Goal: Task Accomplishment & Management: Use online tool/utility

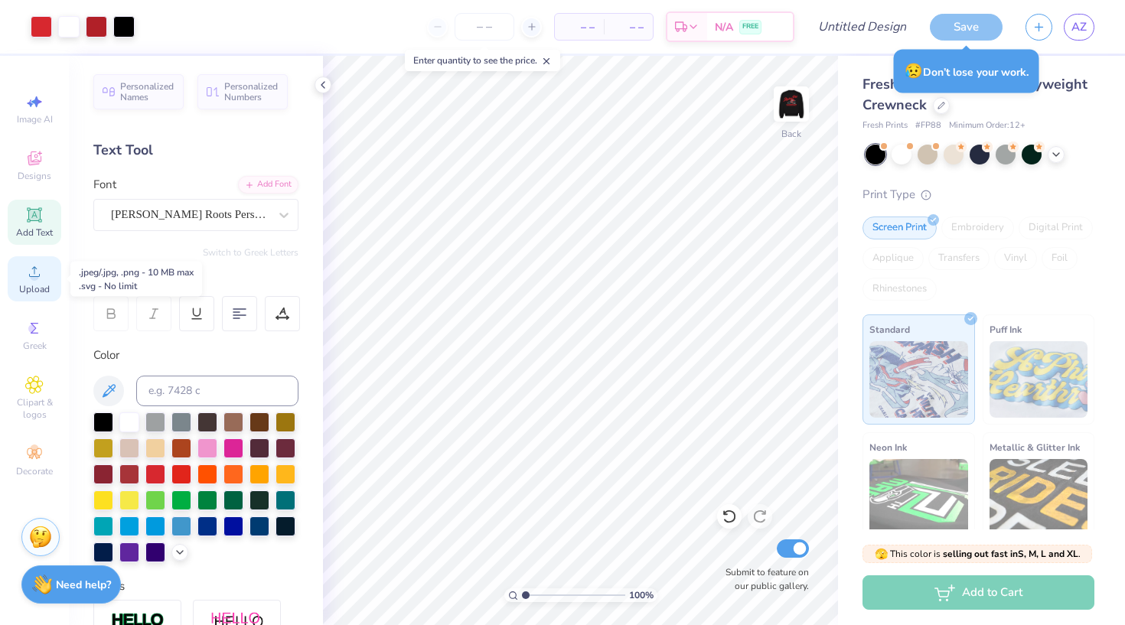
click at [43, 279] on icon at bounding box center [34, 272] width 18 height 18
click at [36, 158] on icon at bounding box center [35, 159] width 14 height 14
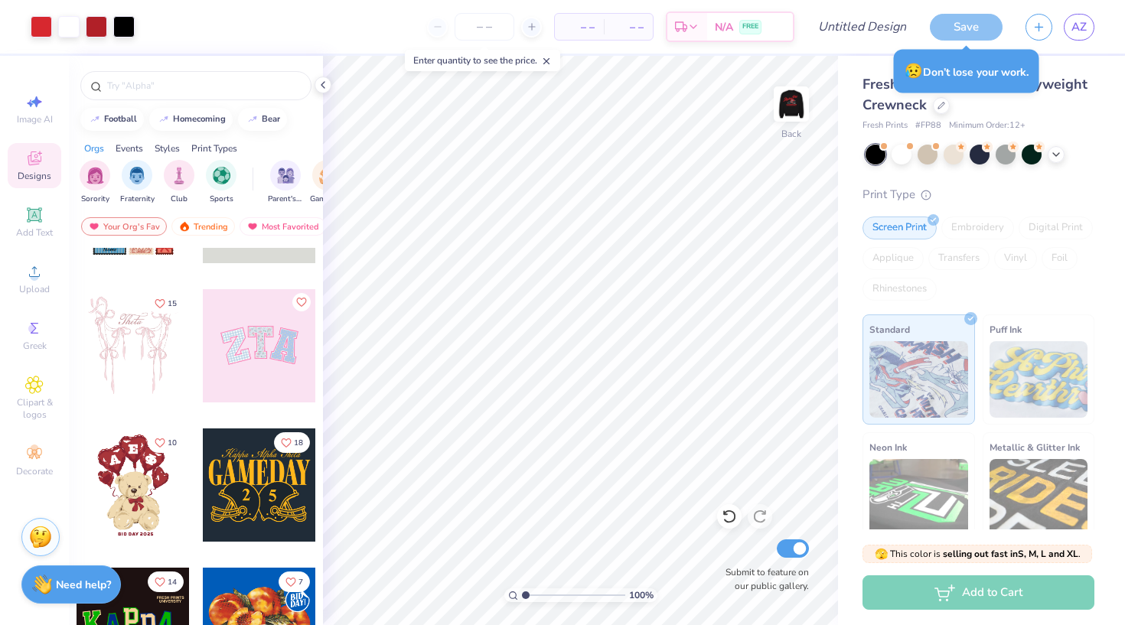
scroll to position [108, 0]
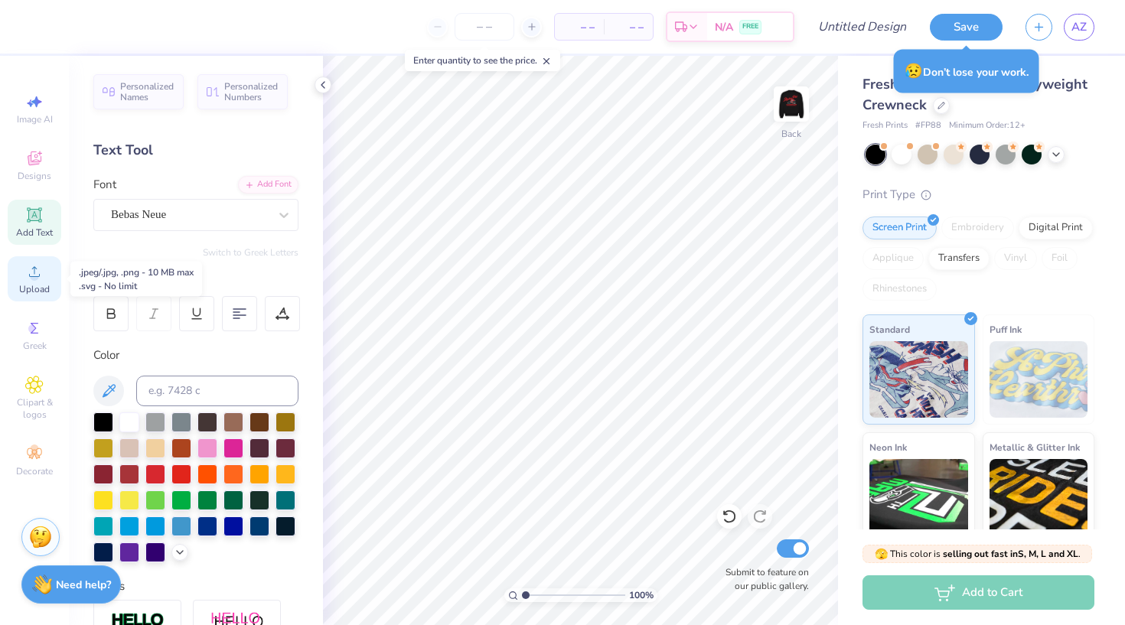
click at [34, 277] on icon at bounding box center [34, 271] width 11 height 11
click at [29, 161] on icon at bounding box center [34, 160] width 12 height 10
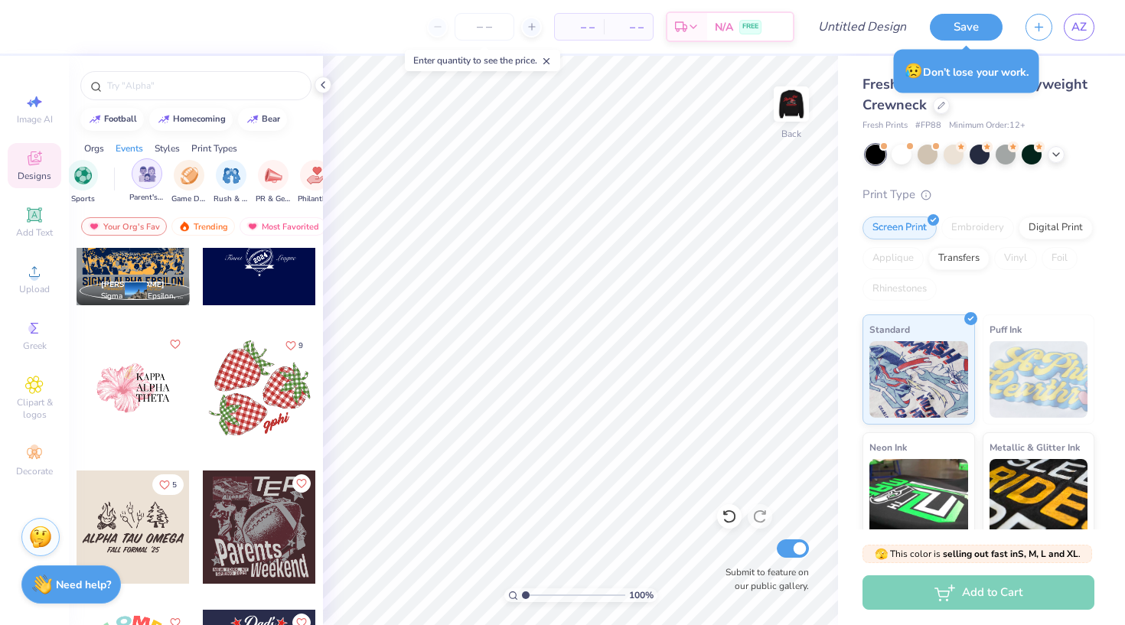
scroll to position [0, 153]
click at [120, 181] on div "filter for Parent's Weekend" at bounding box center [132, 173] width 31 height 31
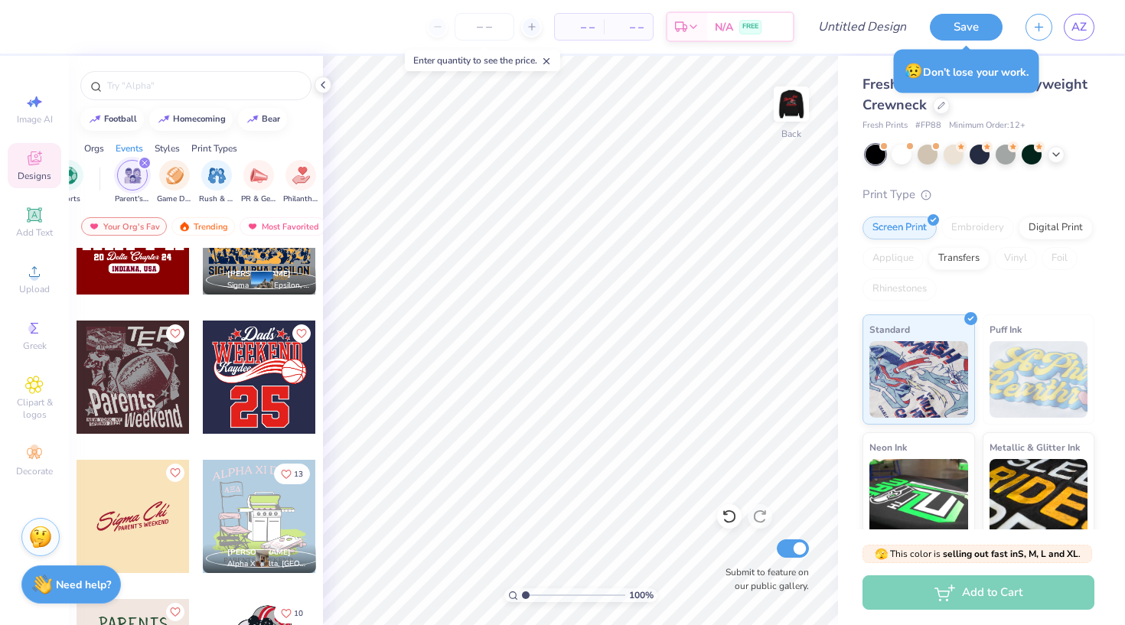
scroll to position [214, 0]
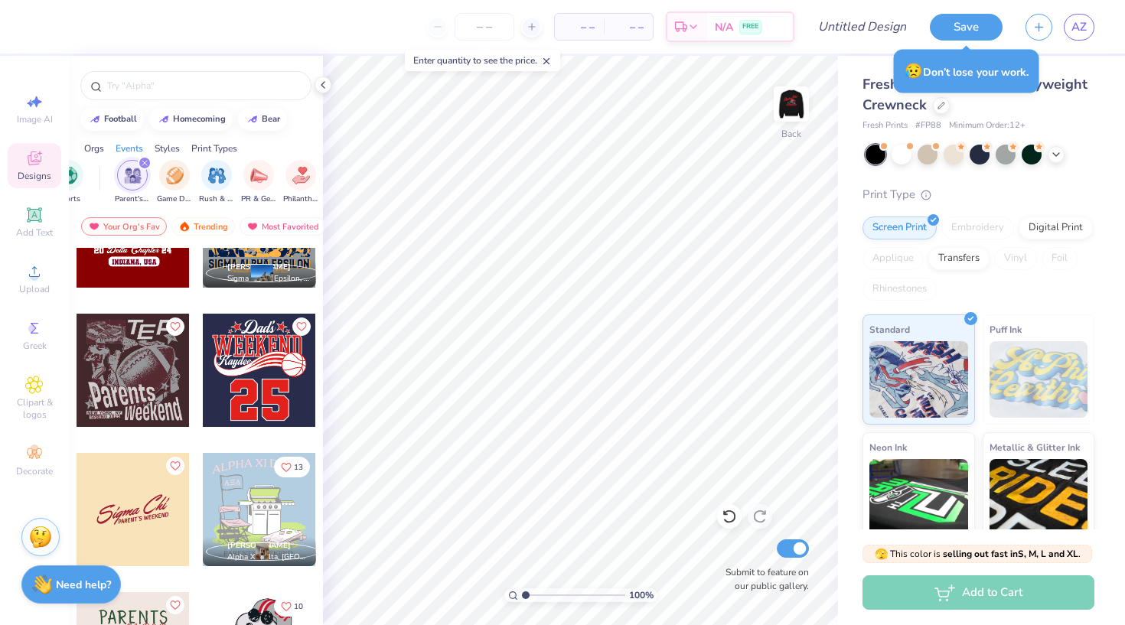
click at [135, 383] on div at bounding box center [133, 370] width 113 height 113
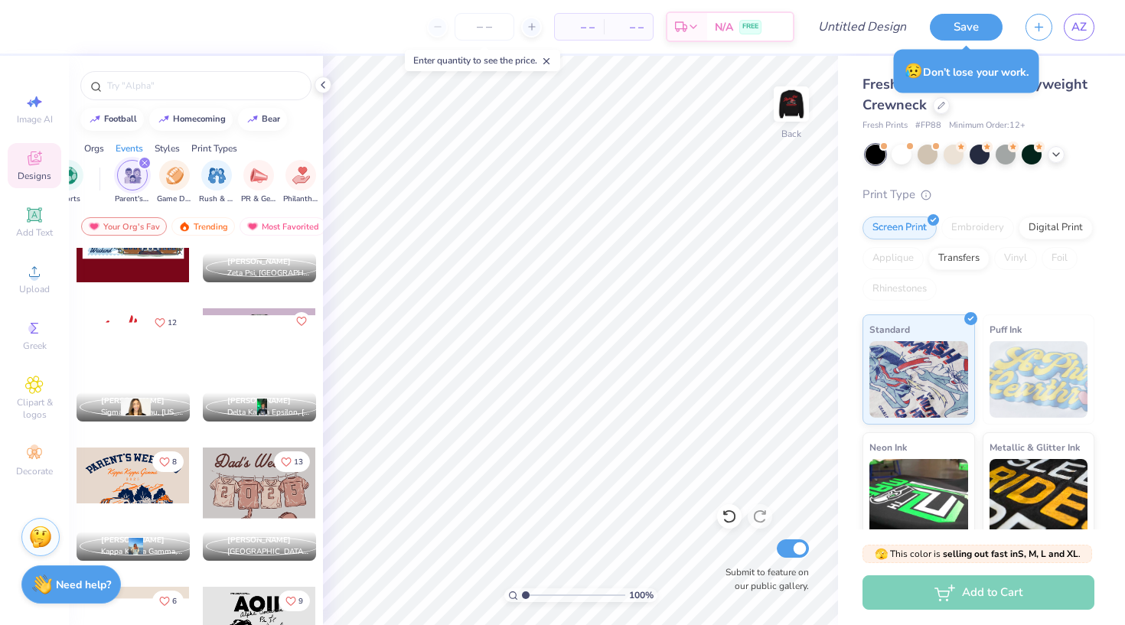
scroll to position [2727, 0]
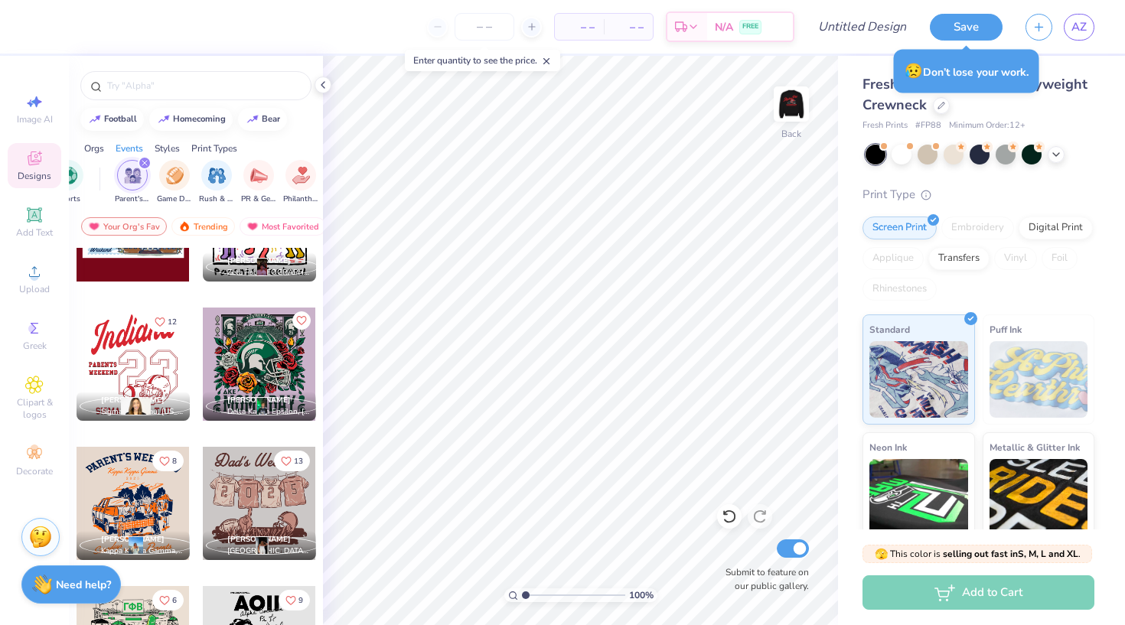
click at [133, 360] on div at bounding box center [133, 364] width 113 height 113
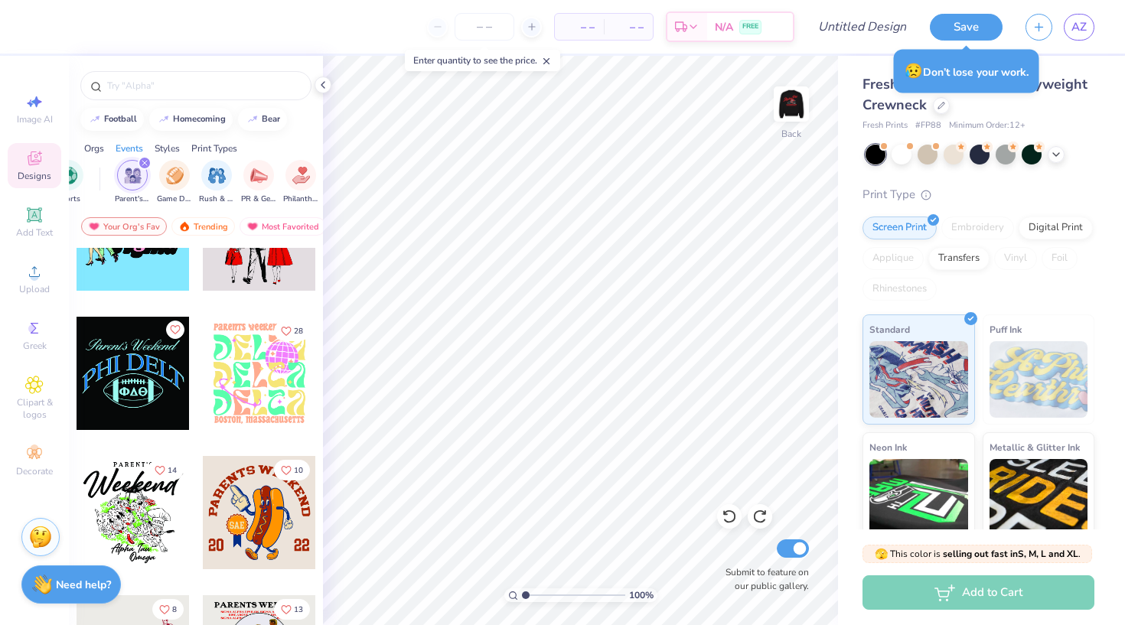
scroll to position [3417, 0]
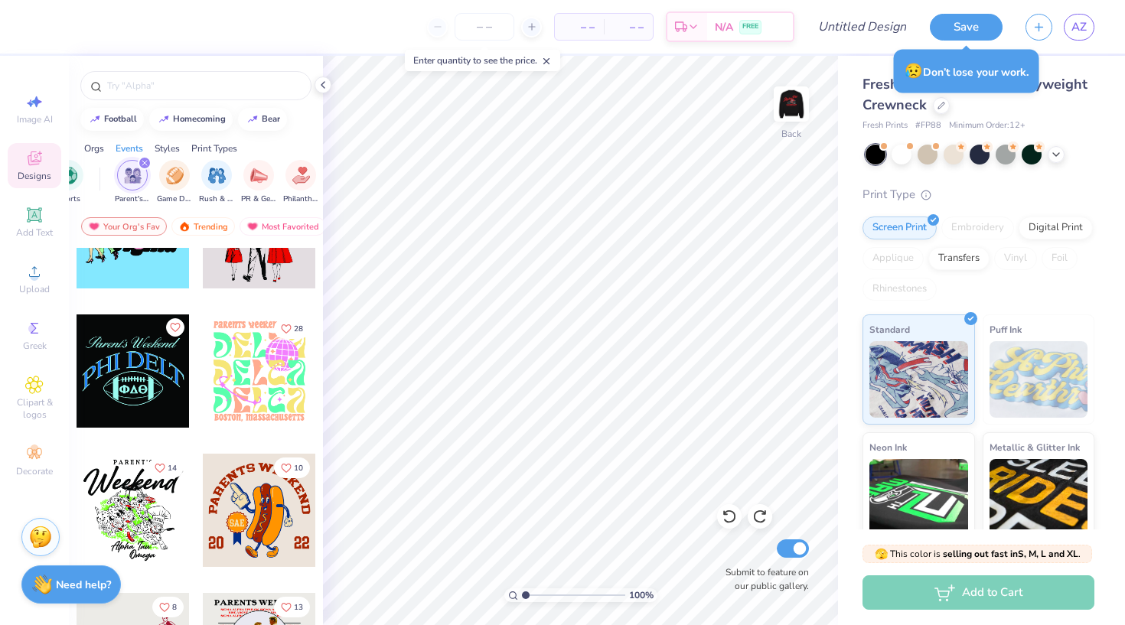
click at [126, 393] on div at bounding box center [133, 371] width 113 height 113
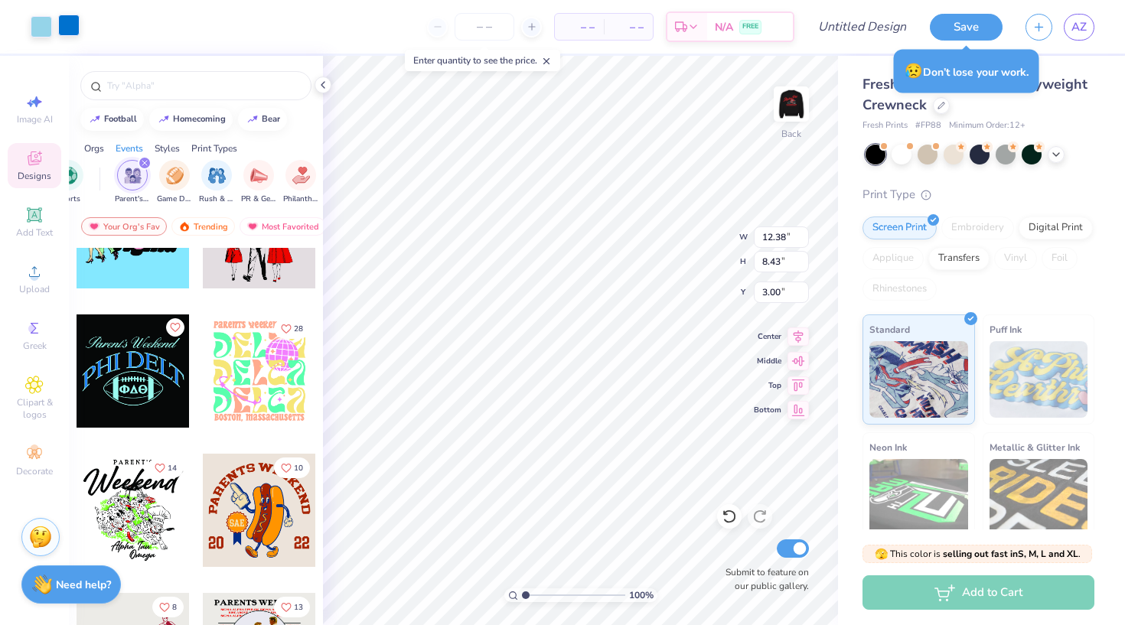
click at [63, 30] on div at bounding box center [68, 25] width 21 height 21
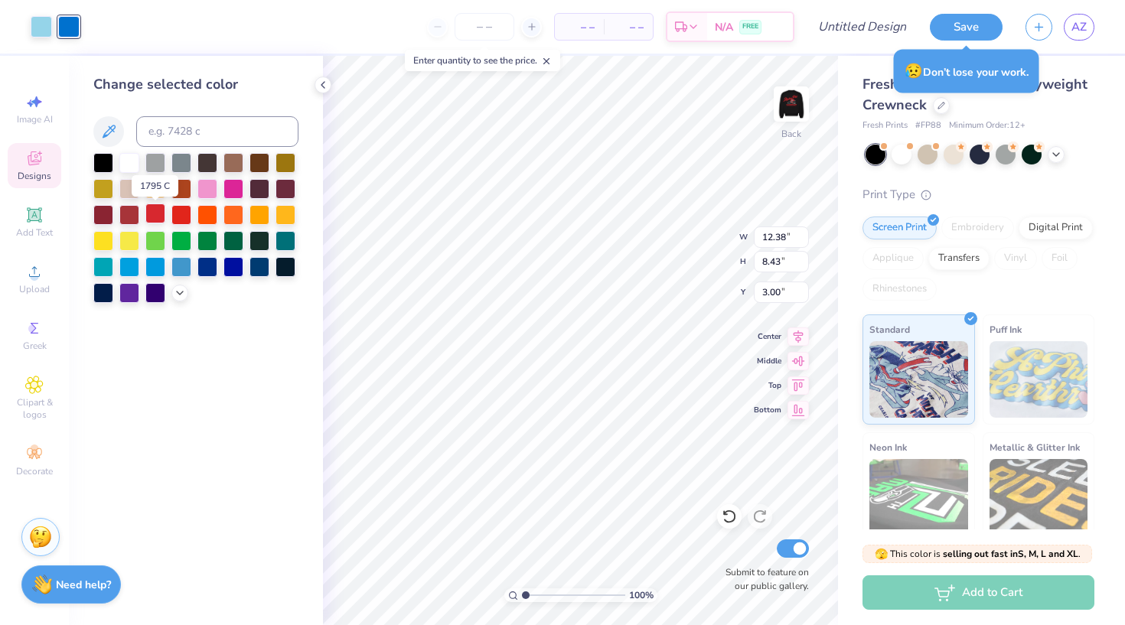
click at [155, 217] on div at bounding box center [155, 214] width 20 height 20
click at [44, 28] on div at bounding box center [41, 25] width 21 height 21
click at [131, 217] on div at bounding box center [129, 214] width 20 height 20
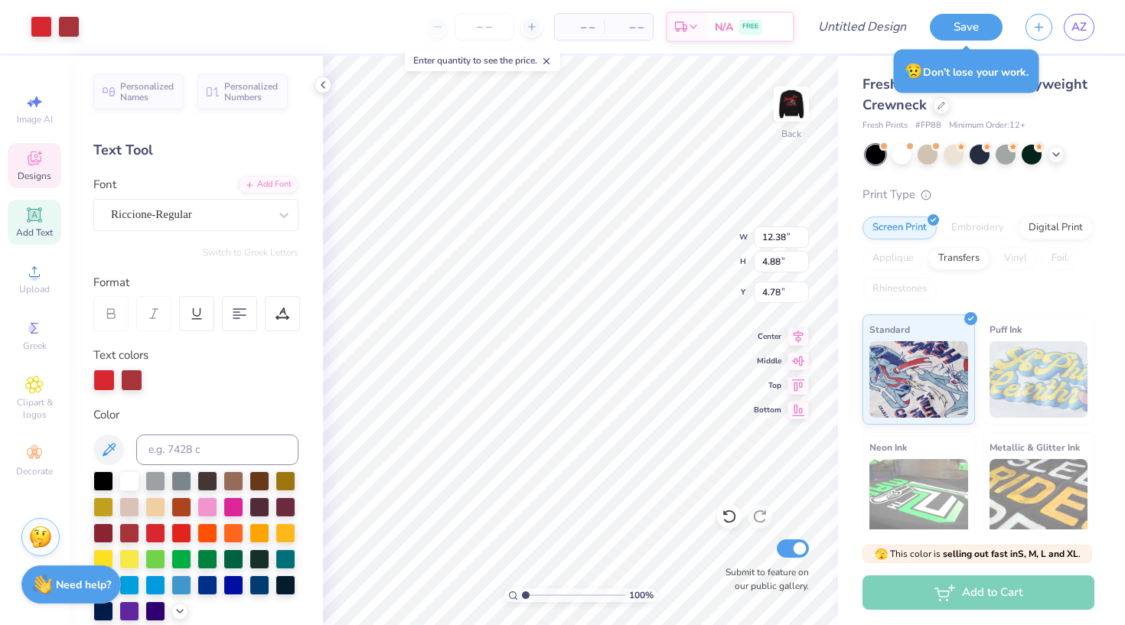
type input "4.78"
type textarea "P"
type textarea "Alpha Phi"
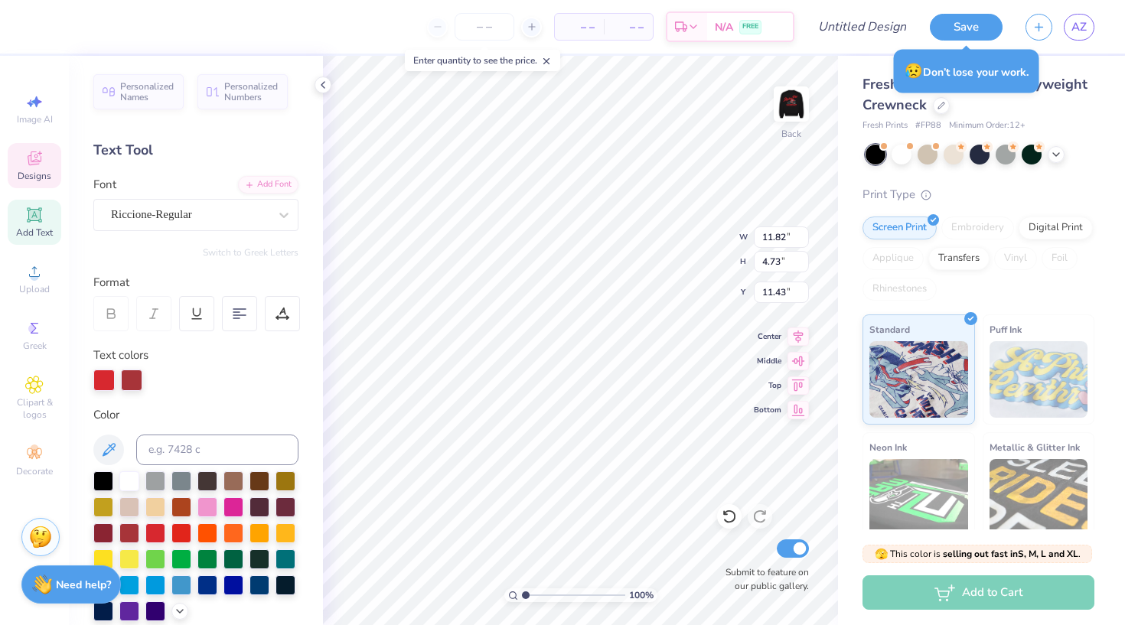
type input "4.59"
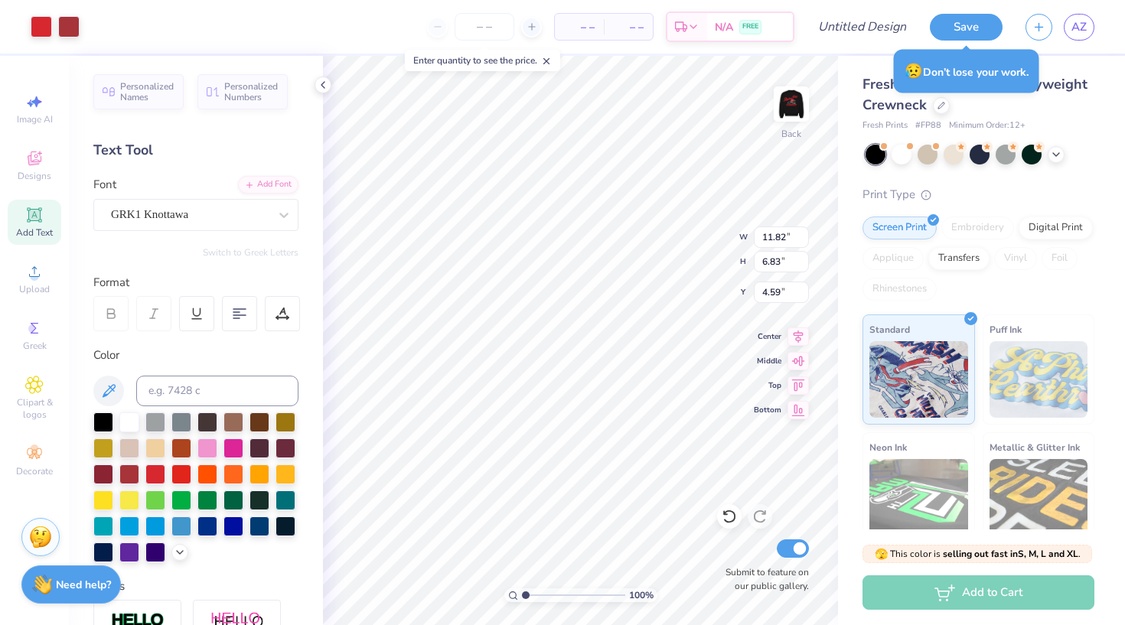
type input "4.38"
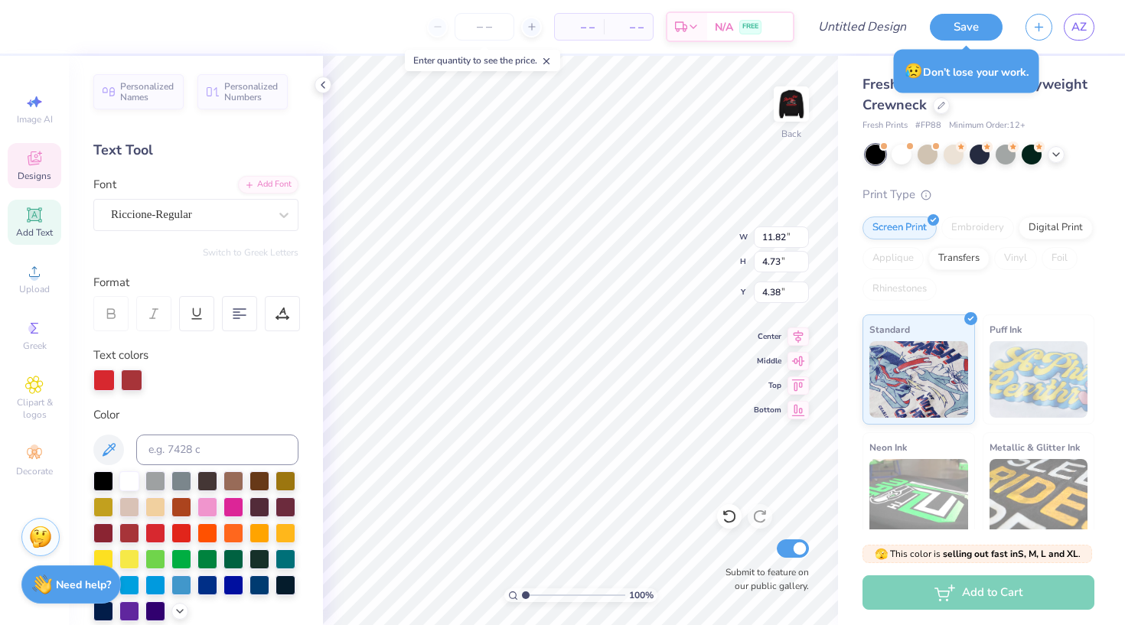
type input "4.65"
type input "11.54"
type input "11.82"
type input "4.73"
type input "4.48"
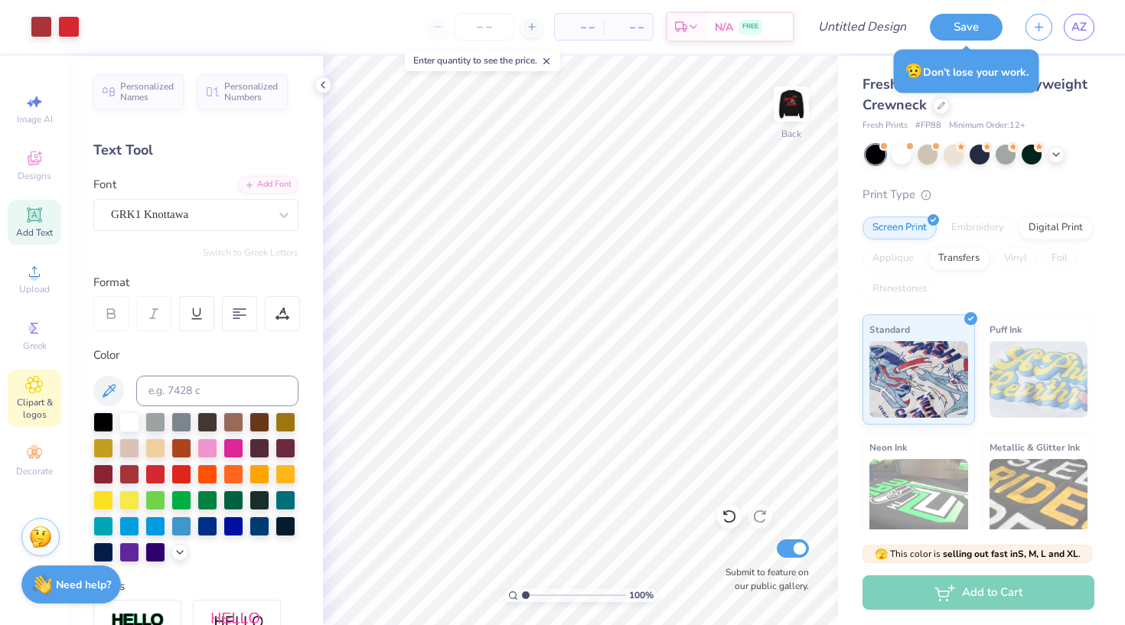
click at [35, 397] on span "Clipart & logos" at bounding box center [35, 408] width 54 height 24
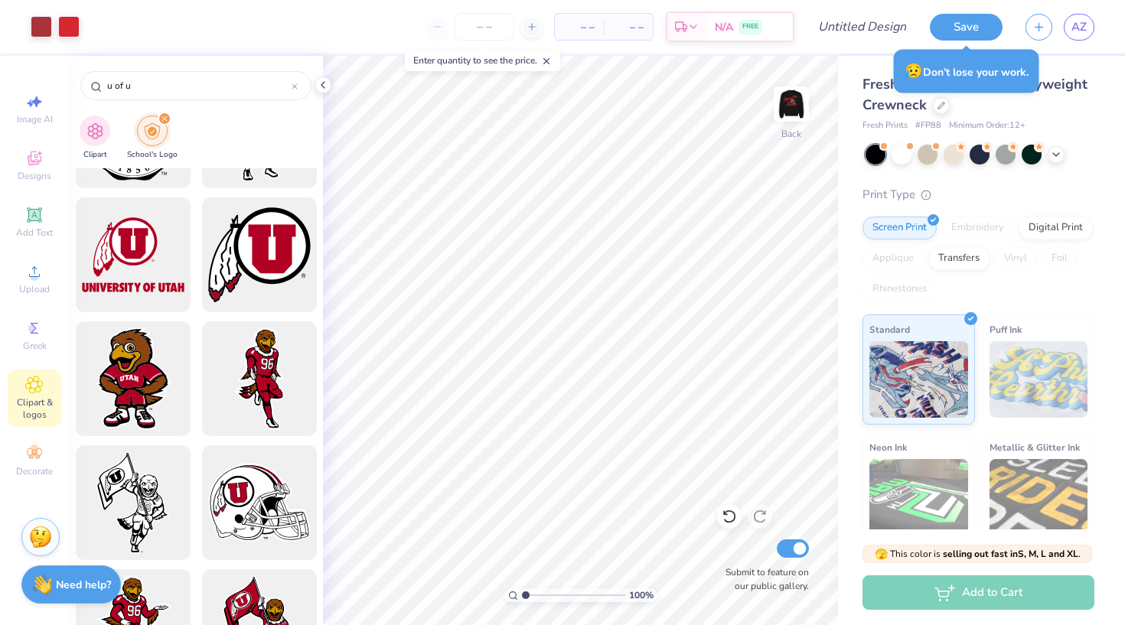
scroll to position [962, 0]
click at [256, 265] on div at bounding box center [259, 256] width 126 height 126
type input "8.70"
type input "8.06"
type input "8.83"
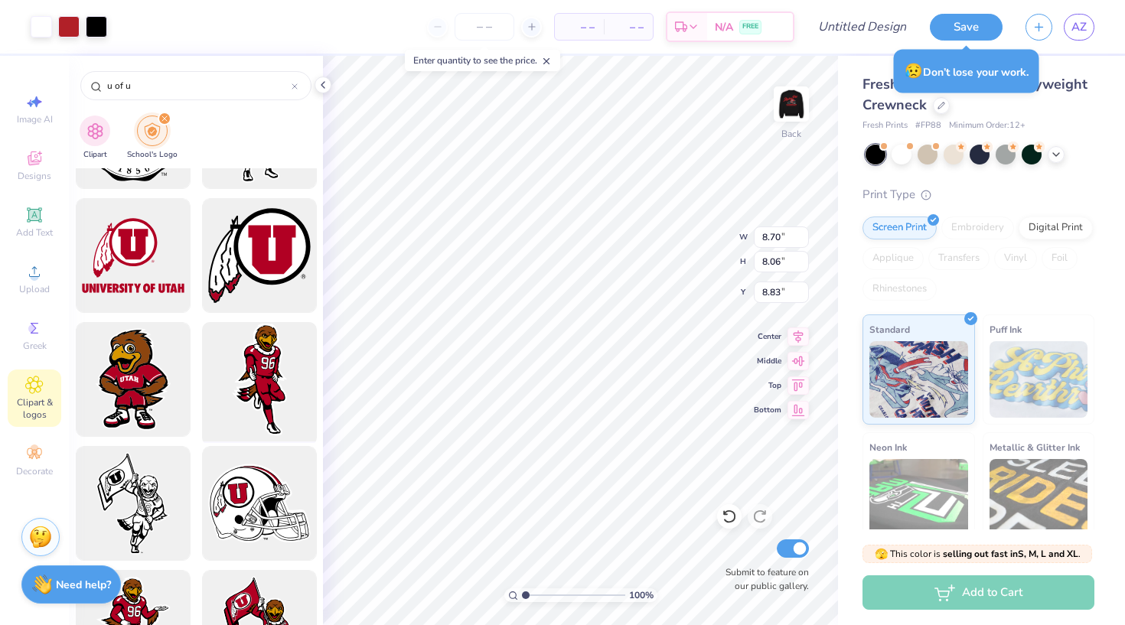
type input "7.09"
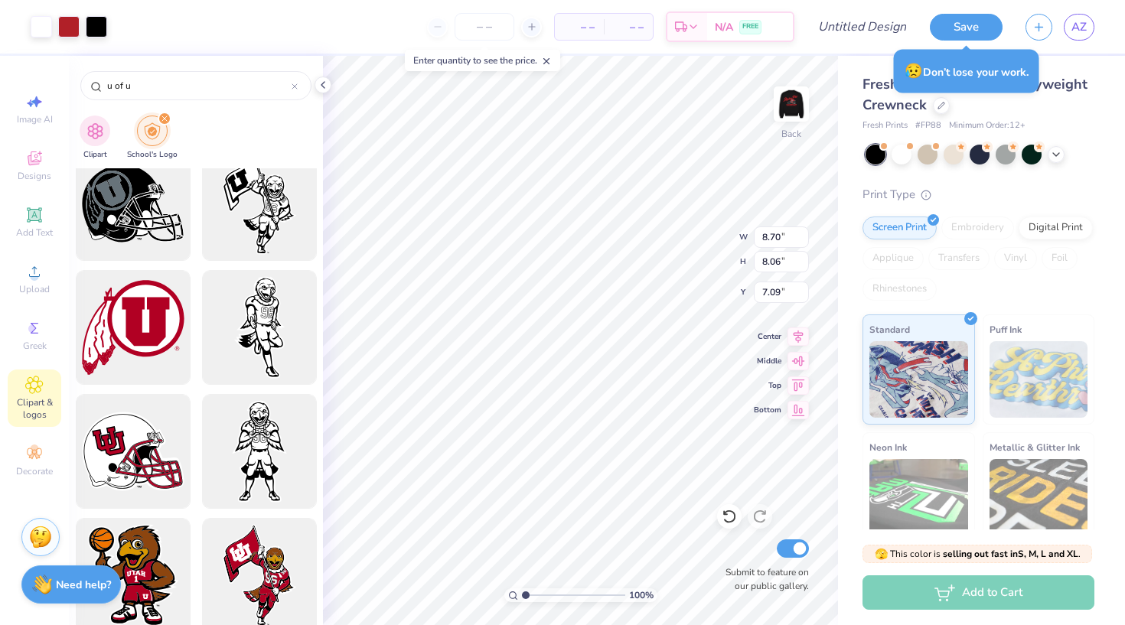
scroll to position [1632, 0]
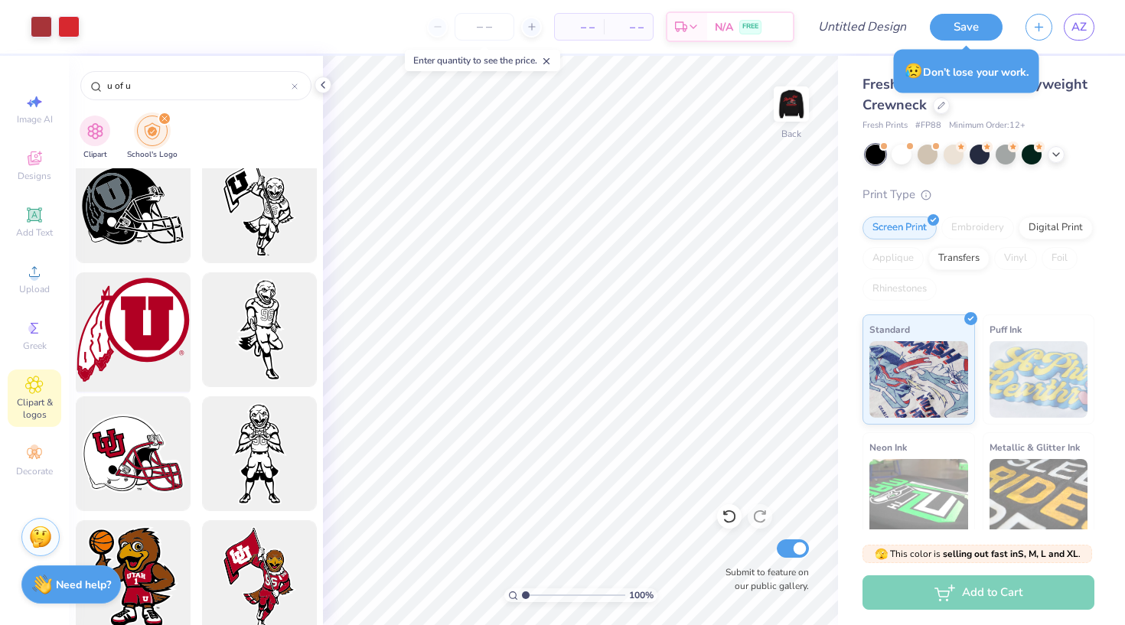
click at [144, 353] on div at bounding box center [133, 330] width 126 height 126
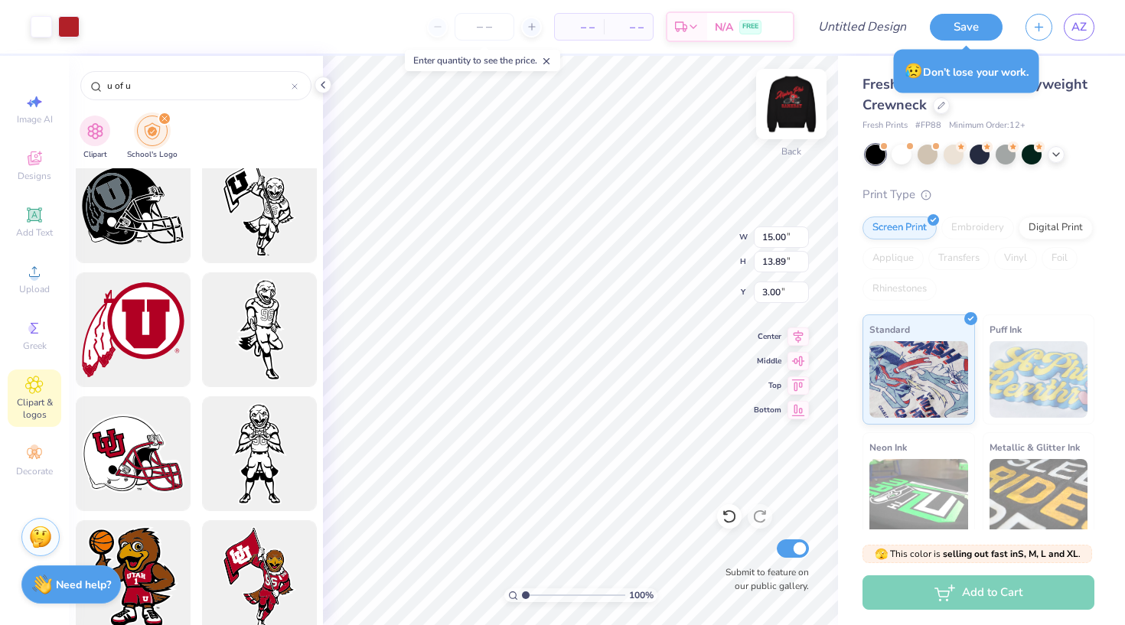
type input "7.10"
type input "6.57"
type input "10.32"
type input "7.21"
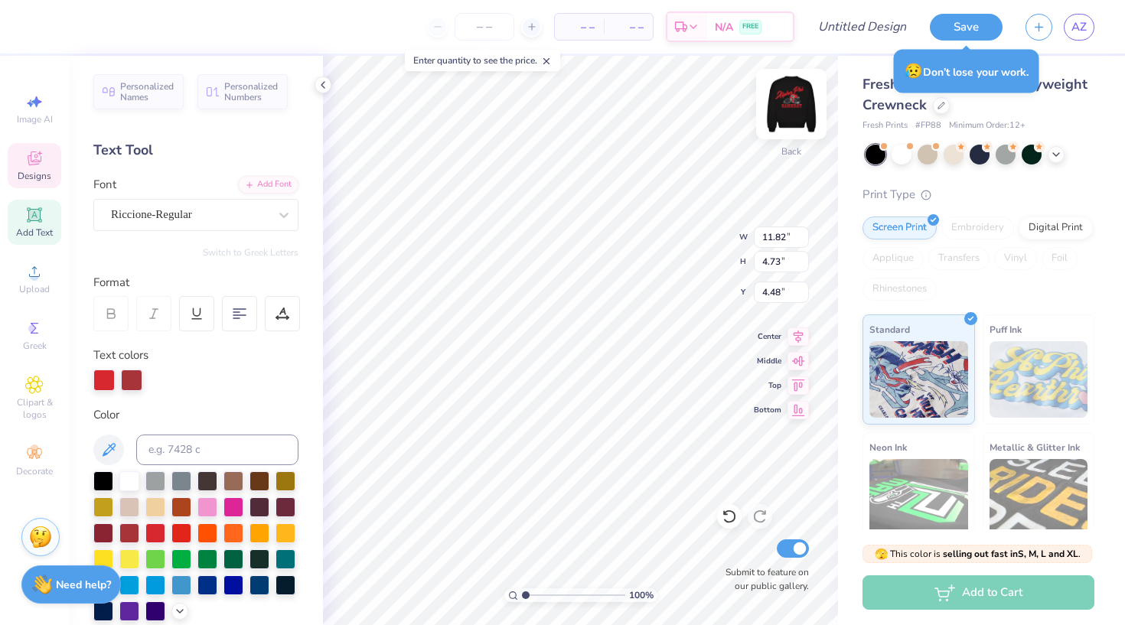
type input "4.85"
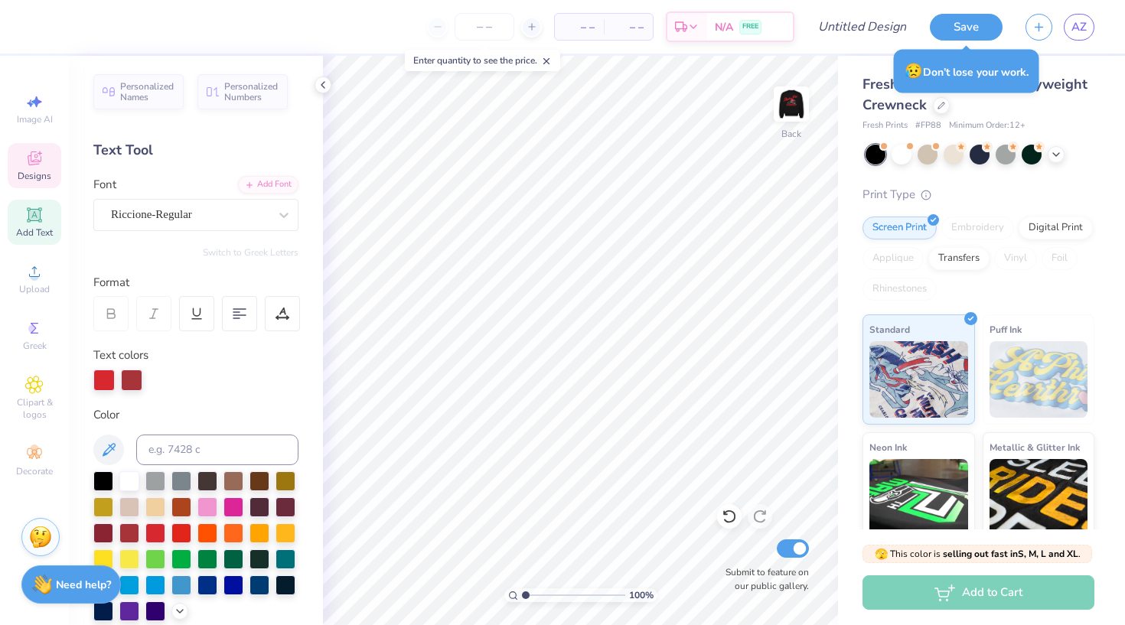
click at [41, 167] on icon at bounding box center [34, 158] width 18 height 18
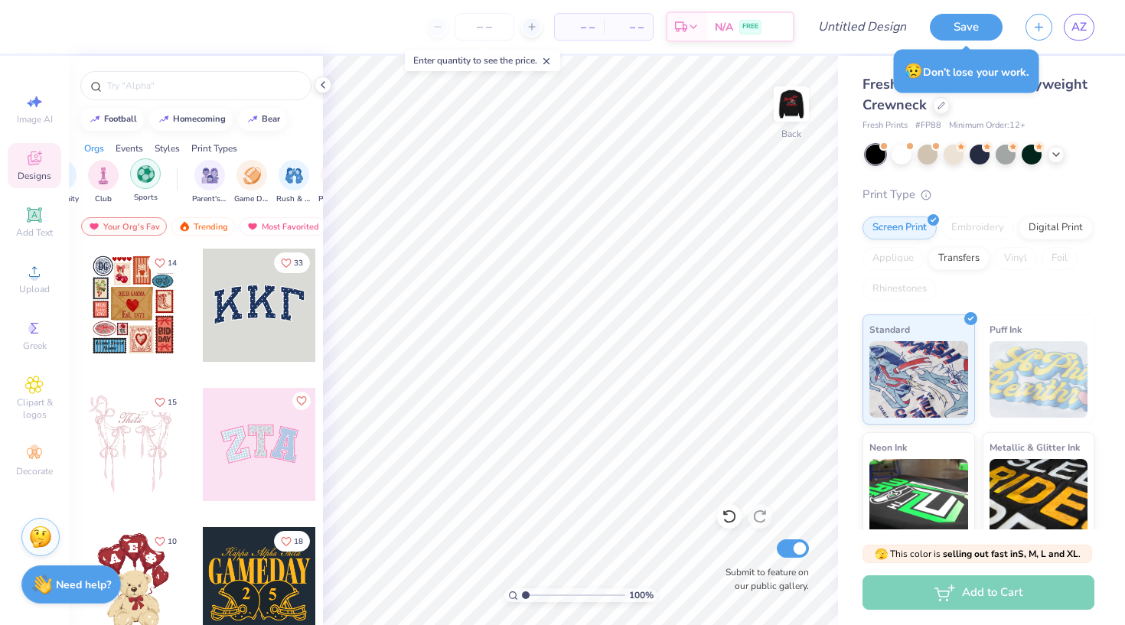
scroll to position [0, 102]
click at [220, 180] on img "filter for Game Day" at bounding box center [226, 174] width 18 height 18
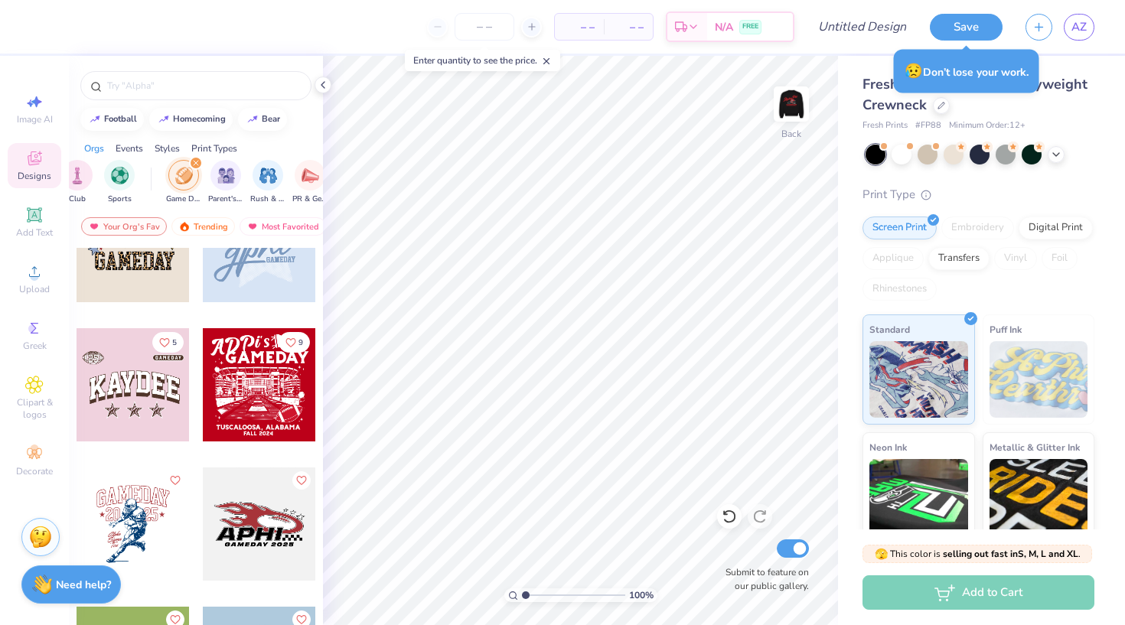
scroll to position [620, 0]
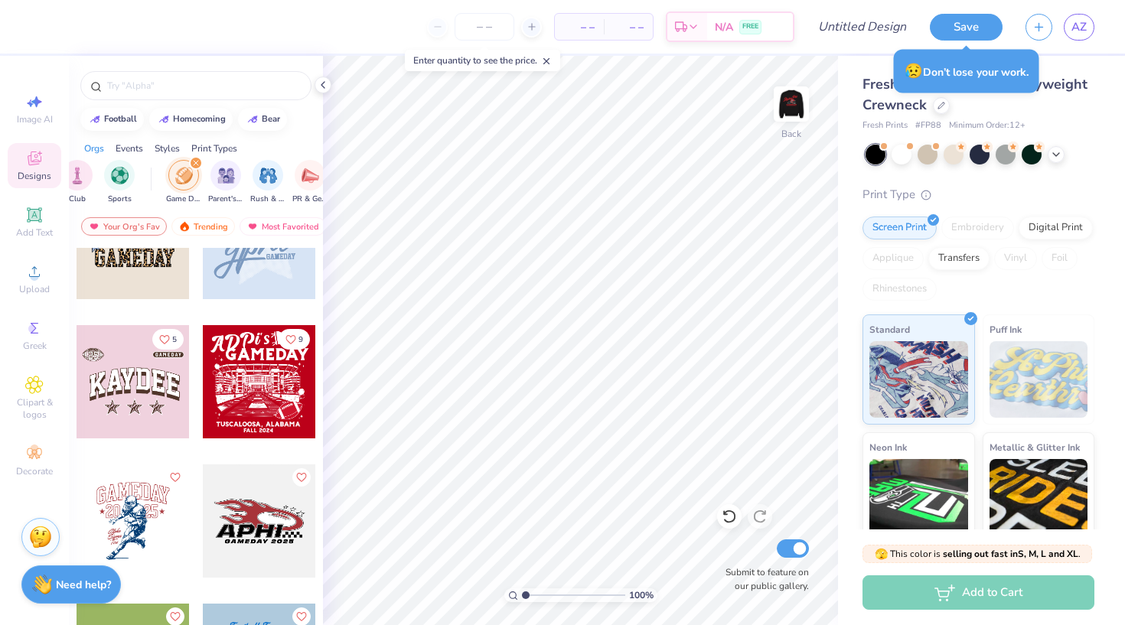
click at [138, 398] on div at bounding box center [133, 381] width 113 height 113
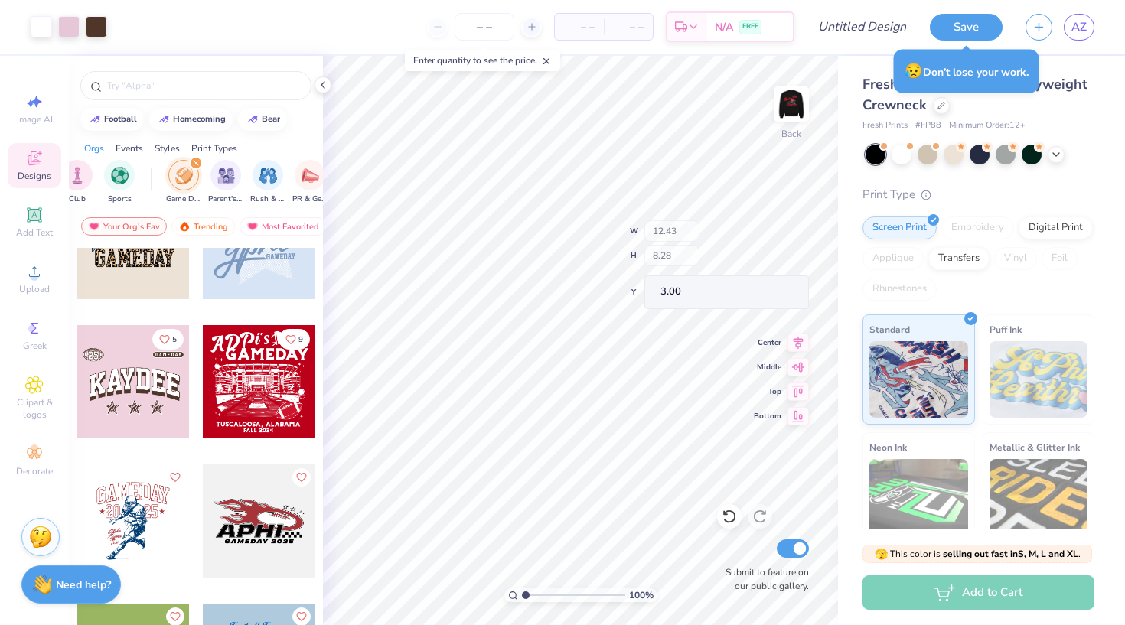
type input "11.03"
type input "4.10"
type input "5.41"
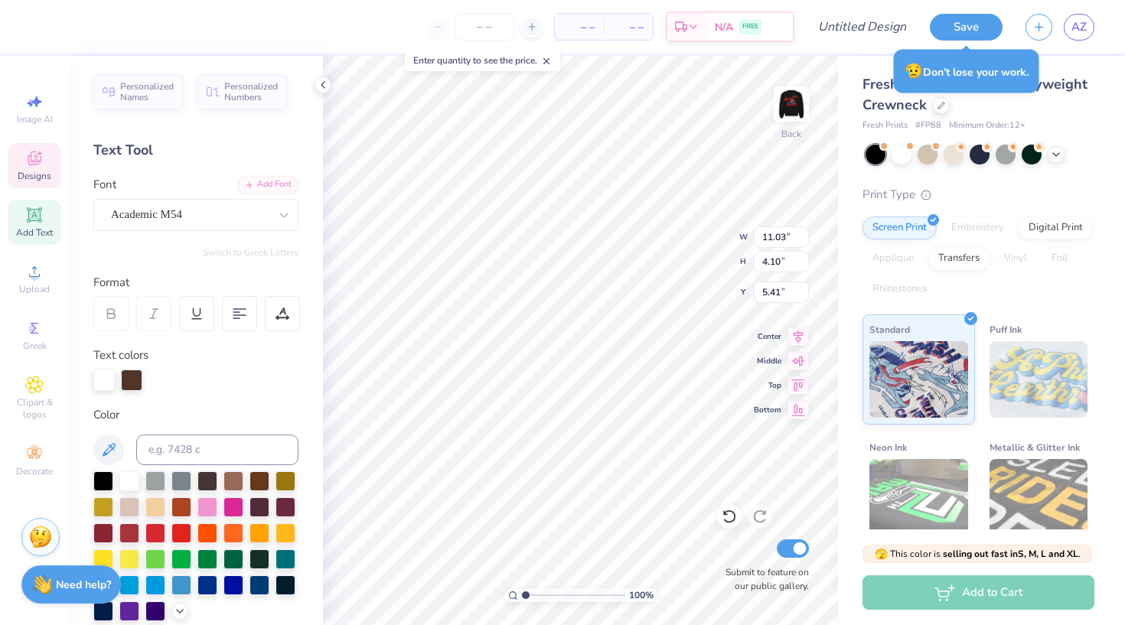
scroll to position [0, 2]
type textarea "Alpha phi"
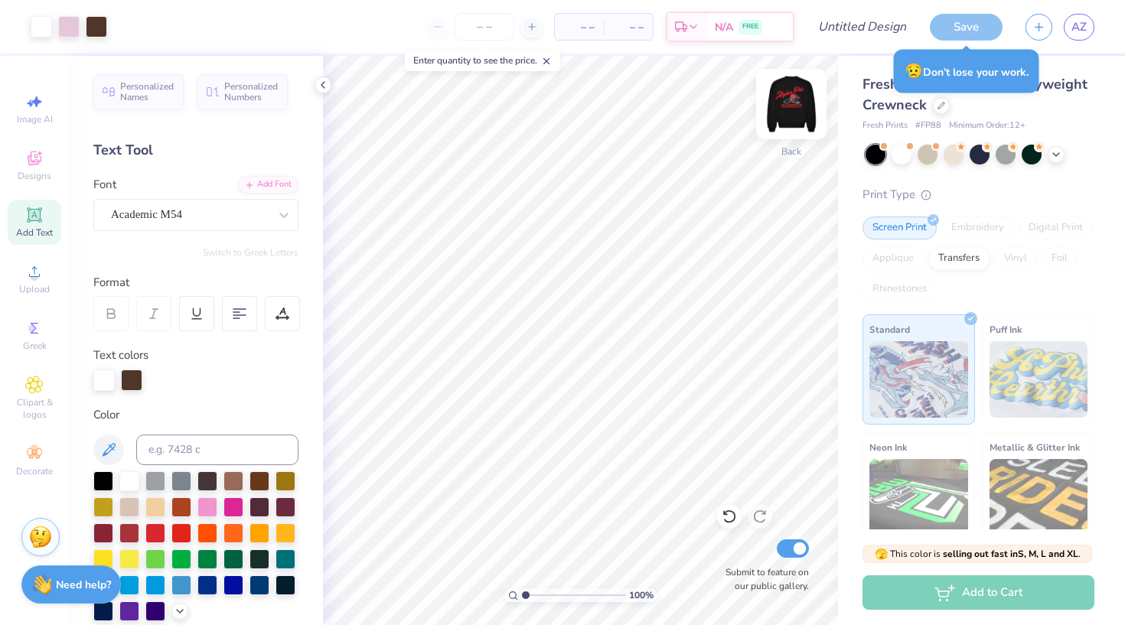
click at [802, 91] on img at bounding box center [791, 103] width 61 height 61
click at [788, 107] on img at bounding box center [791, 103] width 61 height 61
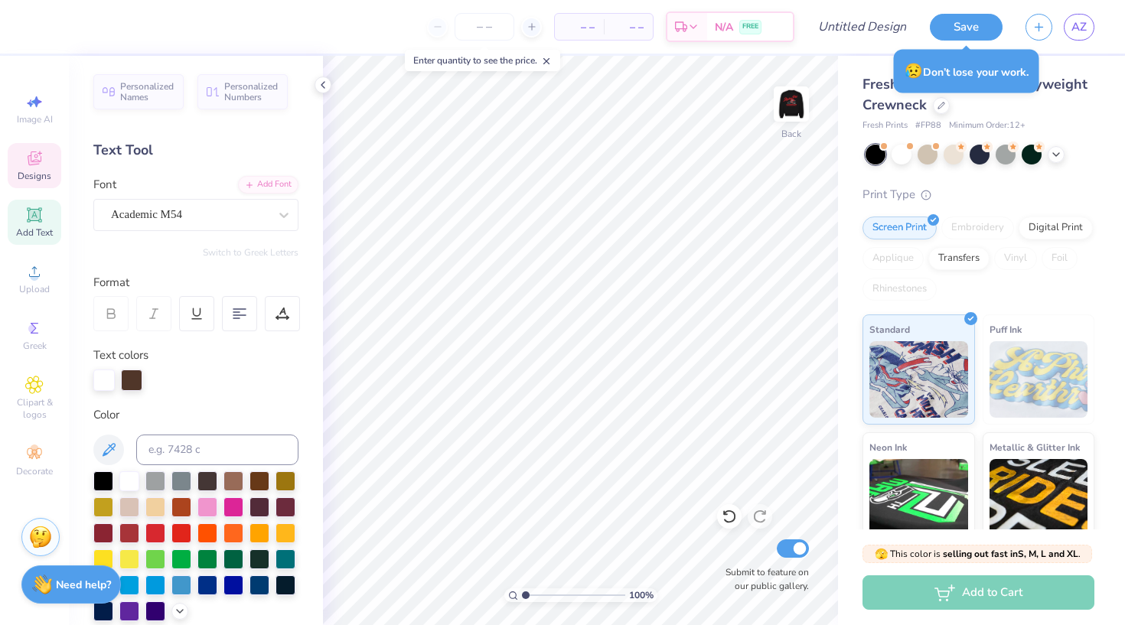
click at [31, 171] on span "Designs" at bounding box center [35, 176] width 34 height 12
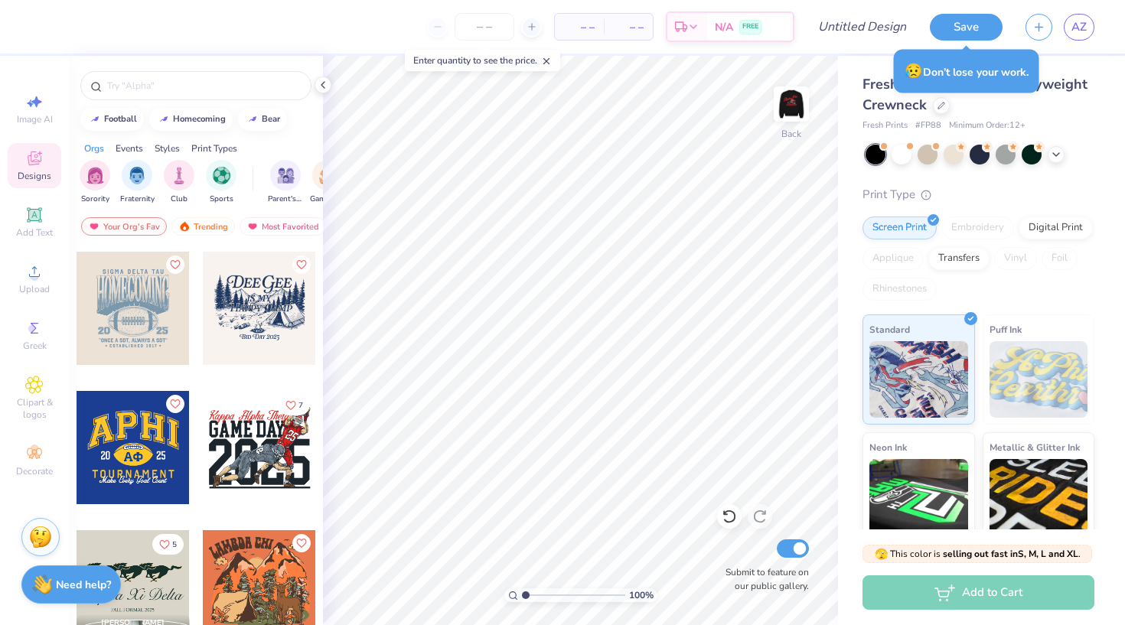
scroll to position [3296, 0]
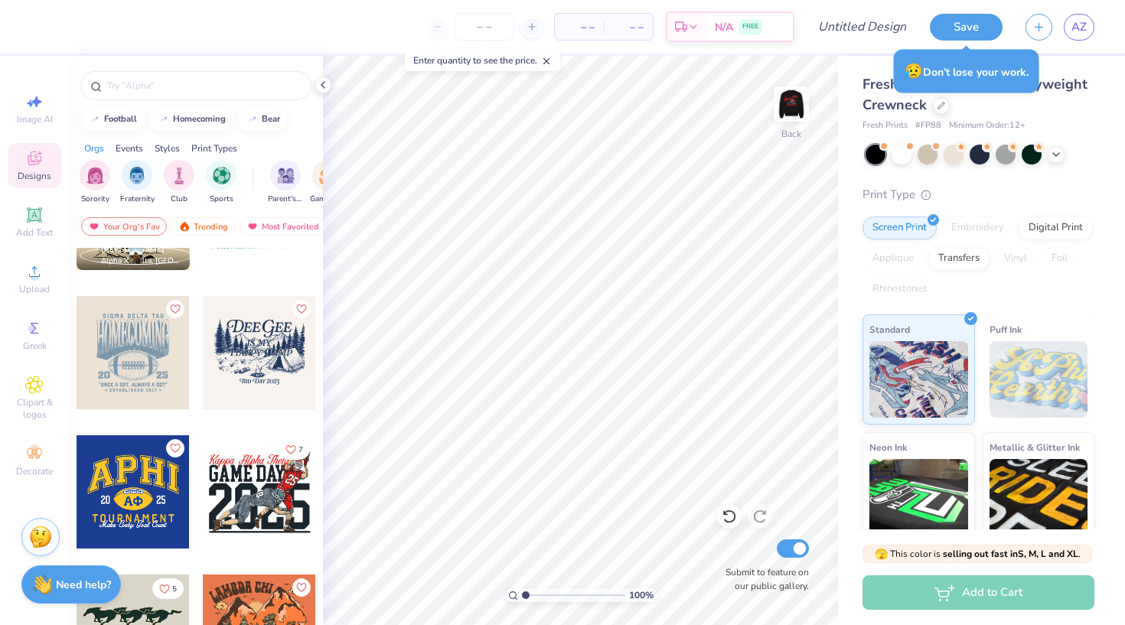
click at [148, 364] on div at bounding box center [133, 352] width 113 height 113
click at [50, 27] on div at bounding box center [41, 25] width 21 height 21
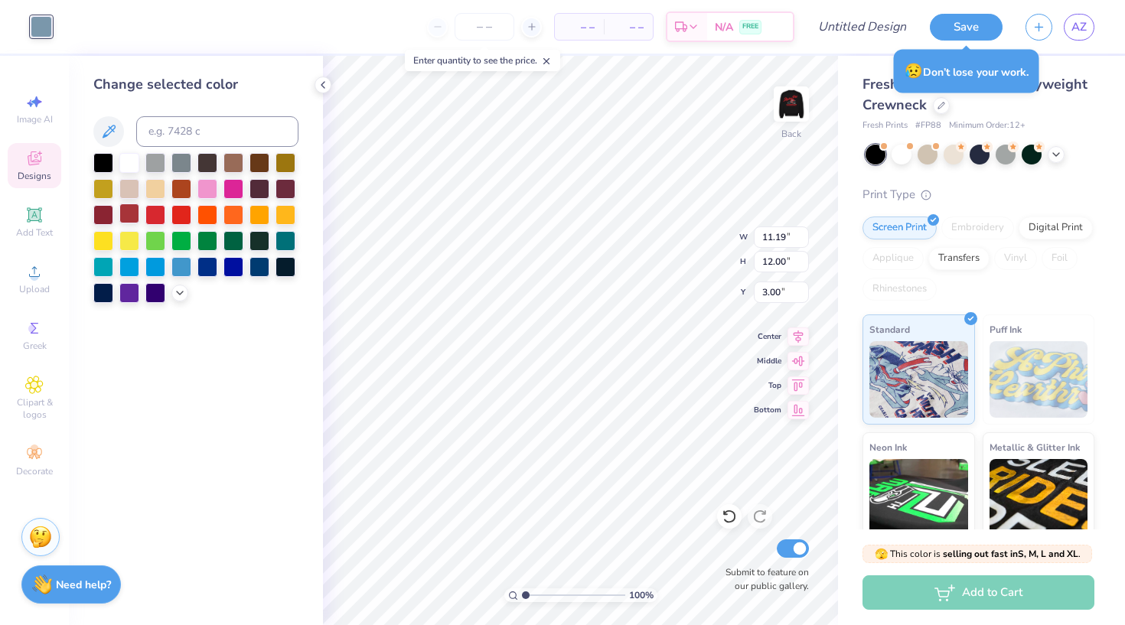
click at [129, 217] on div at bounding box center [129, 214] width 20 height 20
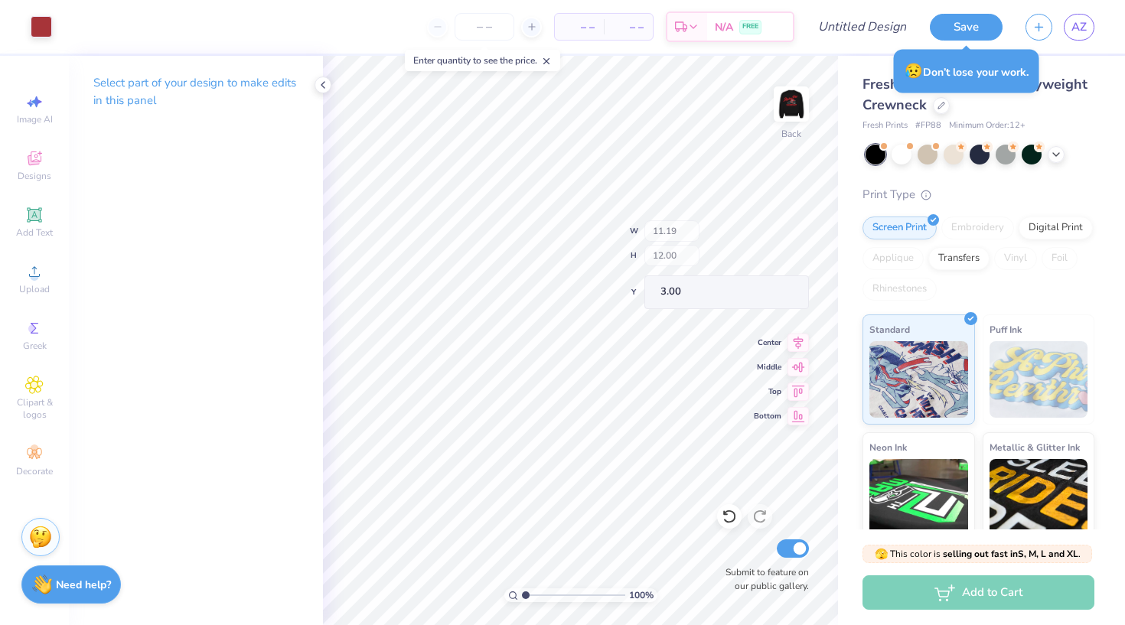
type input "9.44"
type input "3.86"
type input "9.32"
type input "0.68"
type input "3.00"
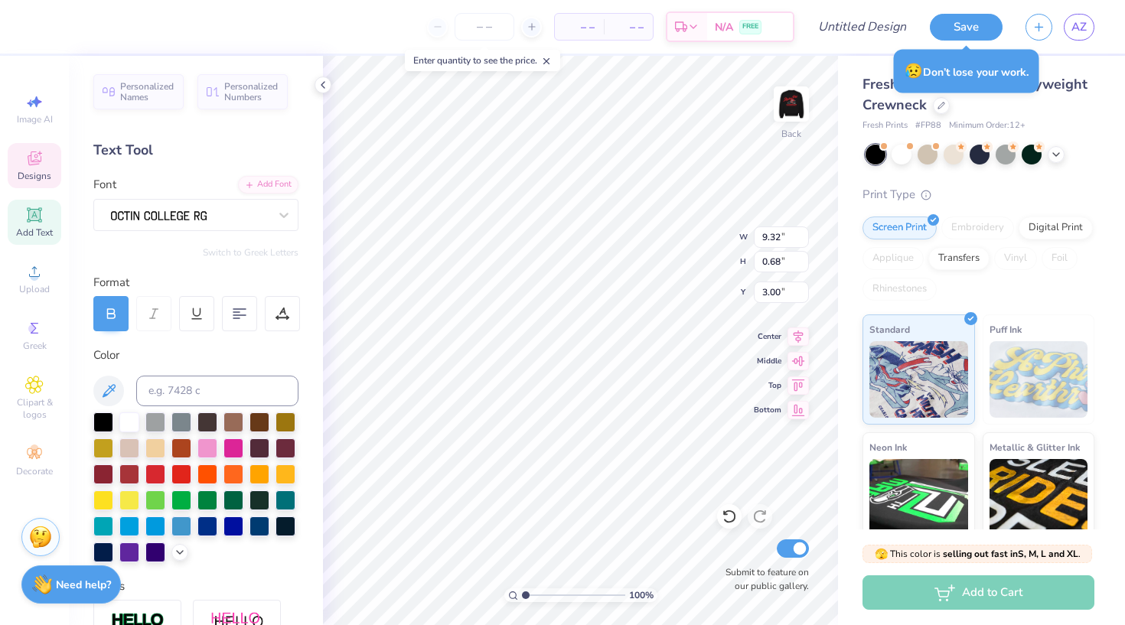
scroll to position [0, 0]
type textarea "S"
type textarea "Alpha phi"
type textarea "parent's weekendi"
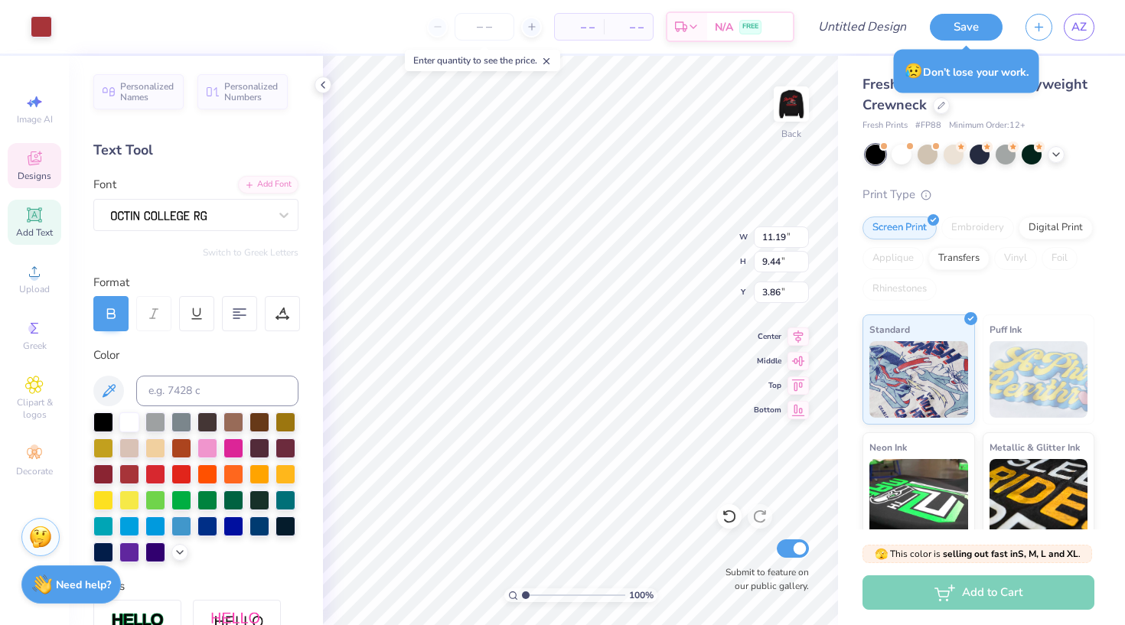
type input "11.05"
type input "4.51"
type input "5.05"
type input "11.19"
type input "9.44"
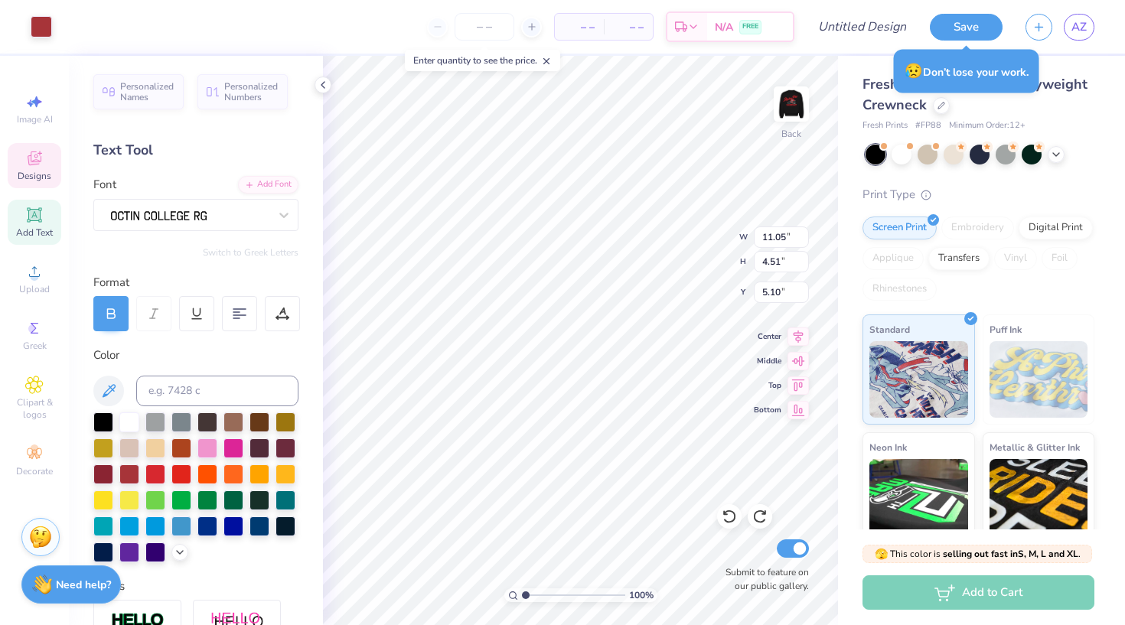
type input "3.86"
type input "3.69"
type textarea "ESTABLISHED 1872"
type input "13.33"
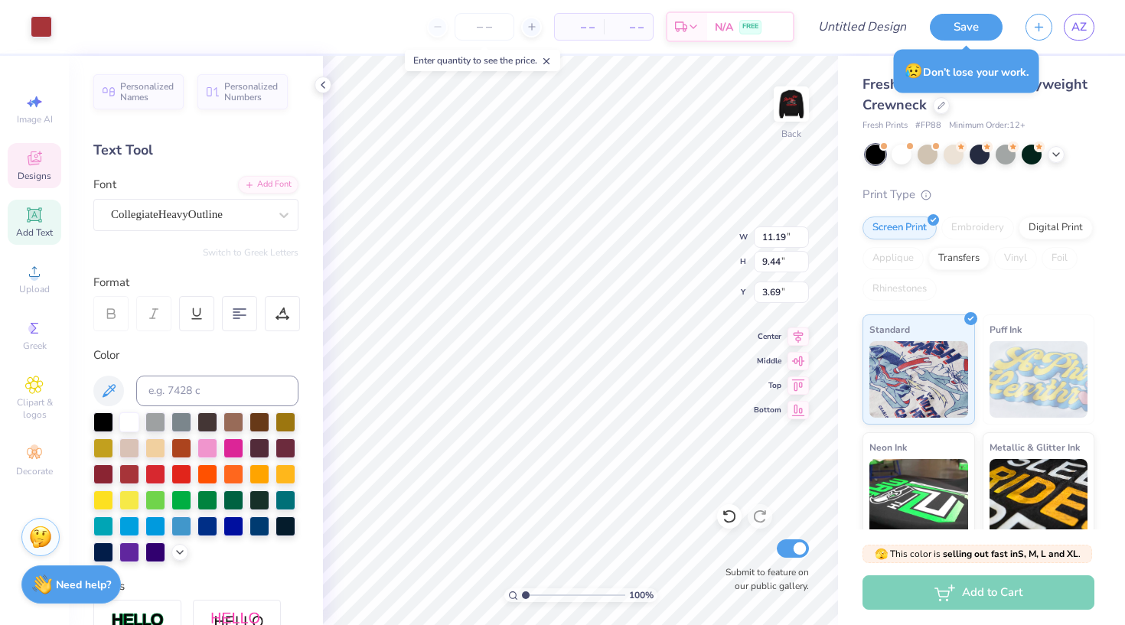
type input "4.49"
type input "4.72"
type input "5.99"
click at [36, 217] on icon at bounding box center [34, 215] width 18 height 18
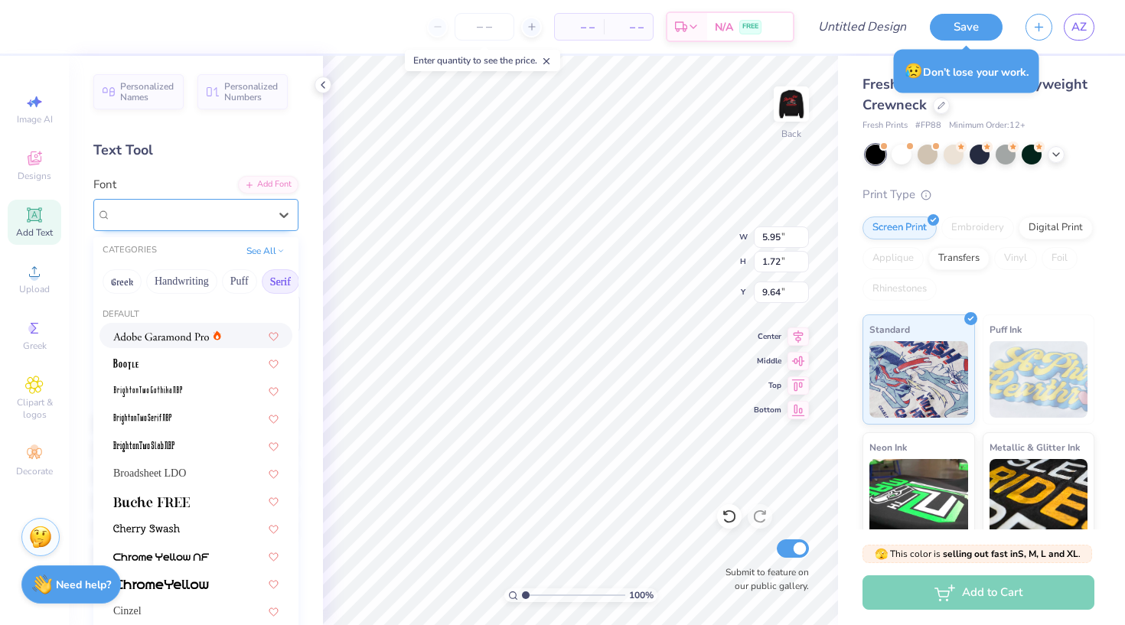
click at [227, 206] on div "Super Dream" at bounding box center [189, 215] width 161 height 24
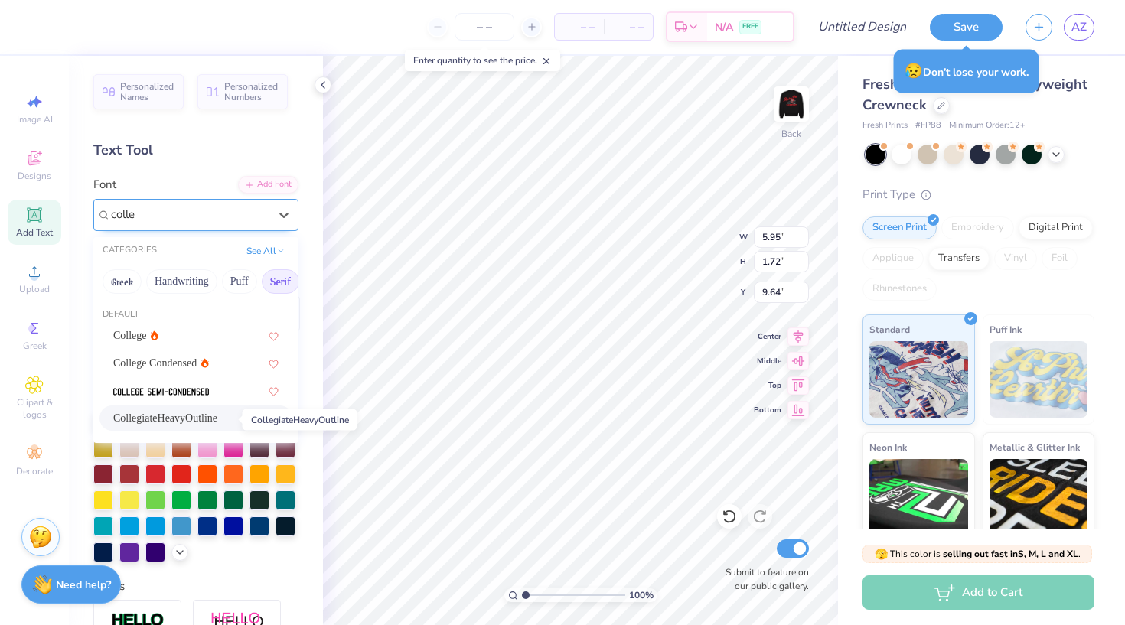
click at [217, 420] on span "CollegiateHeavyOutline" at bounding box center [165, 418] width 104 height 16
type input "colle"
type input "6.68"
type input "1.82"
type input "9.59"
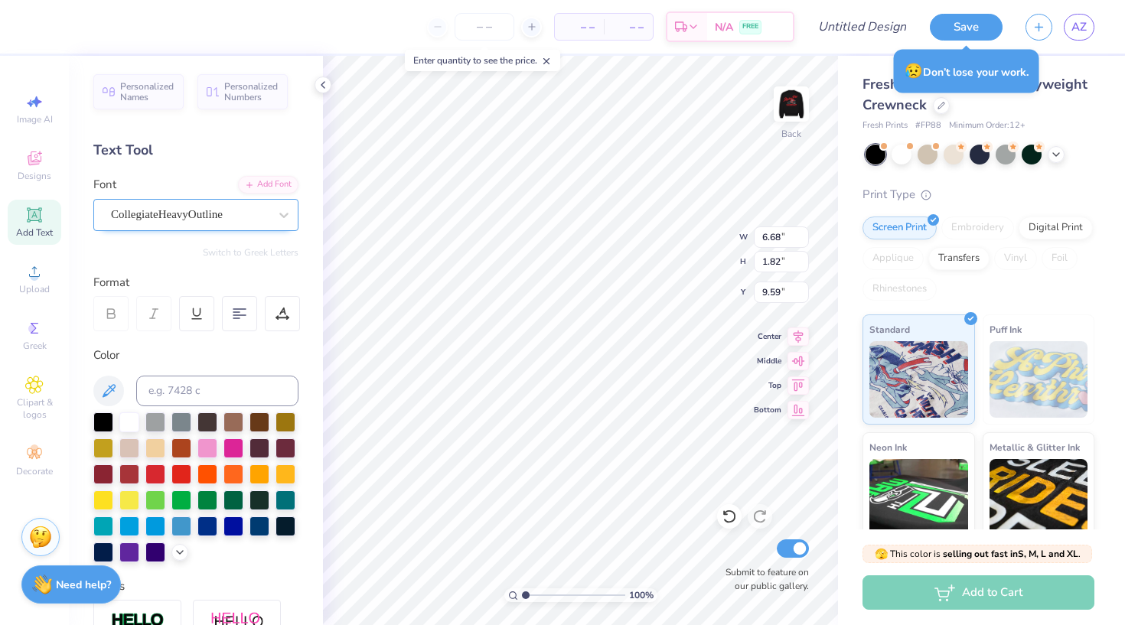
scroll to position [0, 0]
type textarea "A"
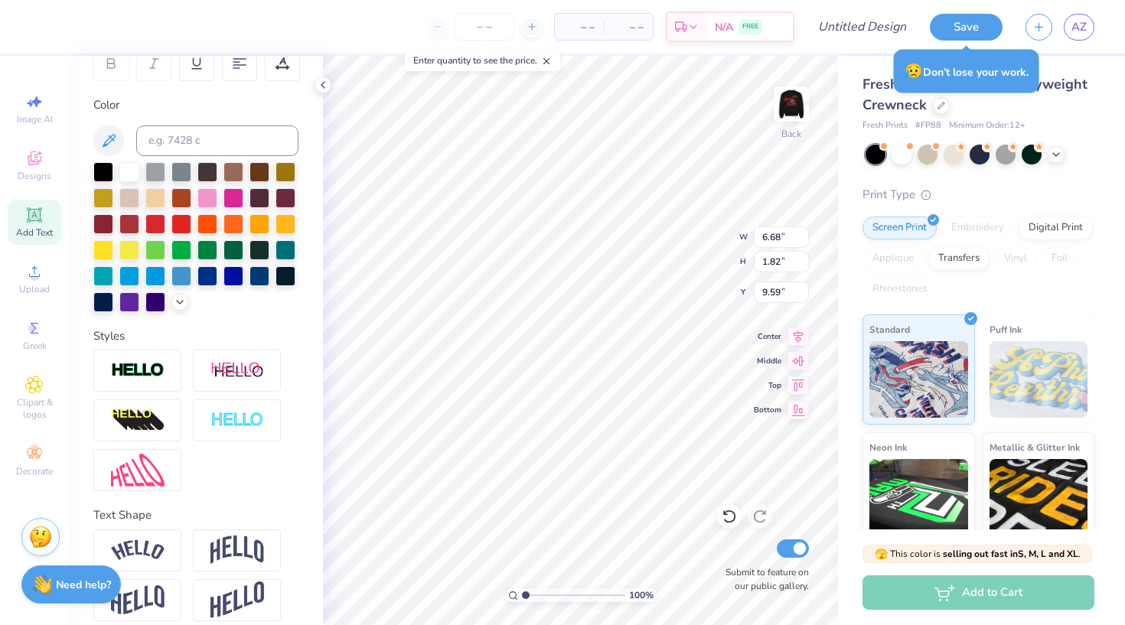
scroll to position [265, 0]
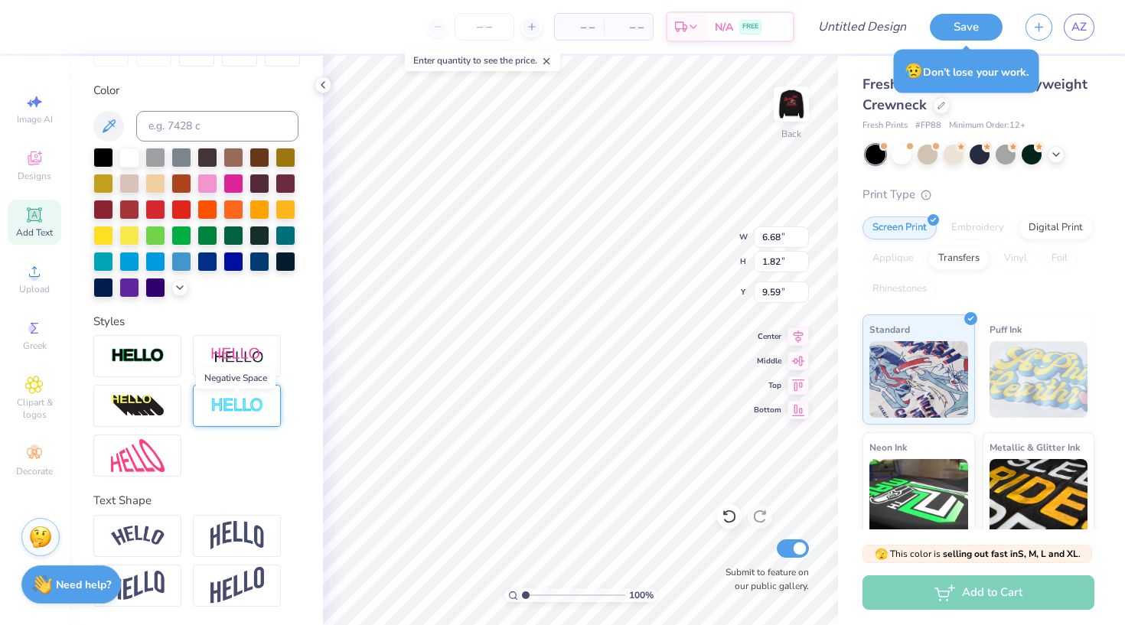
type textarea "alpha phi"
click at [225, 415] on img at bounding box center [237, 406] width 54 height 18
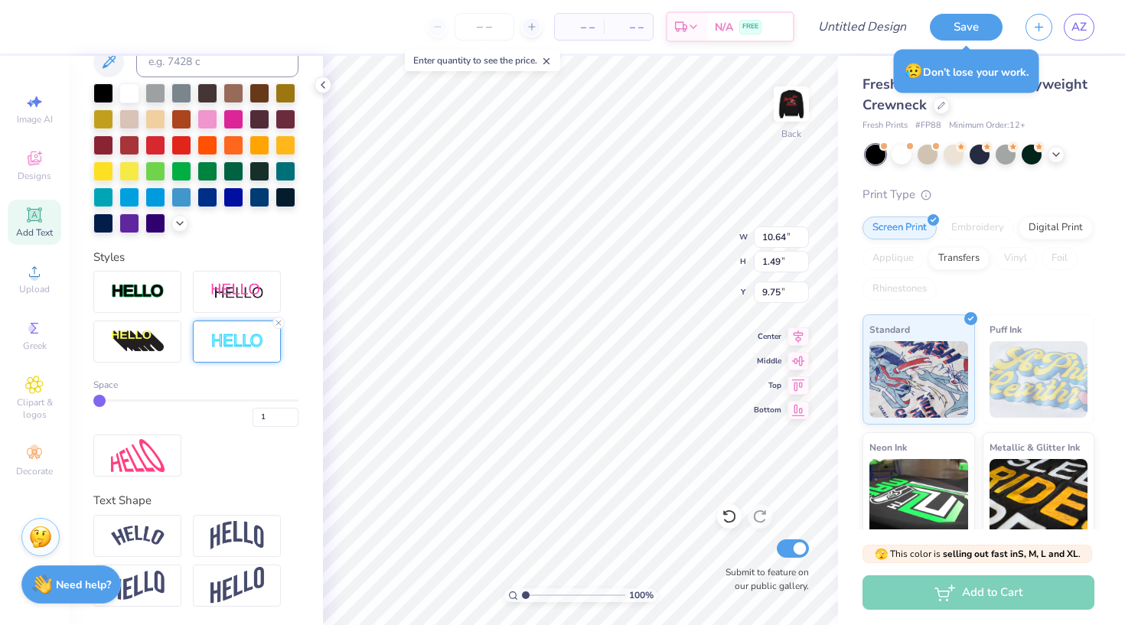
scroll to position [329, 0]
click at [243, 533] on img at bounding box center [237, 535] width 54 height 29
type input "3.69"
type input "8.66"
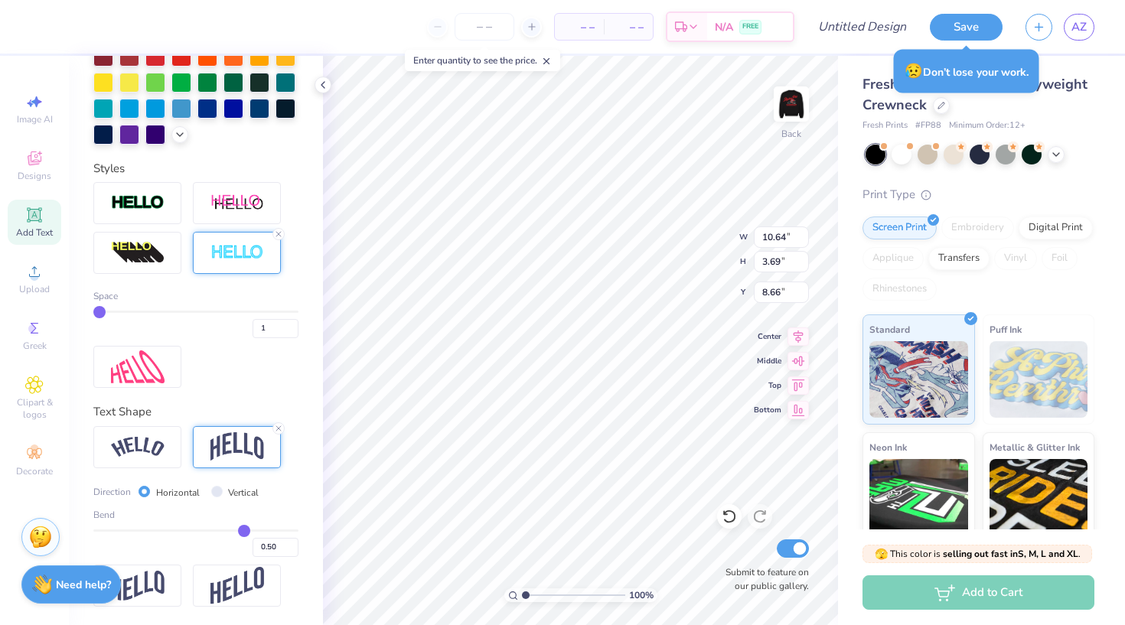
scroll to position [419, 0]
type input "0.49"
type input "0.48"
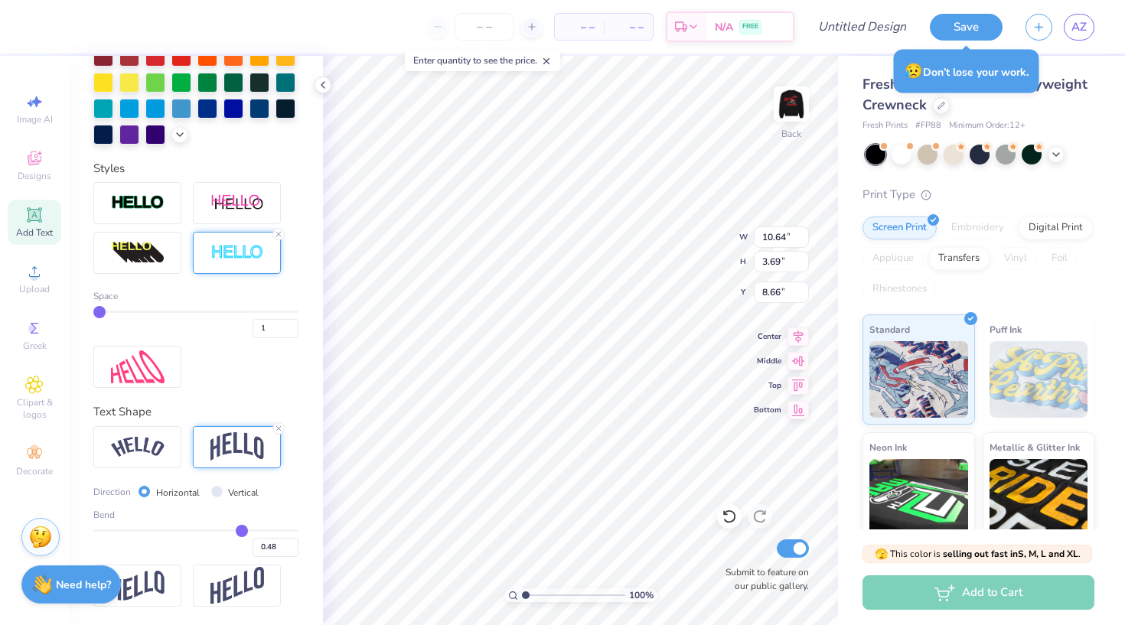
type input "0.46"
type input "0.44"
type input "0.43"
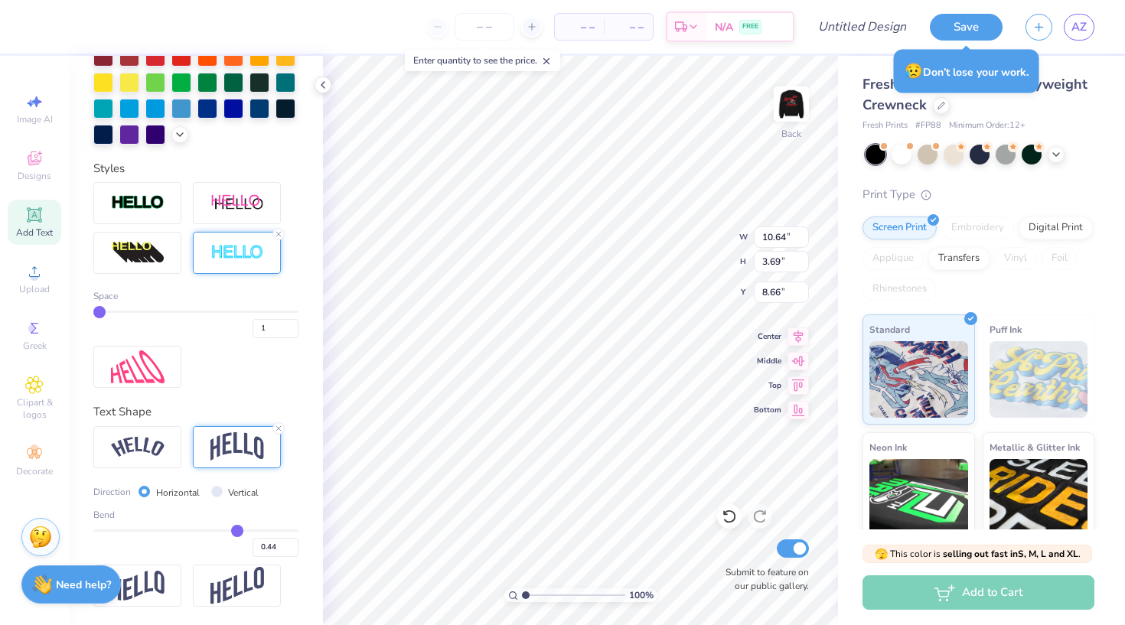
type input "0.43"
type input "0.42"
type input "0.41"
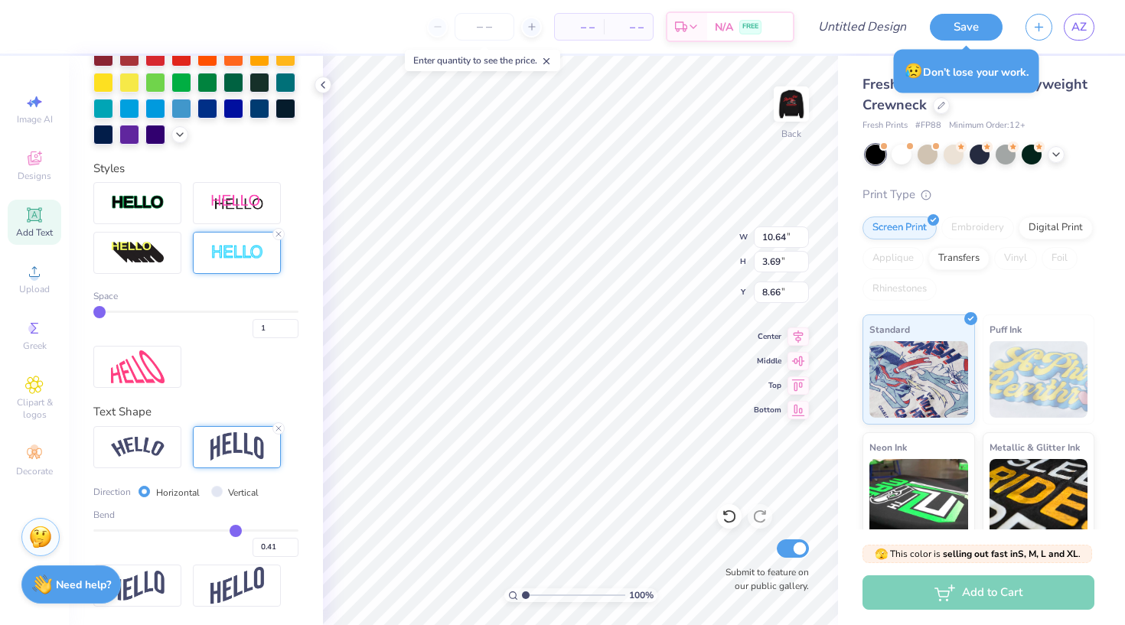
type input "0.4"
type input "0.40"
type input "0.39"
type input "0.38"
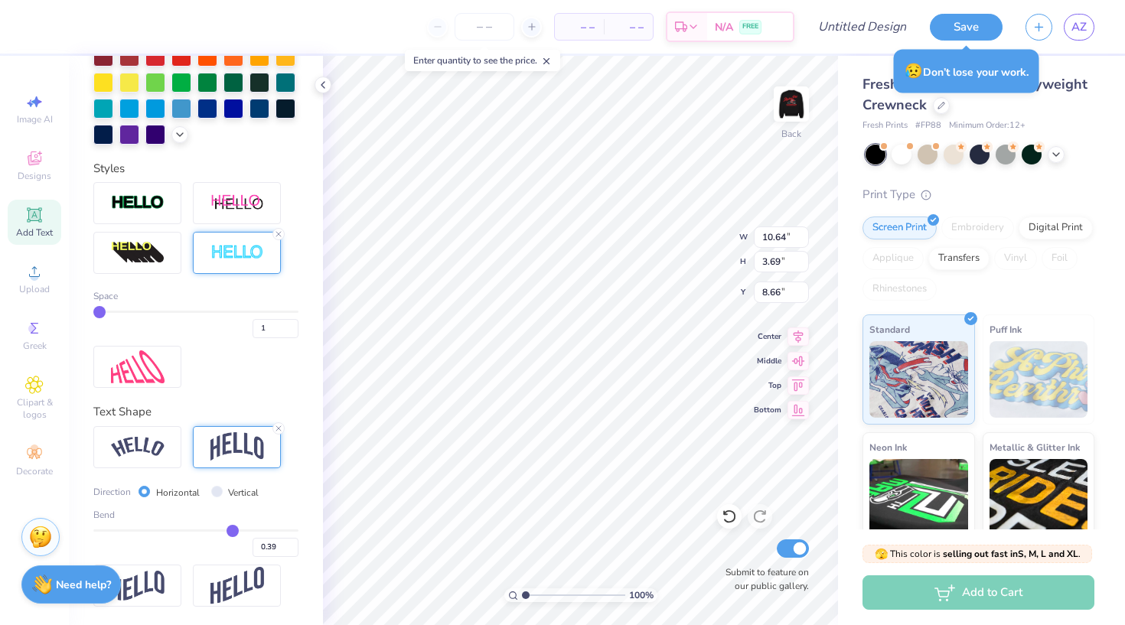
type input "0.38"
type input "0.37"
type input "0.36"
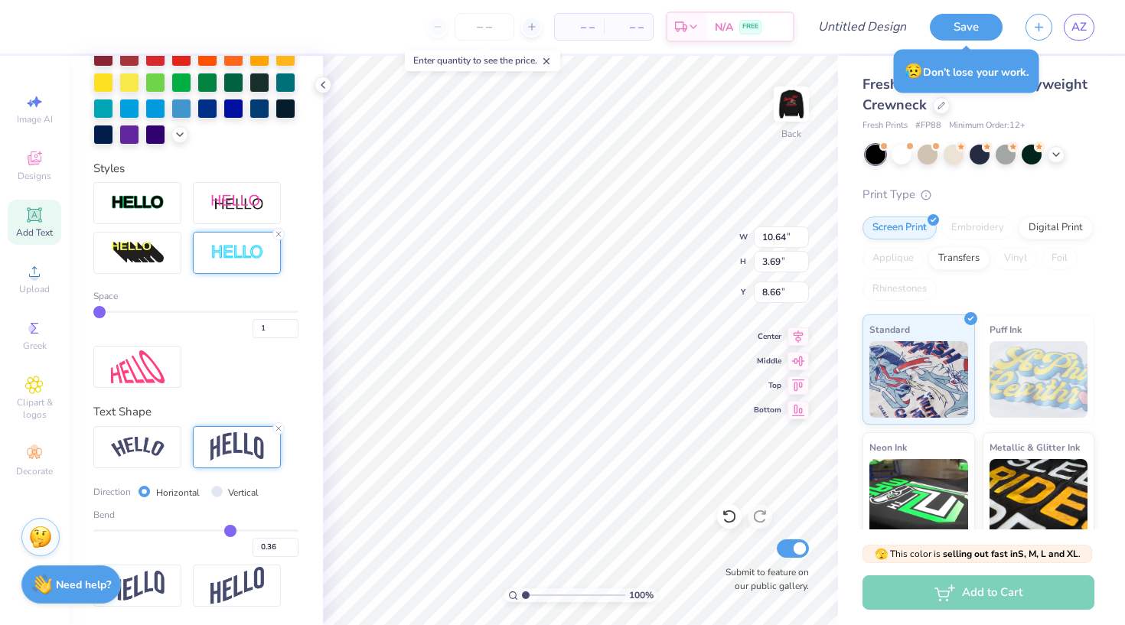
type input "0.35"
type input "0.33"
type input "0.32"
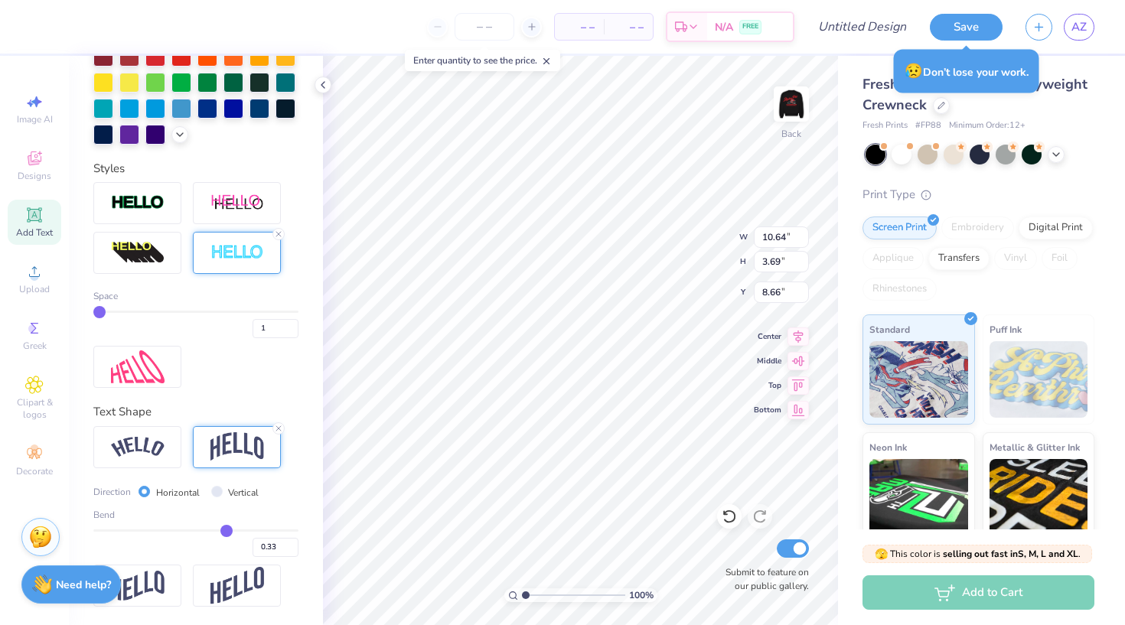
type input "0.32"
type input "0.31"
type input "0.3"
type input "0.30"
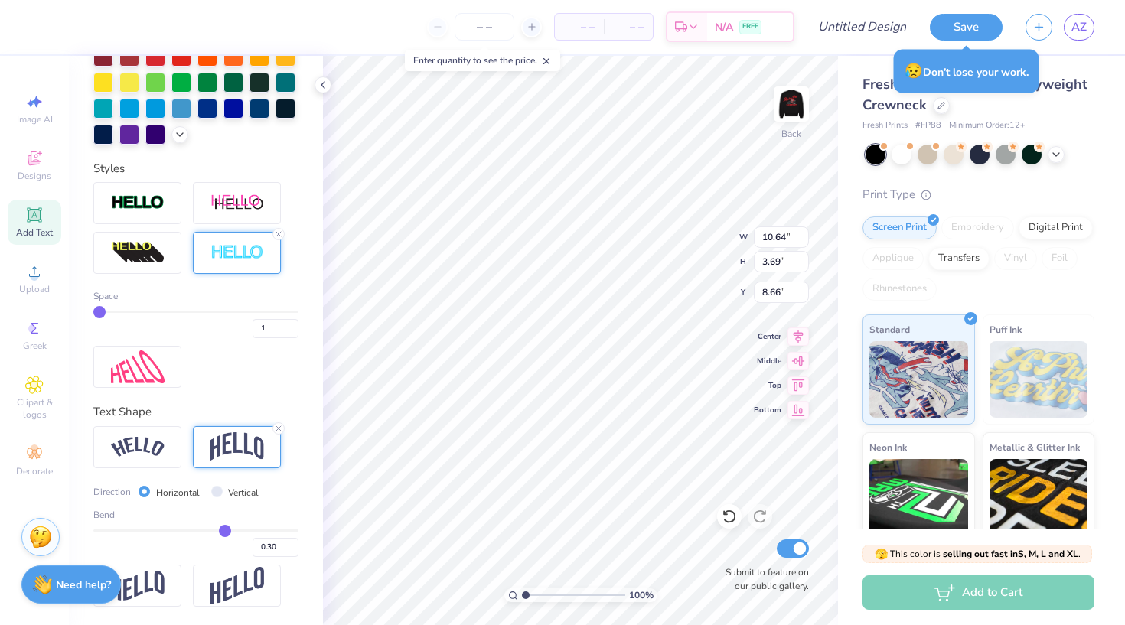
type input "0.29"
type input "0.28"
type input "0.27"
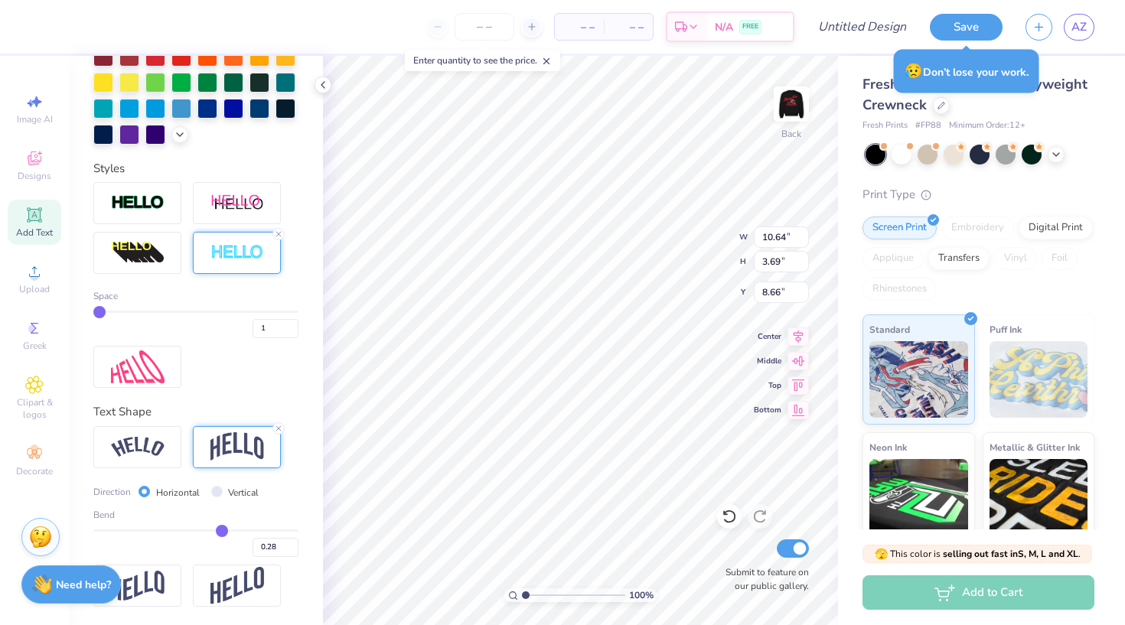
type input "0.27"
type input "0.26"
type input "0.25"
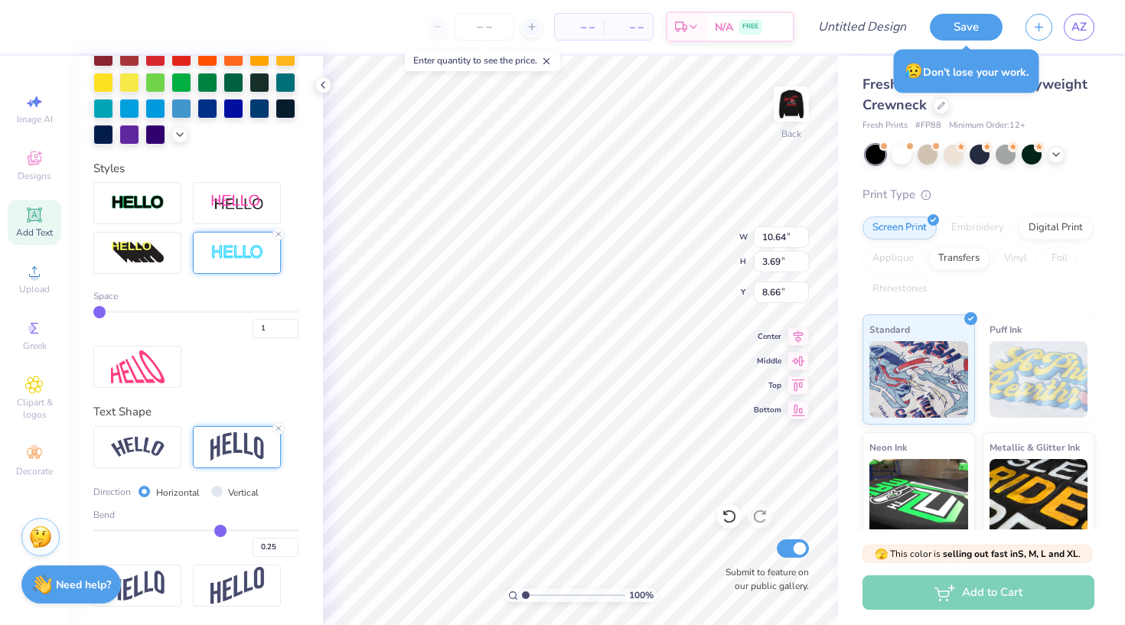
type input "0.24"
type input "0.23"
type input "0.22"
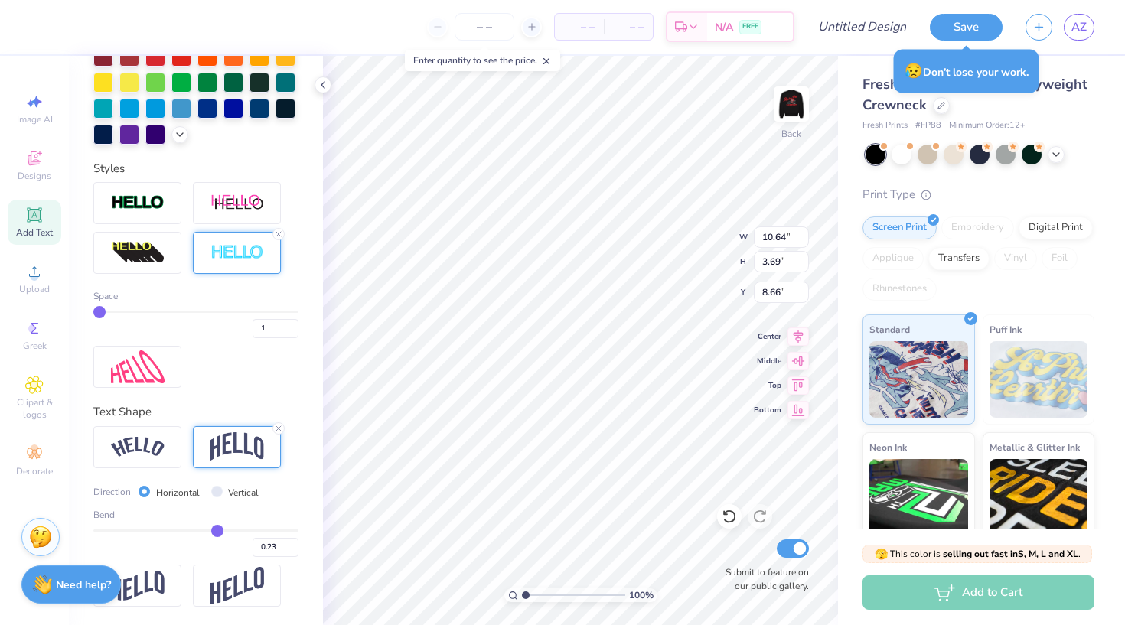
type input "0.22"
type input "0.21"
drag, startPoint x: 244, startPoint y: 531, endPoint x: 217, endPoint y: 532, distance: 27.6
type input "0.21"
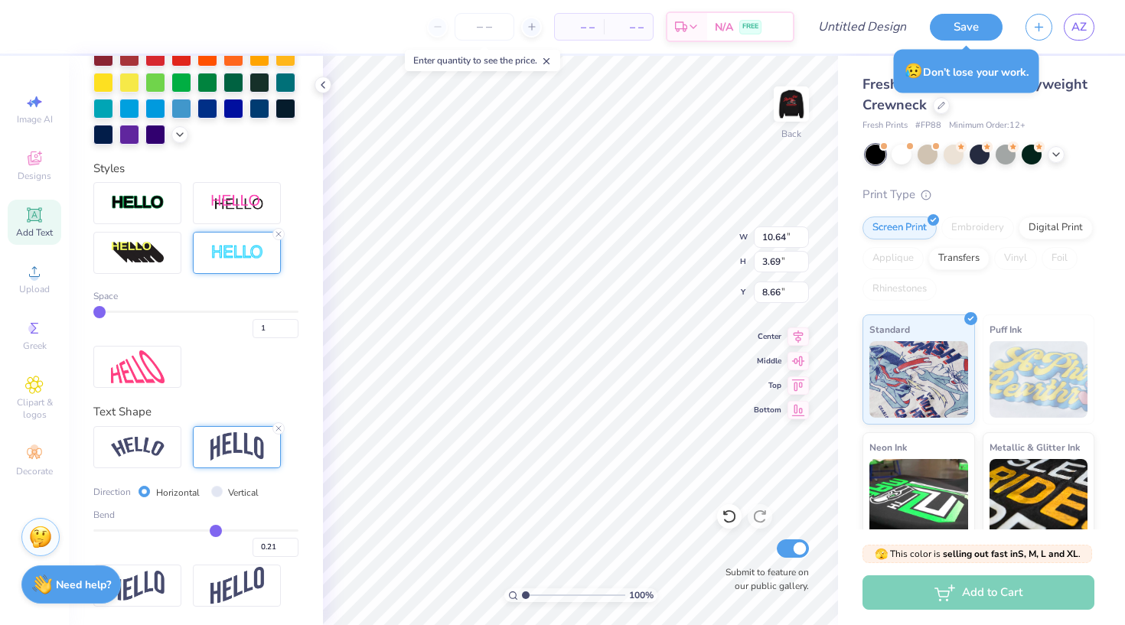
click at [217, 532] on input "range" at bounding box center [195, 531] width 205 height 2
type input "2.37"
type input "9.31"
type input "0.2"
type input "0.20"
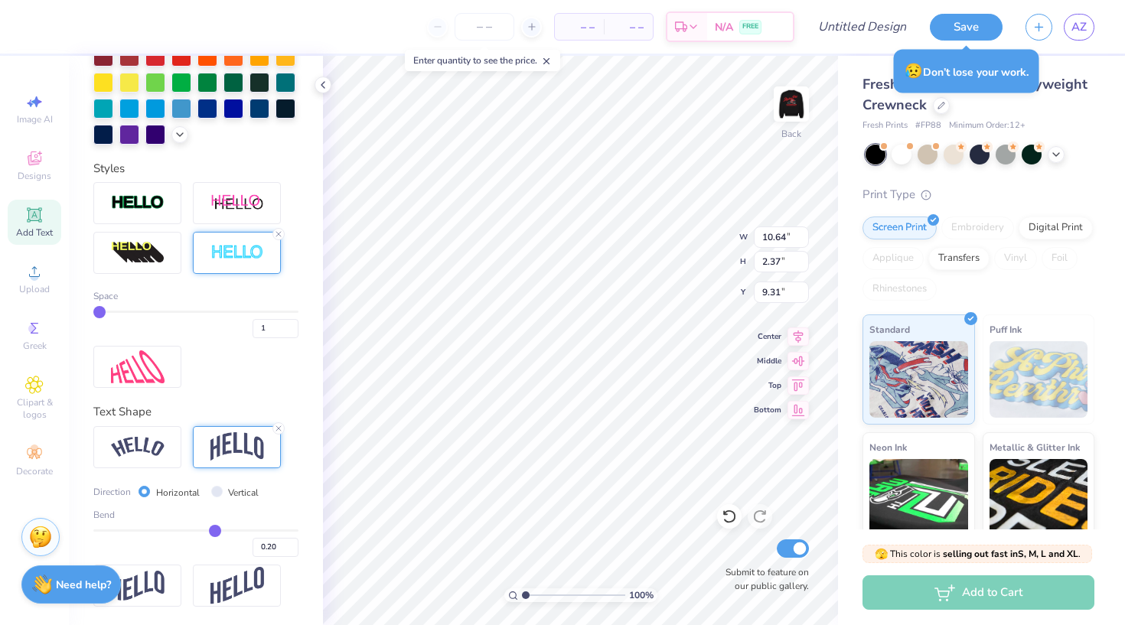
type input "0.21"
type input "0.22"
type input "0.23"
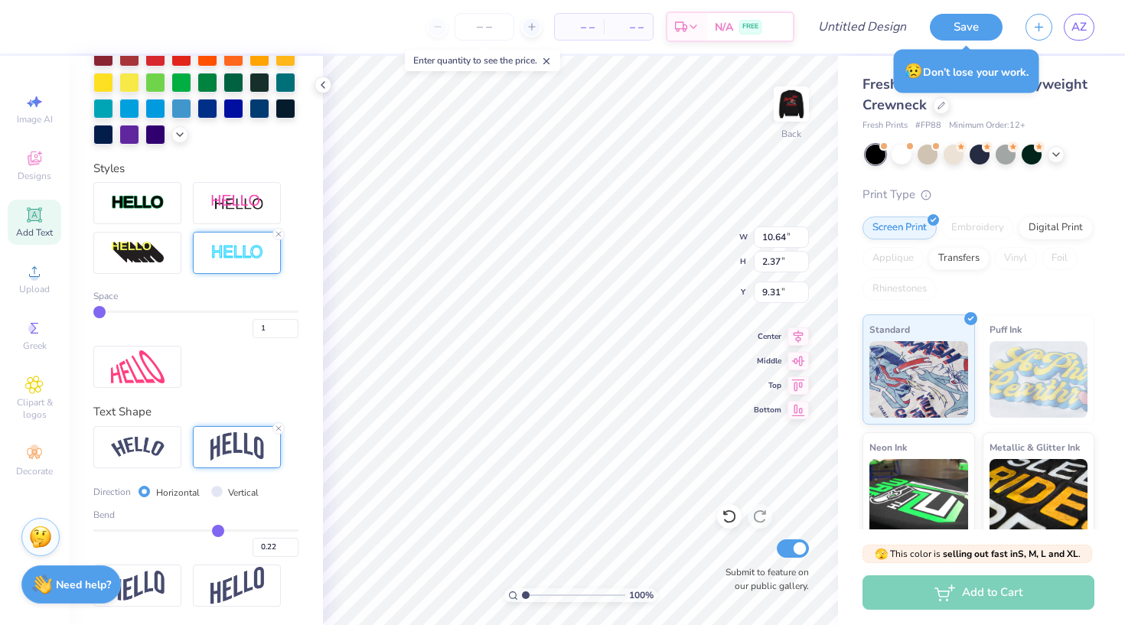
type input "0.23"
type input "0.24"
type input "0.25"
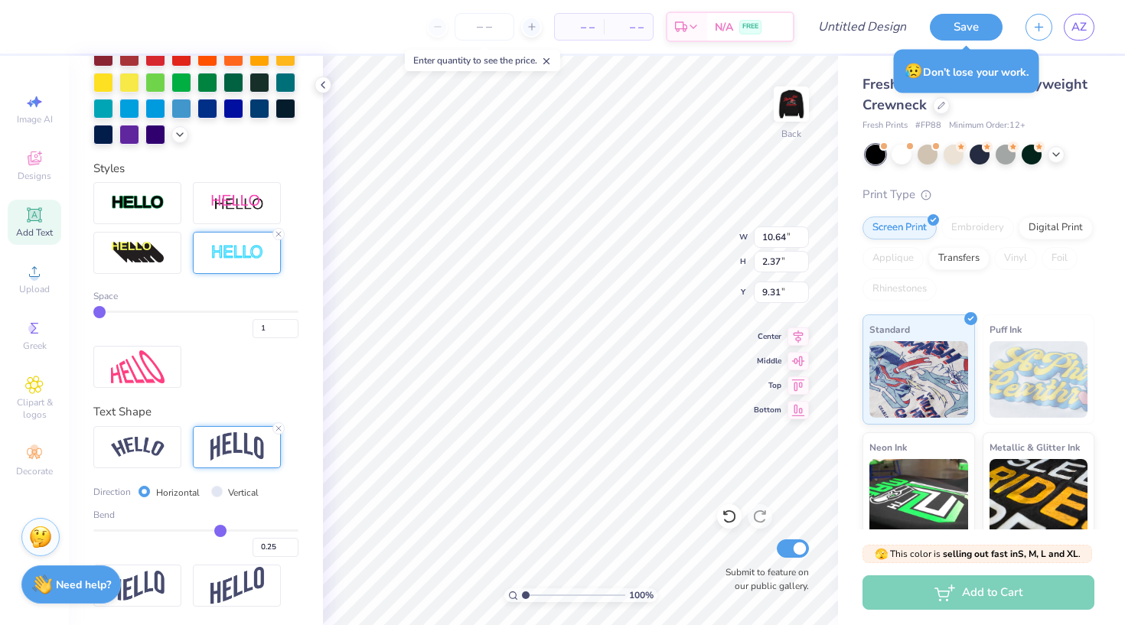
type input "0.26"
type input "0.28"
type input "0.29"
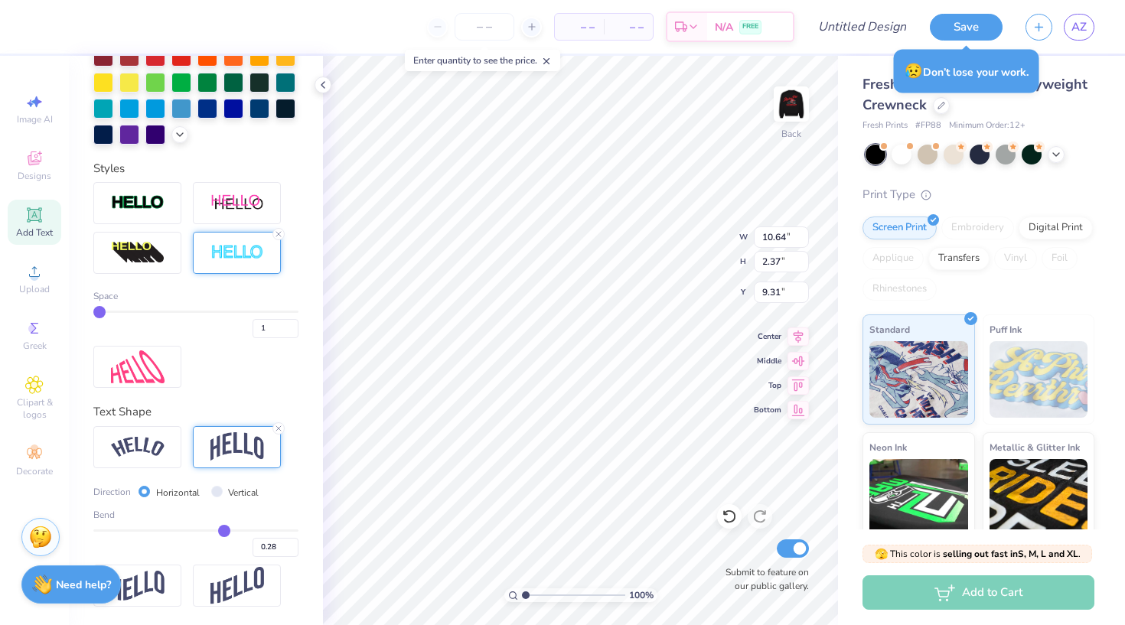
type input "0.29"
type input "0.3"
type input "0.30"
type input "0.31"
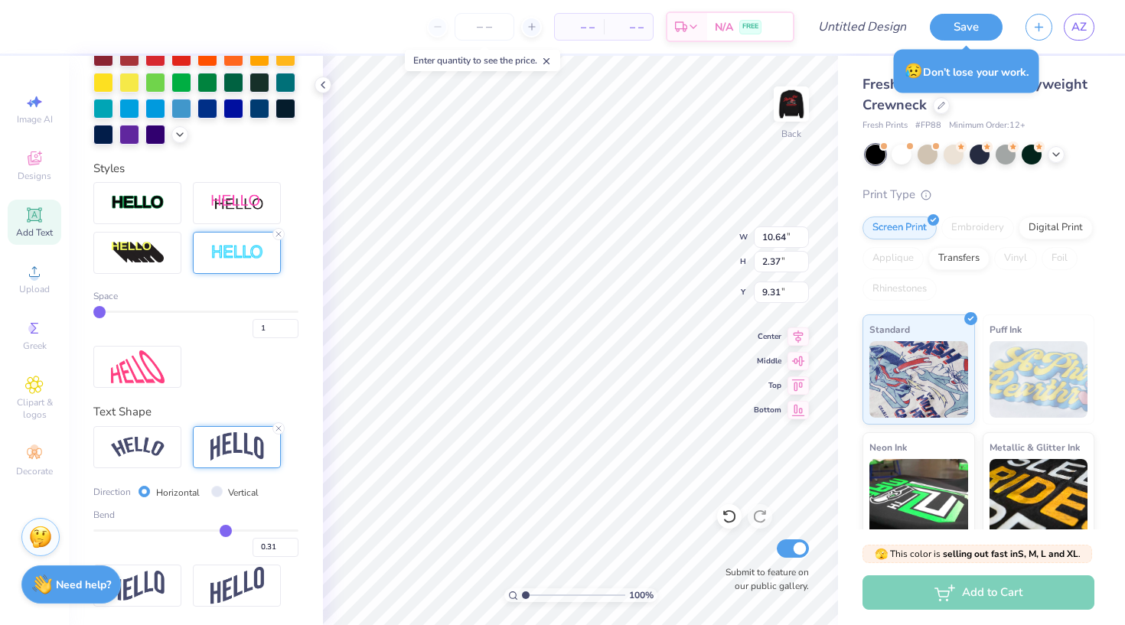
type input "0.32"
type input "0.33"
type input "0.34"
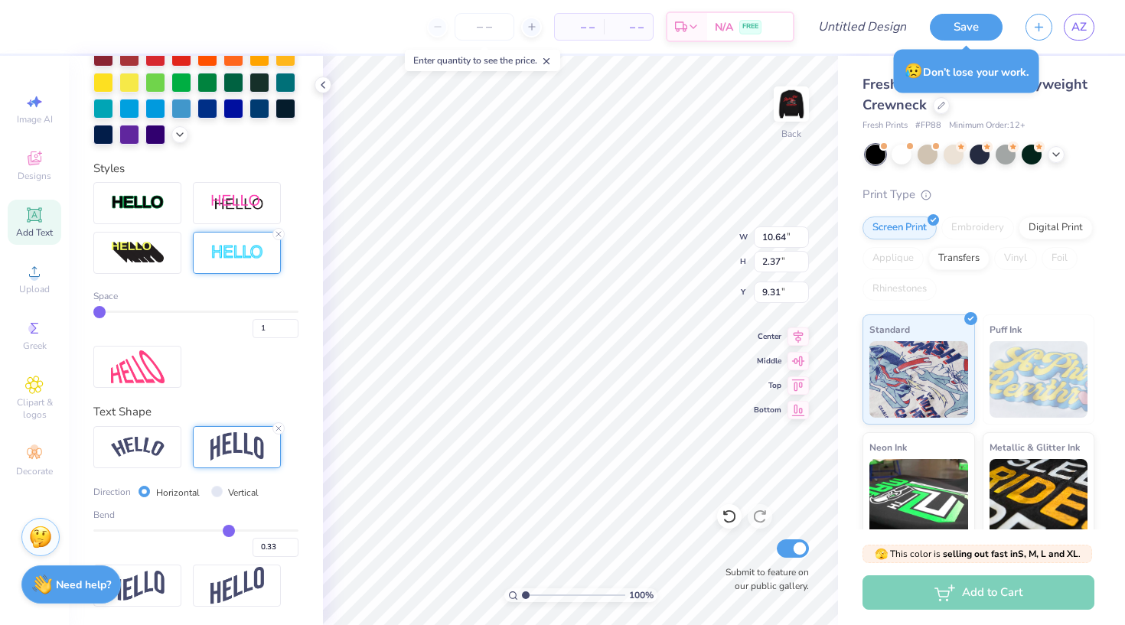
type input "0.34"
type input "0.35"
type input "0.36"
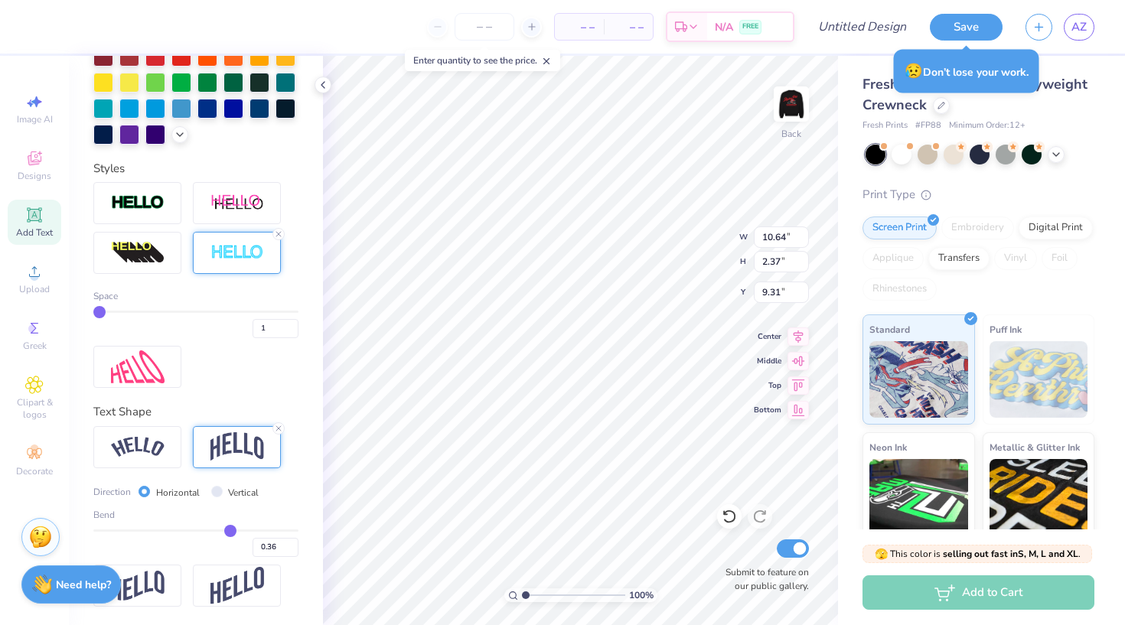
drag, startPoint x: 215, startPoint y: 529, endPoint x: 230, endPoint y: 529, distance: 15.3
type input "0.36"
click at [230, 530] on input "range" at bounding box center [195, 531] width 205 height 2
type input "3.03"
type input "8.99"
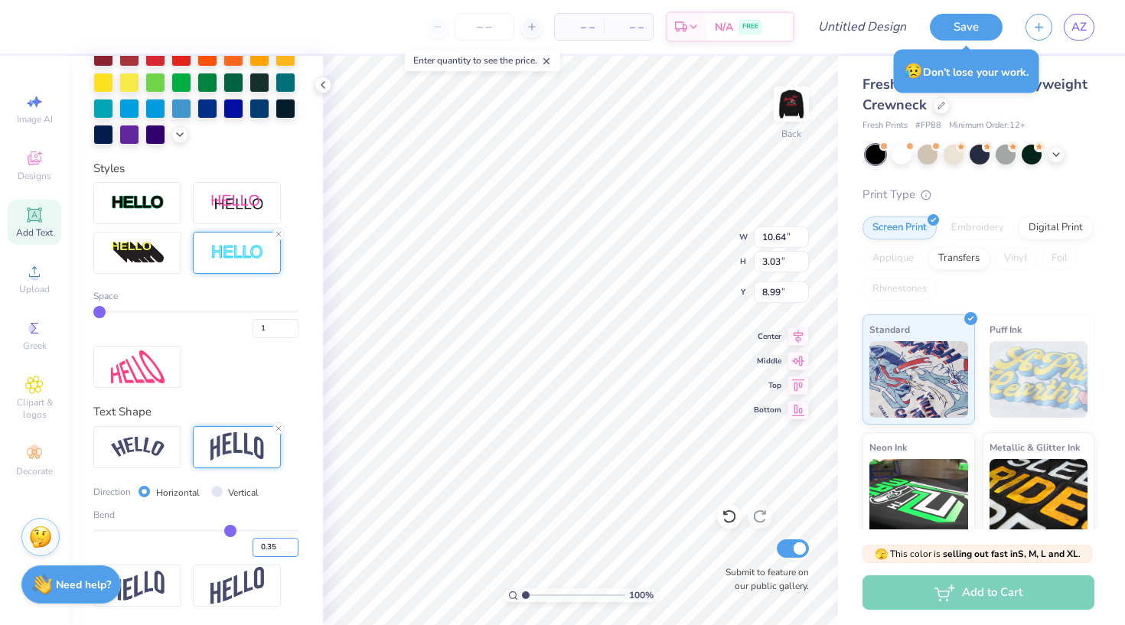
click at [292, 549] on input "0.35" at bounding box center [276, 547] width 46 height 19
click at [292, 548] on input "0.34" at bounding box center [276, 547] width 46 height 19
click at [292, 548] on input "0.33" at bounding box center [276, 547] width 46 height 19
click at [292, 548] on input "0.32" at bounding box center [276, 547] width 46 height 19
click at [292, 548] on input "0.31" at bounding box center [276, 547] width 46 height 19
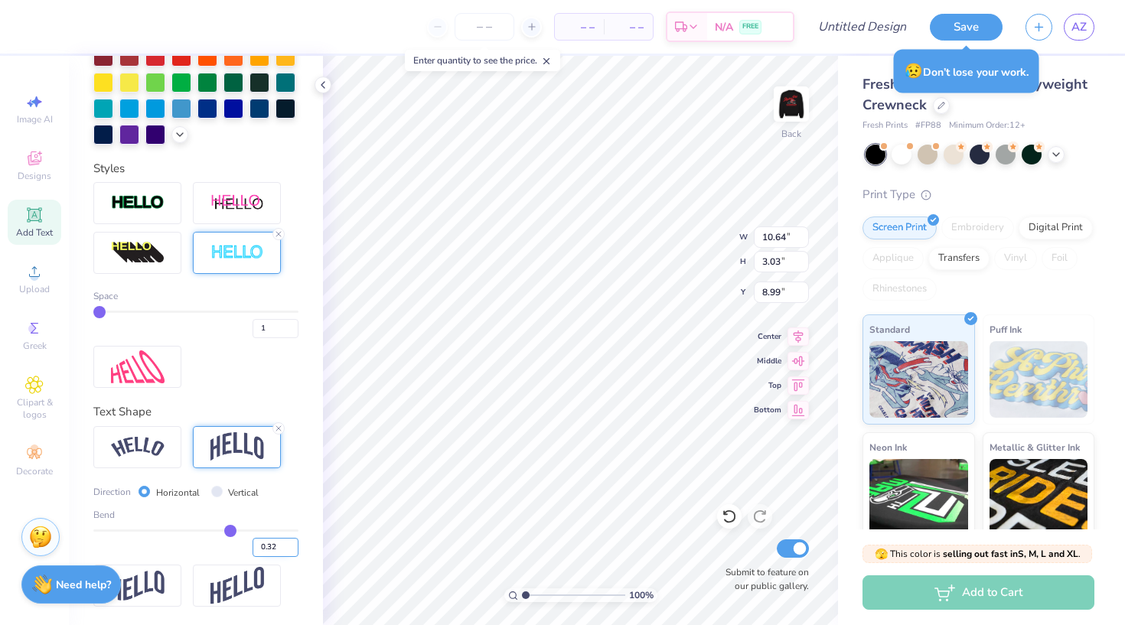
click at [292, 543] on input "0.32" at bounding box center [276, 547] width 46 height 19
click at [292, 543] on input "0.33" at bounding box center [276, 547] width 46 height 19
click at [292, 542] on input "0.34" at bounding box center [276, 547] width 46 height 19
click at [292, 542] on input "0.35" at bounding box center [276, 547] width 46 height 19
click at [292, 542] on input "0.36" at bounding box center [276, 547] width 46 height 19
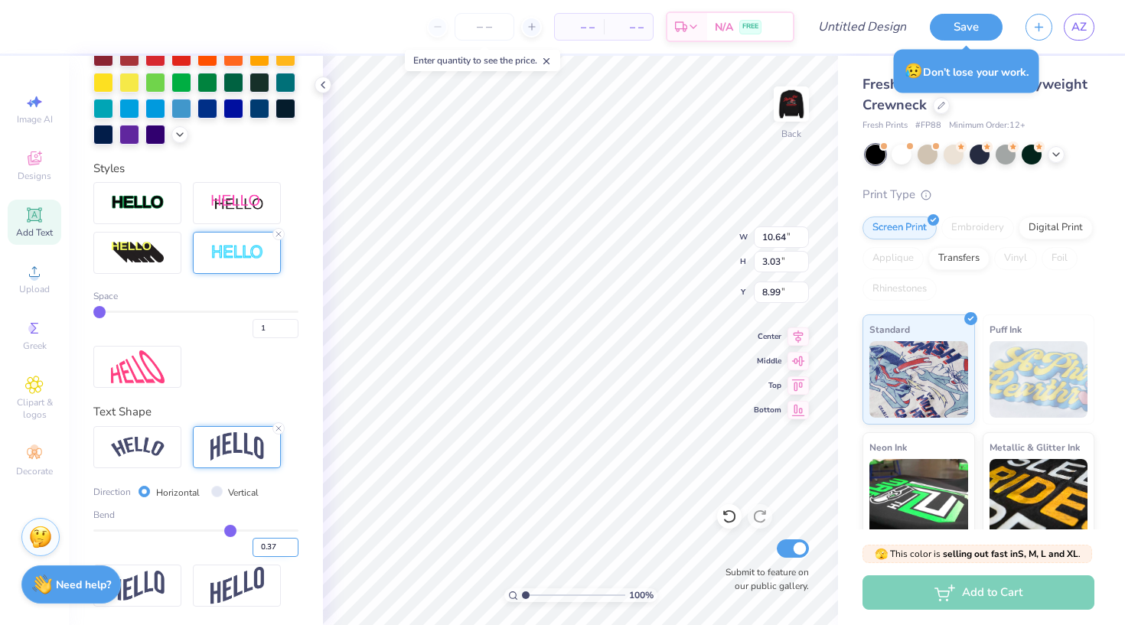
click at [292, 542] on input "0.37" at bounding box center [276, 547] width 46 height 19
click at [292, 542] on input "0.38" at bounding box center [276, 547] width 46 height 19
click at [292, 542] on input "0.39" at bounding box center [276, 547] width 46 height 19
click at [292, 542] on input "0.4" at bounding box center [276, 547] width 46 height 19
click at [292, 542] on input "0.41" at bounding box center [276, 547] width 46 height 19
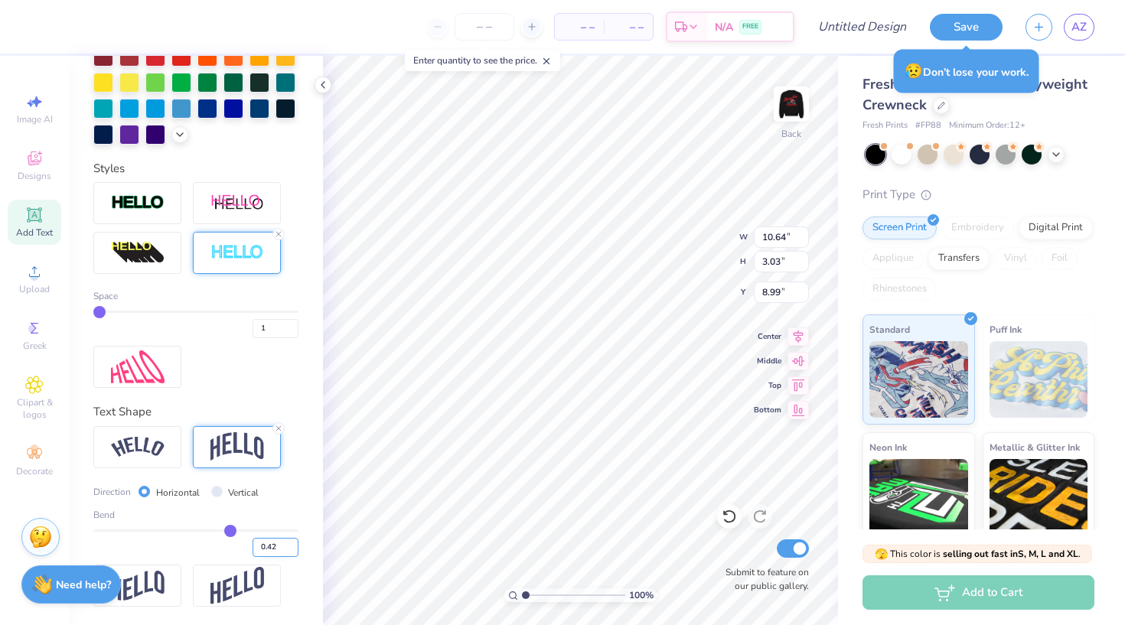
click at [292, 542] on input "0.42" at bounding box center [276, 547] width 46 height 19
click at [292, 542] on input "0.43" at bounding box center [276, 547] width 46 height 19
click at [292, 542] on input "0.44" at bounding box center [276, 547] width 46 height 19
click at [292, 542] on input "0.45" at bounding box center [276, 547] width 46 height 19
click at [292, 542] on input "0.46" at bounding box center [276, 547] width 46 height 19
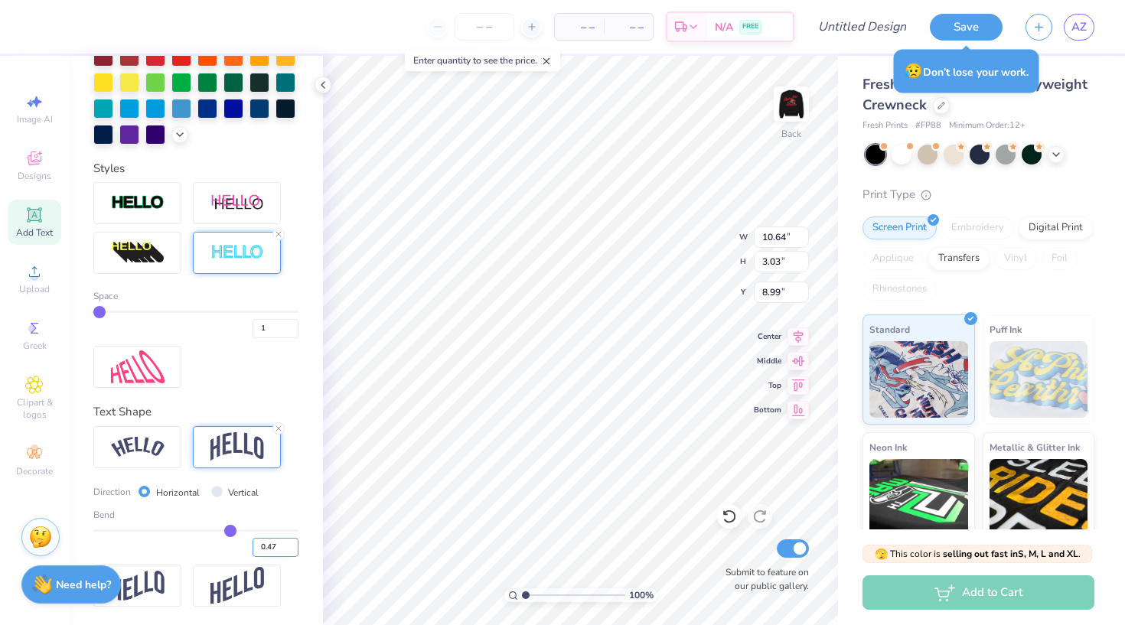
click at [292, 542] on input "0.47" at bounding box center [276, 547] width 46 height 19
click at [292, 542] on input "0.48" at bounding box center [276, 547] width 46 height 19
type input "0.49"
click at [292, 542] on input "0.49" at bounding box center [276, 547] width 46 height 19
type input "0.49"
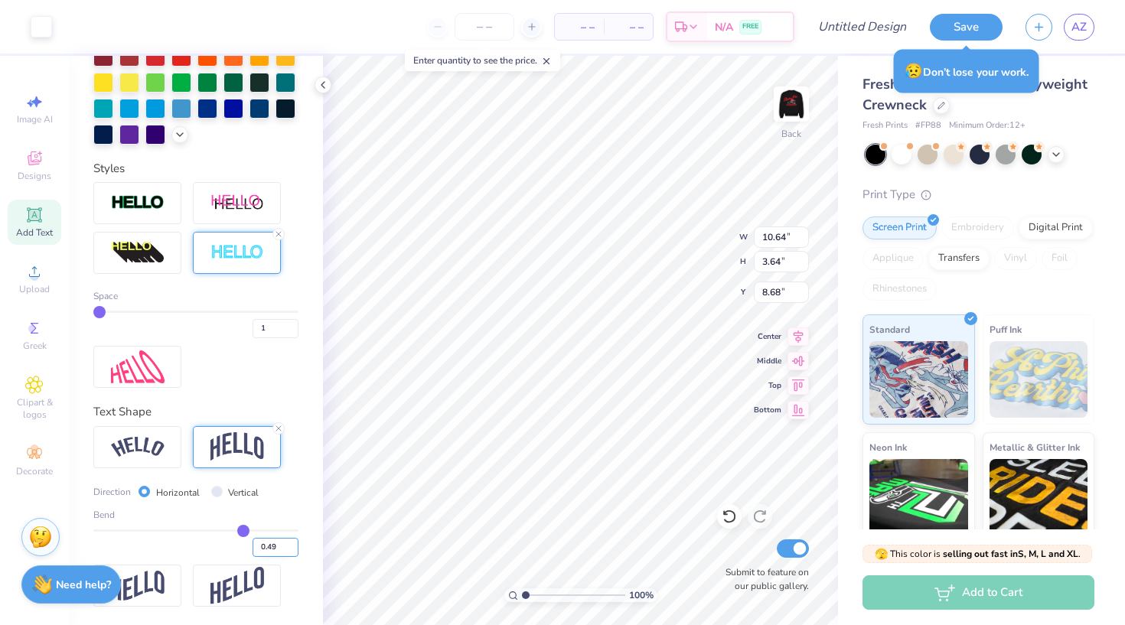
type input "12.71"
type input "5.73"
type input "4.83"
type input "9.33"
type input "4.70"
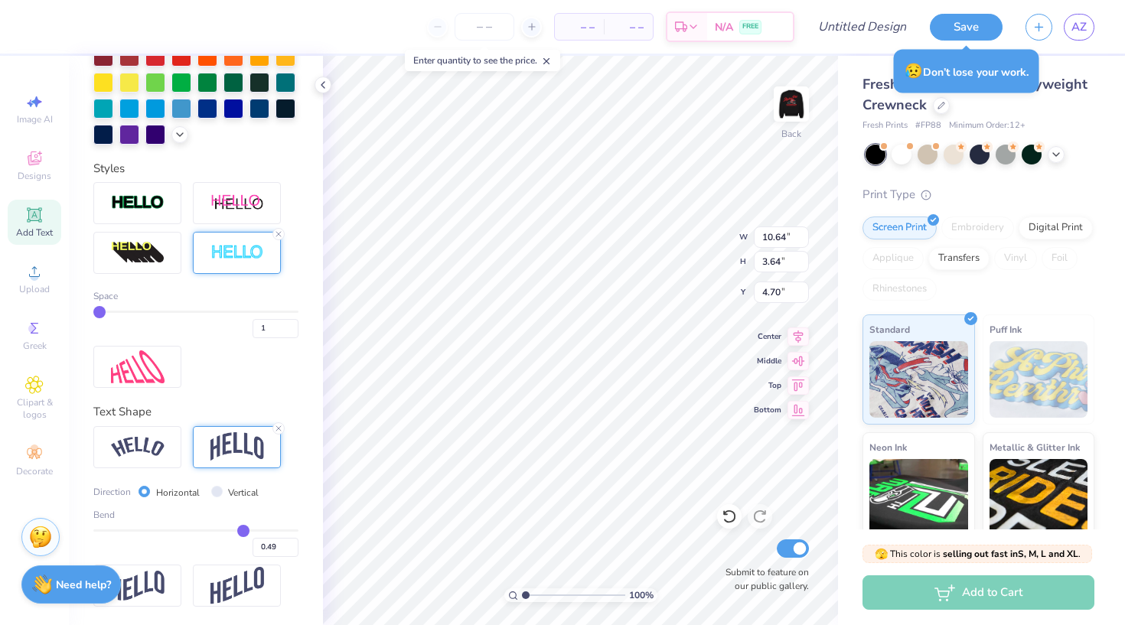
type input "2"
type input "3"
type input "4"
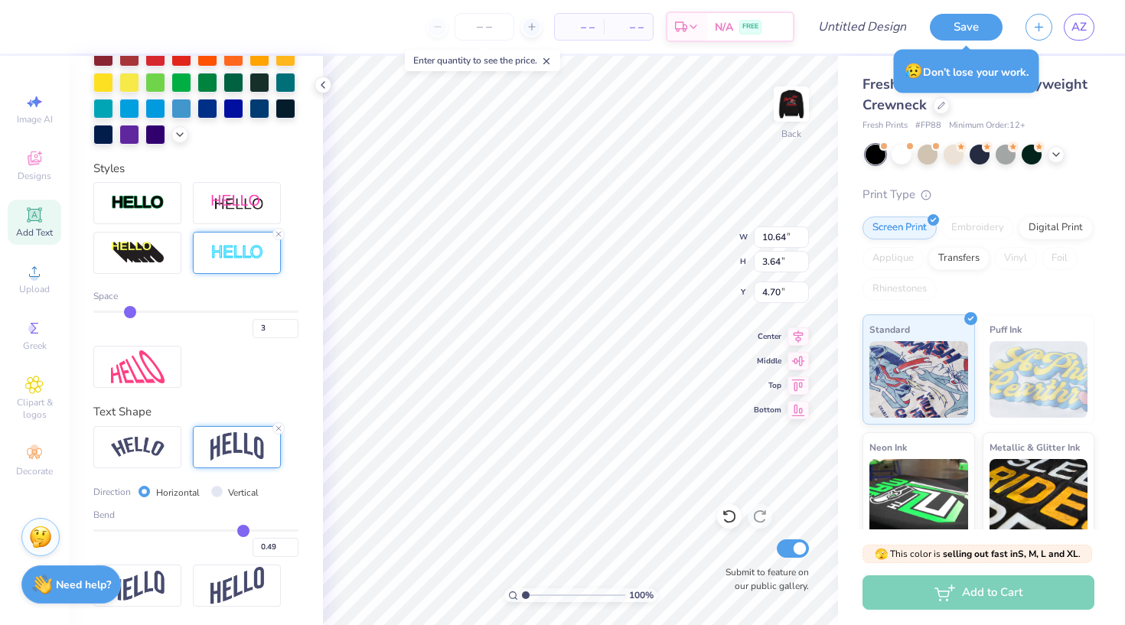
type input "4"
type input "5"
drag, startPoint x: 98, startPoint y: 309, endPoint x: 138, endPoint y: 310, distance: 39.8
type input "5"
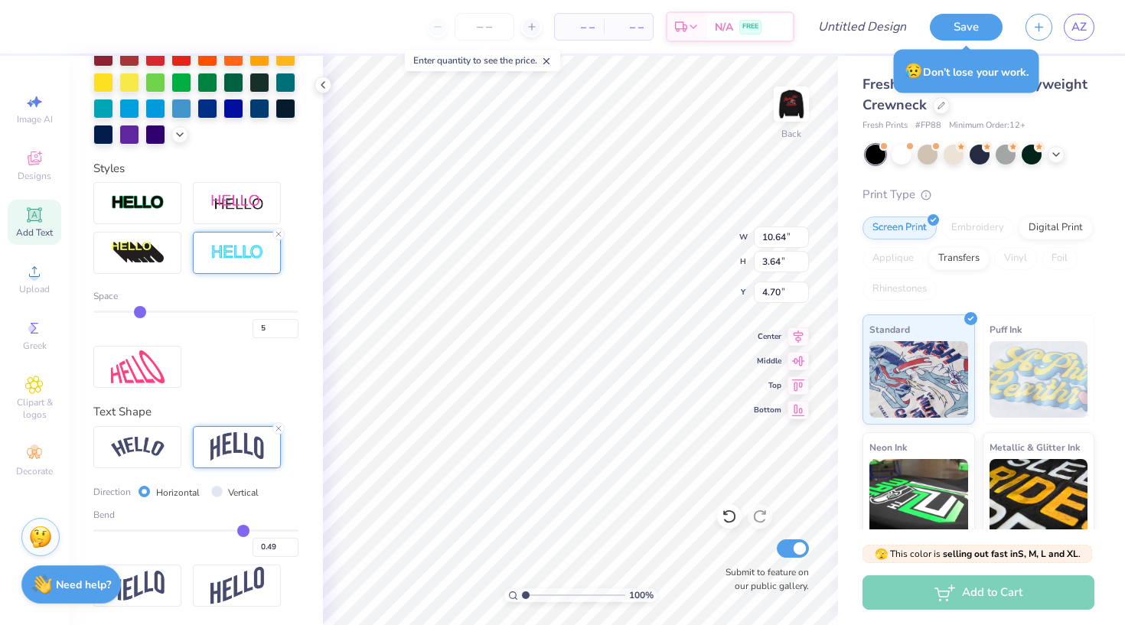
click at [138, 311] on input "range" at bounding box center [195, 312] width 205 height 2
type input "10.76"
type input "3.77"
type input "4.64"
type input "4"
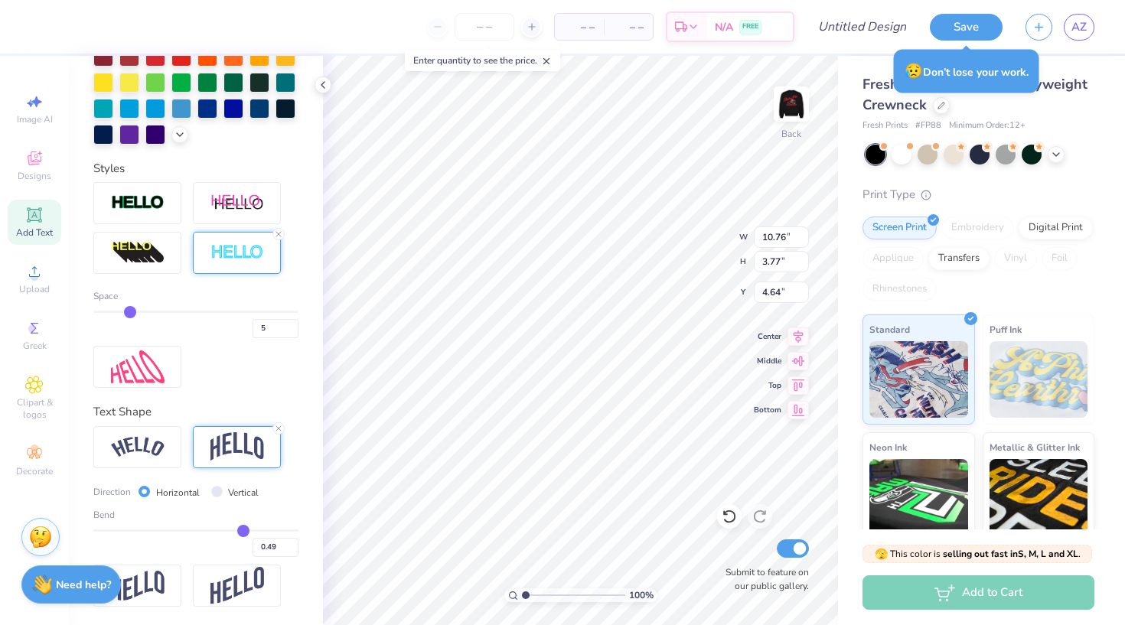
type input "4"
type input "3"
type input "2"
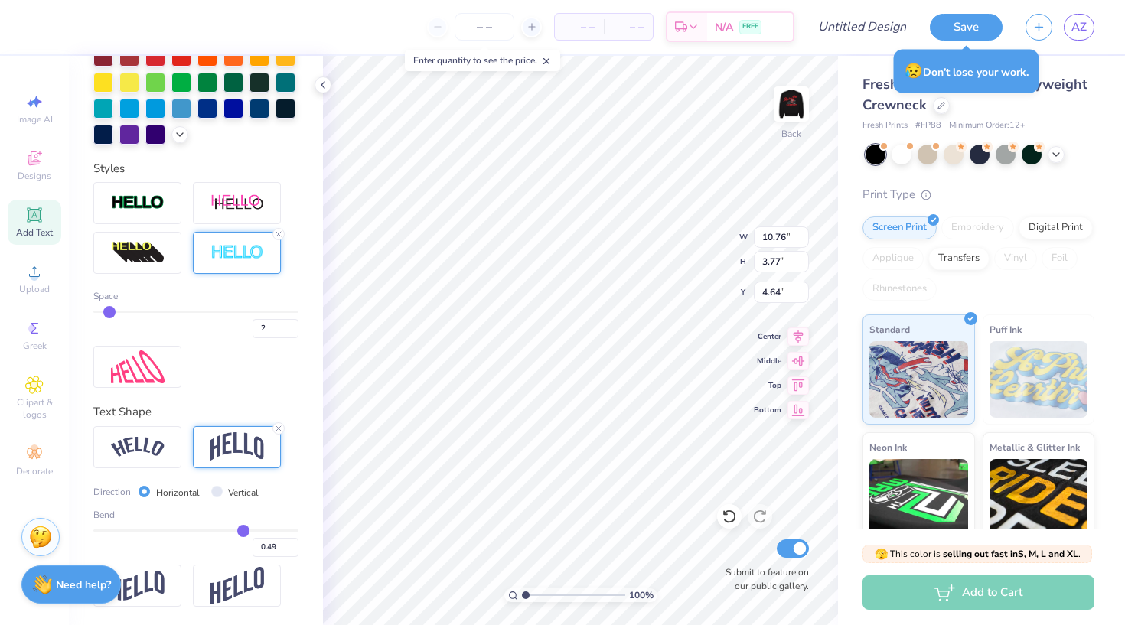
drag, startPoint x: 139, startPoint y: 311, endPoint x: 105, endPoint y: 312, distance: 33.7
type input "2"
click at [105, 312] on input "range" at bounding box center [195, 312] width 205 height 2
type input "10.67"
type input "3.67"
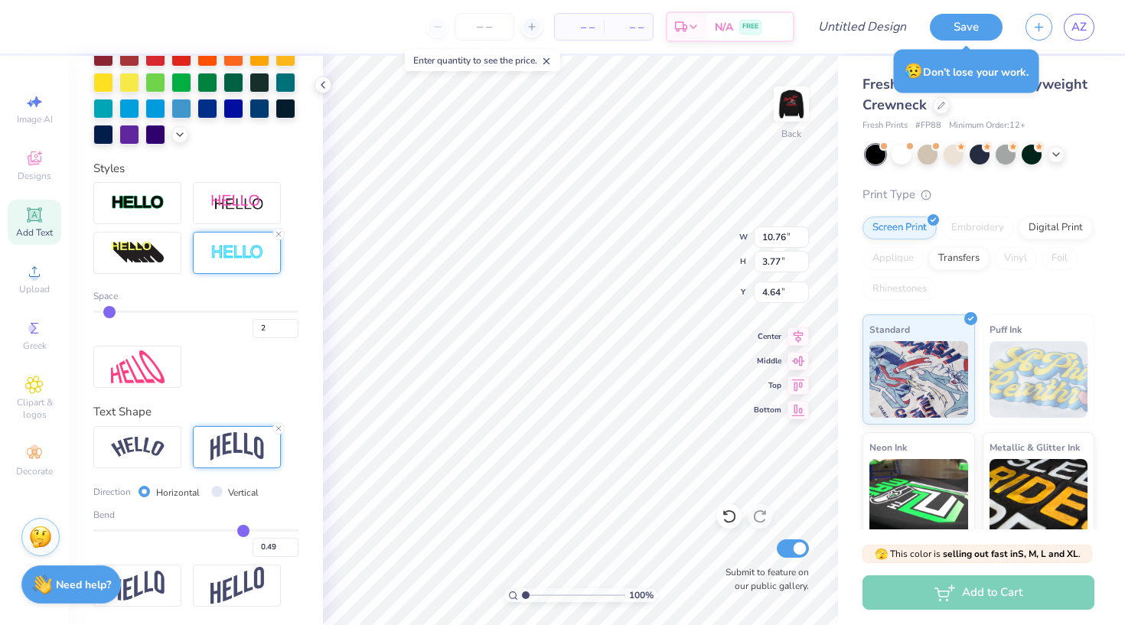
type input "4.69"
type input "1"
drag, startPoint x: 112, startPoint y: 308, endPoint x: 77, endPoint y: 310, distance: 35.3
type input "1"
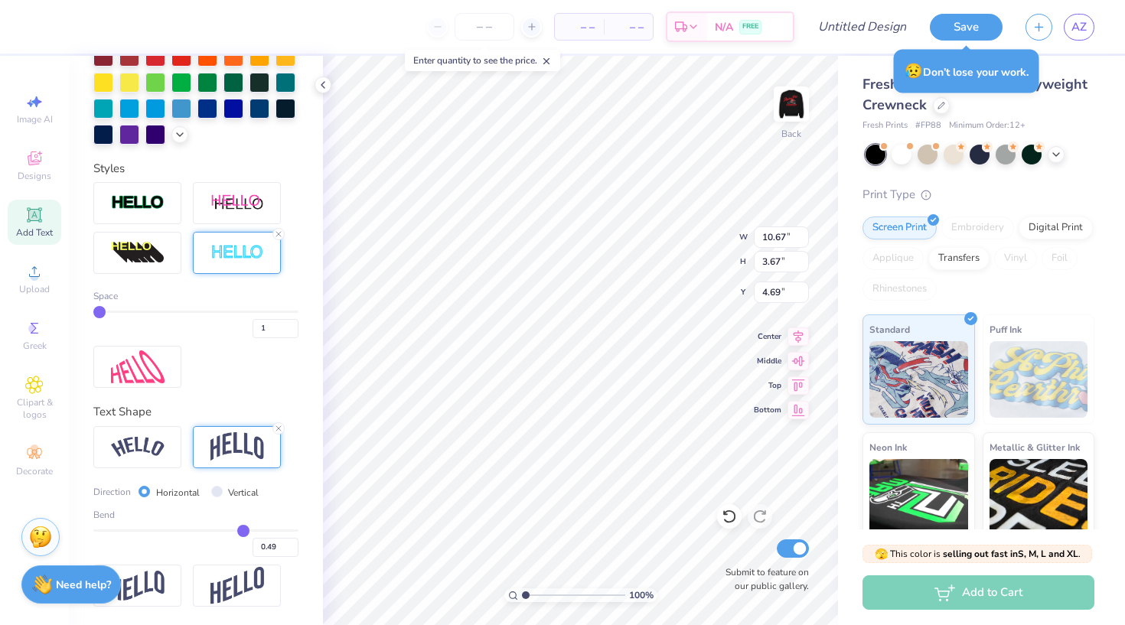
click at [77, 310] on div "Personalized Names Personalized Numbers Text Tool Add Font Font CollegiateHeavy…" at bounding box center [196, 340] width 254 height 569
type input "10.64"
type input "3.64"
type input "4.70"
click at [157, 201] on img at bounding box center [138, 203] width 54 height 18
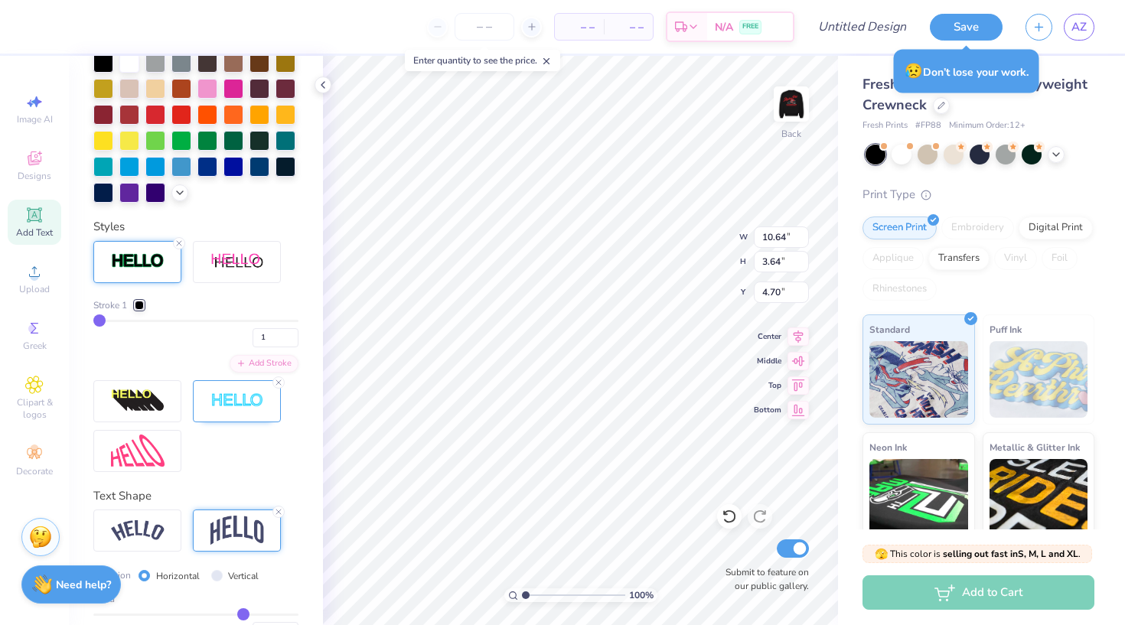
type input "3"
type input "4"
type input "6"
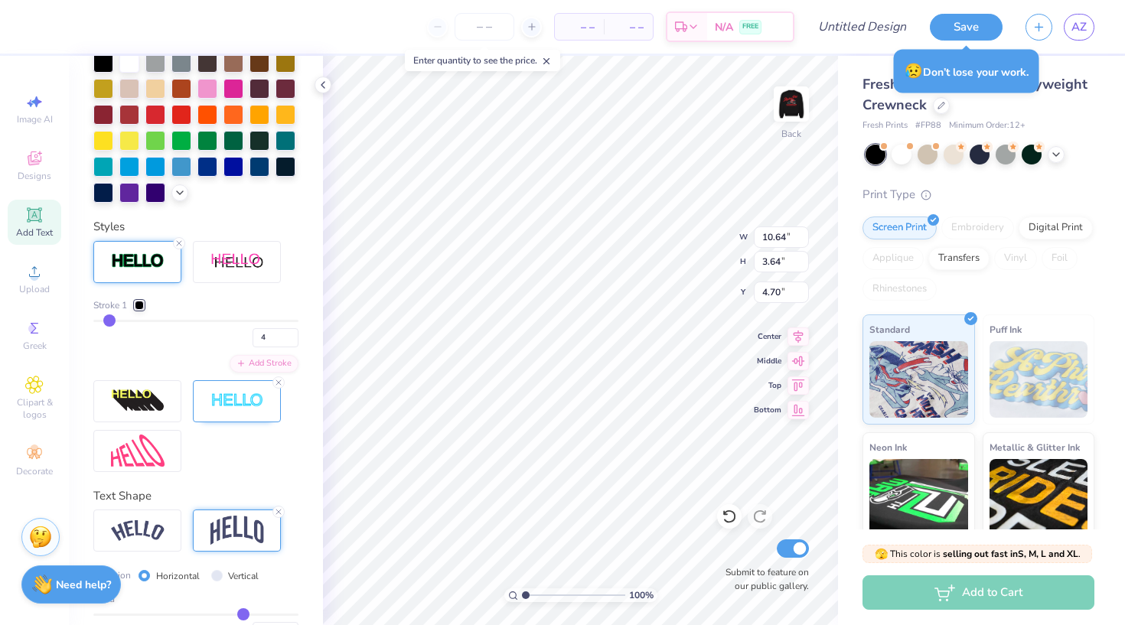
type input "6"
type input "7"
type input "8"
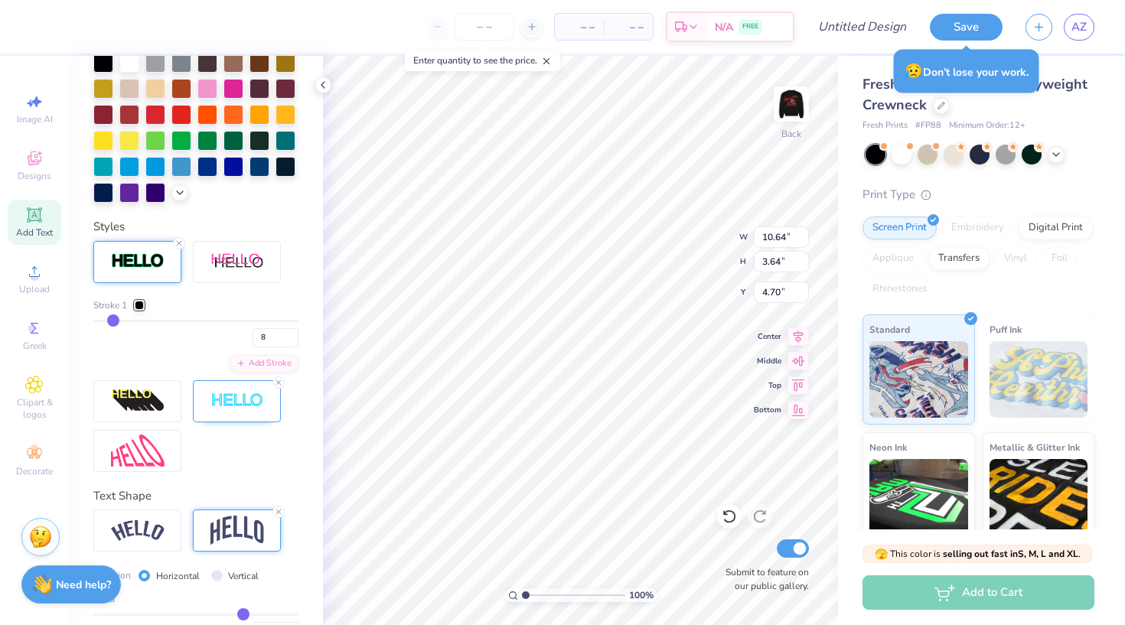
type input "10"
type input "11"
type input "10"
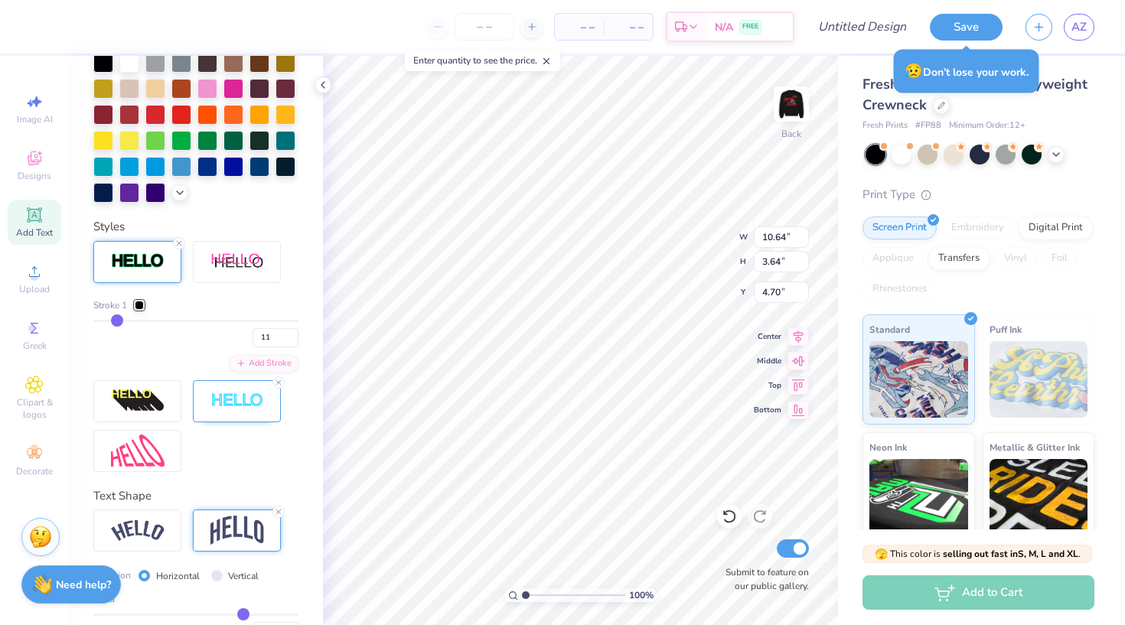
type input "10"
type input "9"
type input "8"
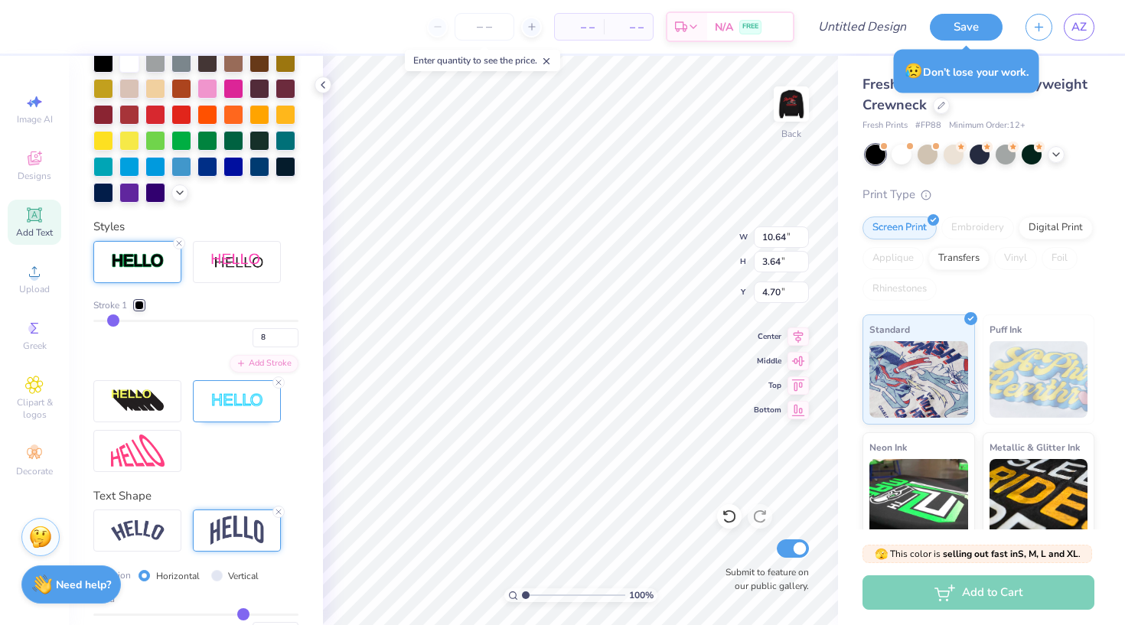
drag, startPoint x: 98, startPoint y: 319, endPoint x: 113, endPoint y: 319, distance: 14.5
type input "8"
click at [113, 320] on input "range" at bounding box center [195, 321] width 205 height 2
type input "10.86"
type input "3.86"
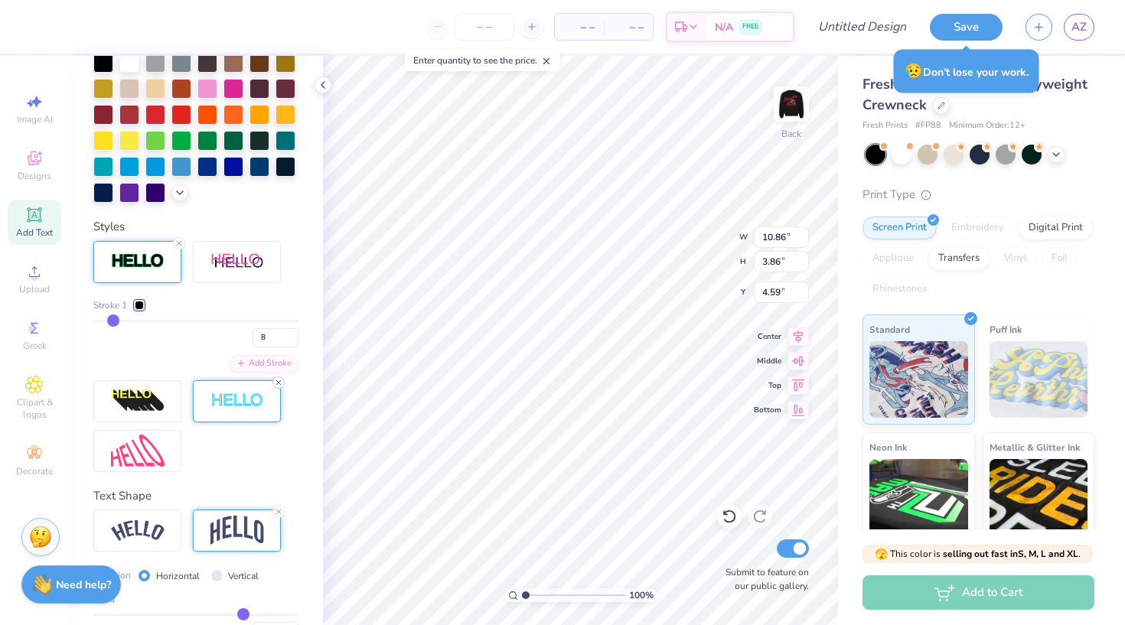
click at [280, 380] on icon at bounding box center [278, 382] width 9 height 9
drag, startPoint x: 113, startPoint y: 320, endPoint x: 279, endPoint y: 326, distance: 166.2
click at [279, 322] on input "range" at bounding box center [195, 321] width 205 height 2
drag, startPoint x: 276, startPoint y: 319, endPoint x: 63, endPoint y: 321, distance: 213.5
click at [63, 321] on div "– – Per Item – – Total Est. Delivery N/A FREE Design Title Save AZ Image AI Des…" at bounding box center [562, 312] width 1125 height 625
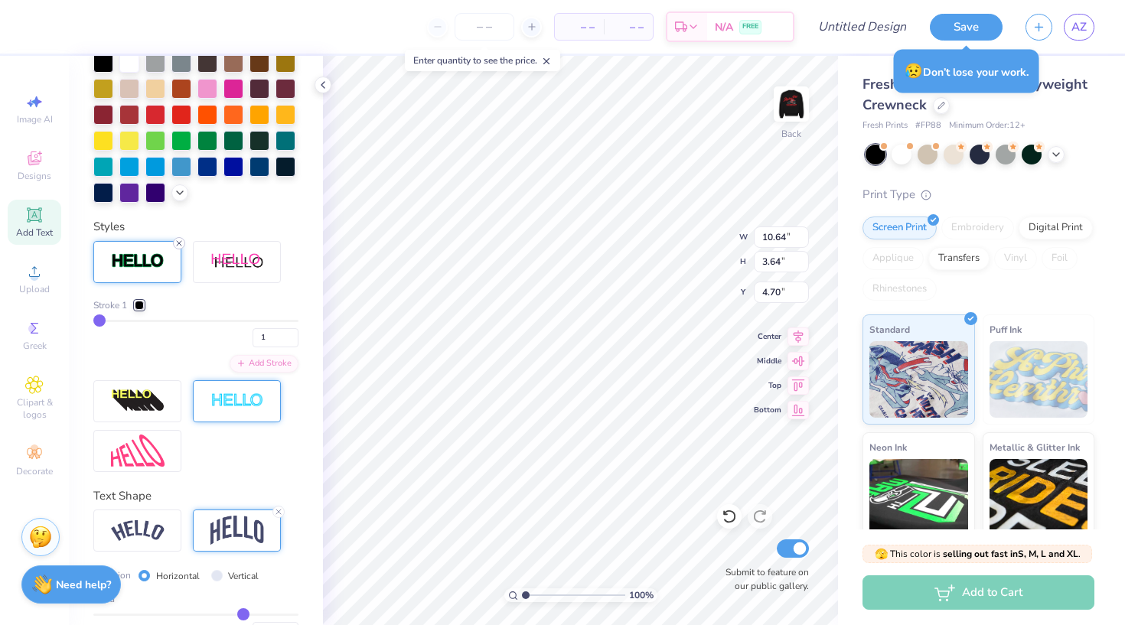
click at [178, 241] on icon at bounding box center [179, 243] width 9 height 9
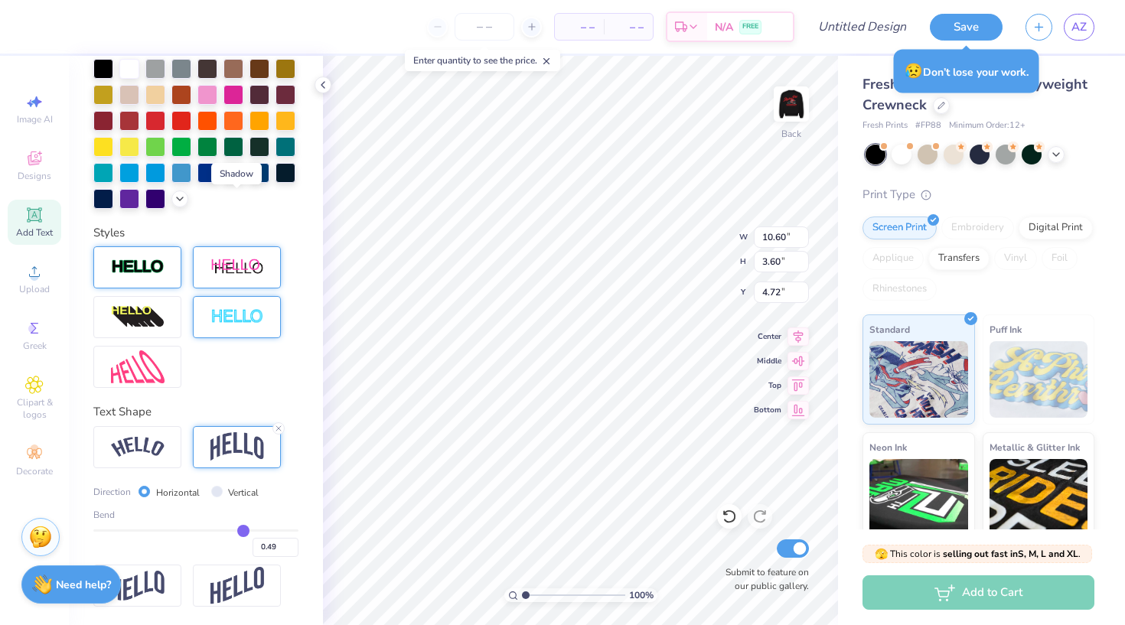
click at [233, 258] on img at bounding box center [237, 267] width 54 height 19
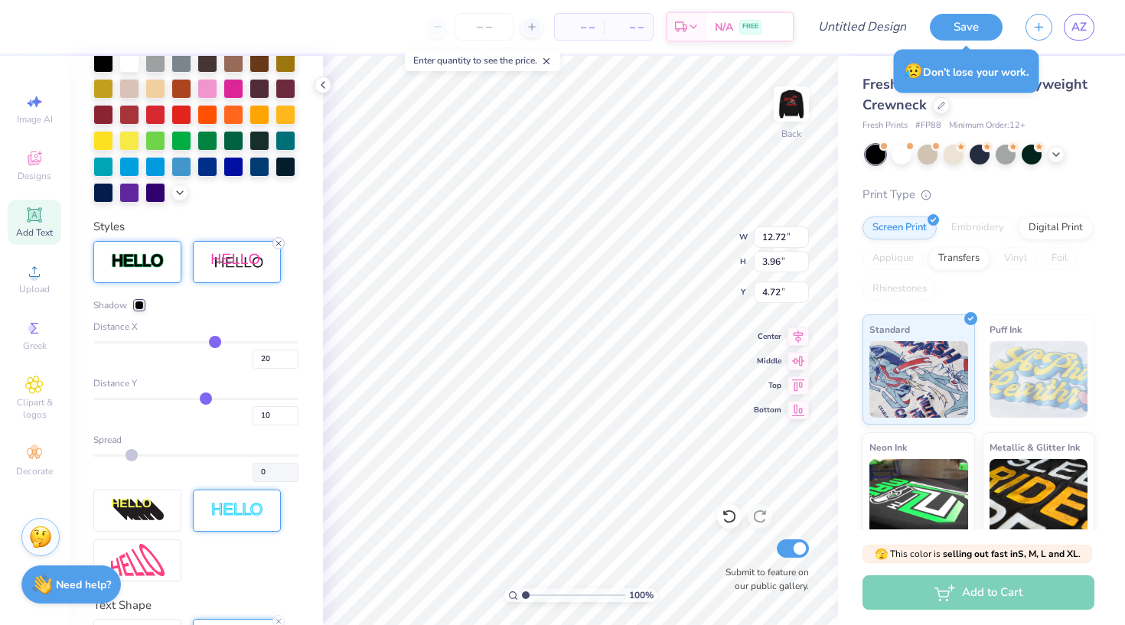
click at [279, 243] on icon at bounding box center [278, 243] width 9 height 9
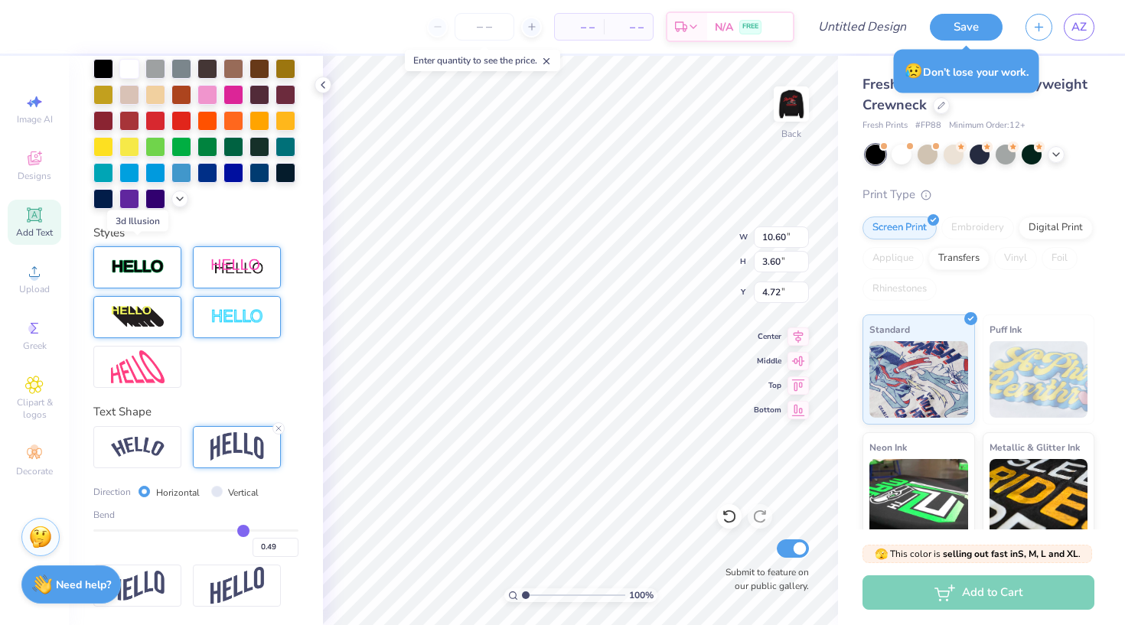
click at [153, 305] on img at bounding box center [138, 317] width 54 height 24
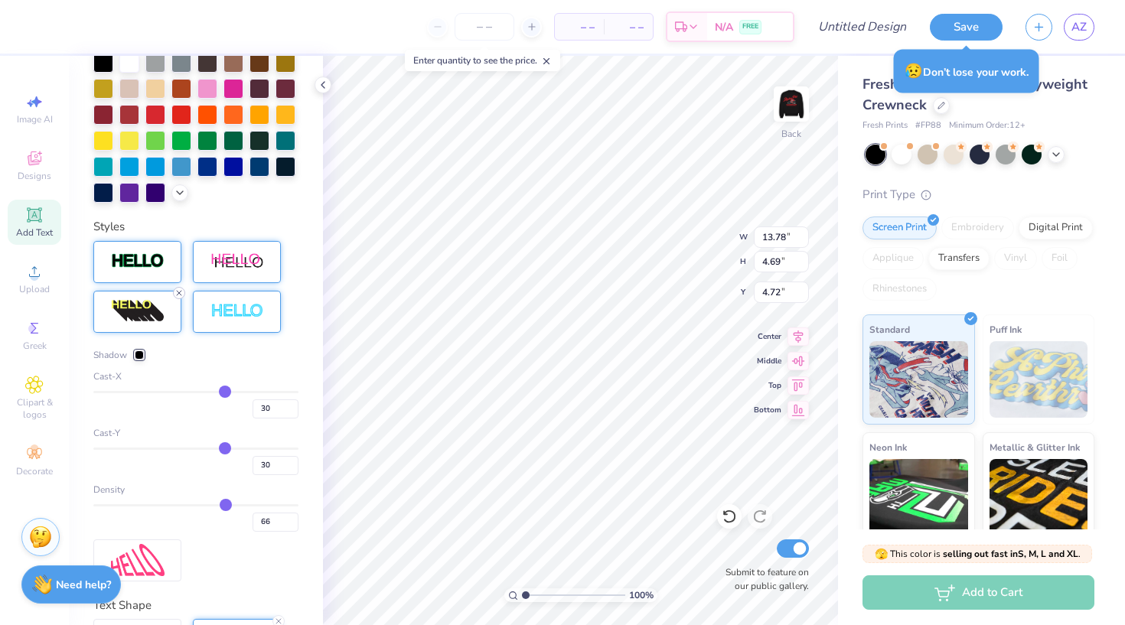
click at [179, 292] on icon at bounding box center [179, 293] width 9 height 9
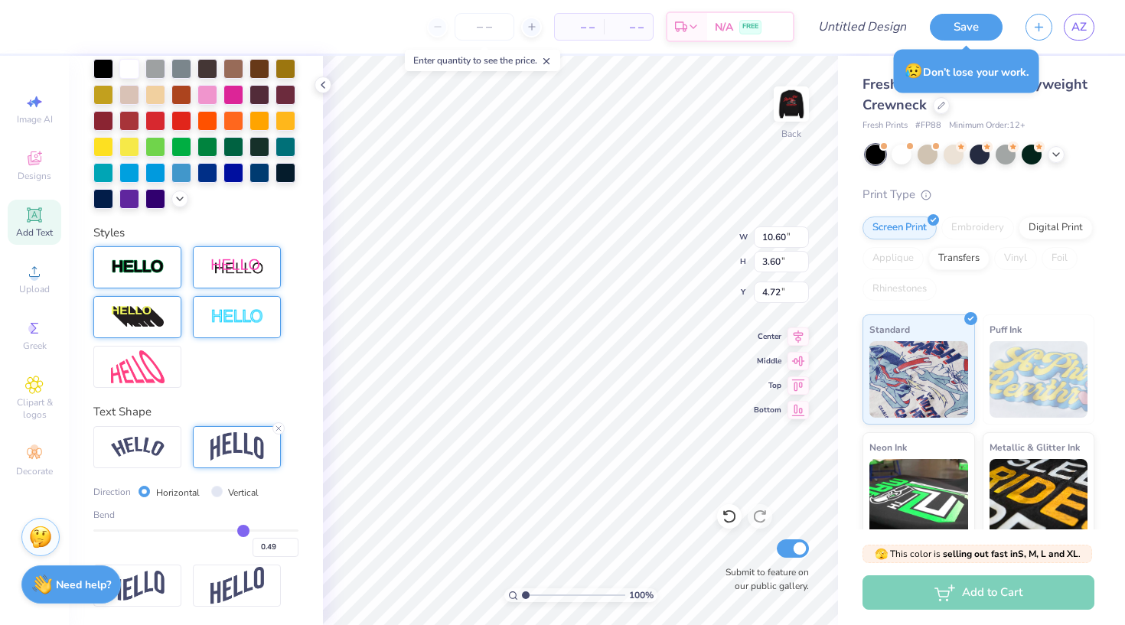
click at [233, 308] on img at bounding box center [237, 317] width 54 height 18
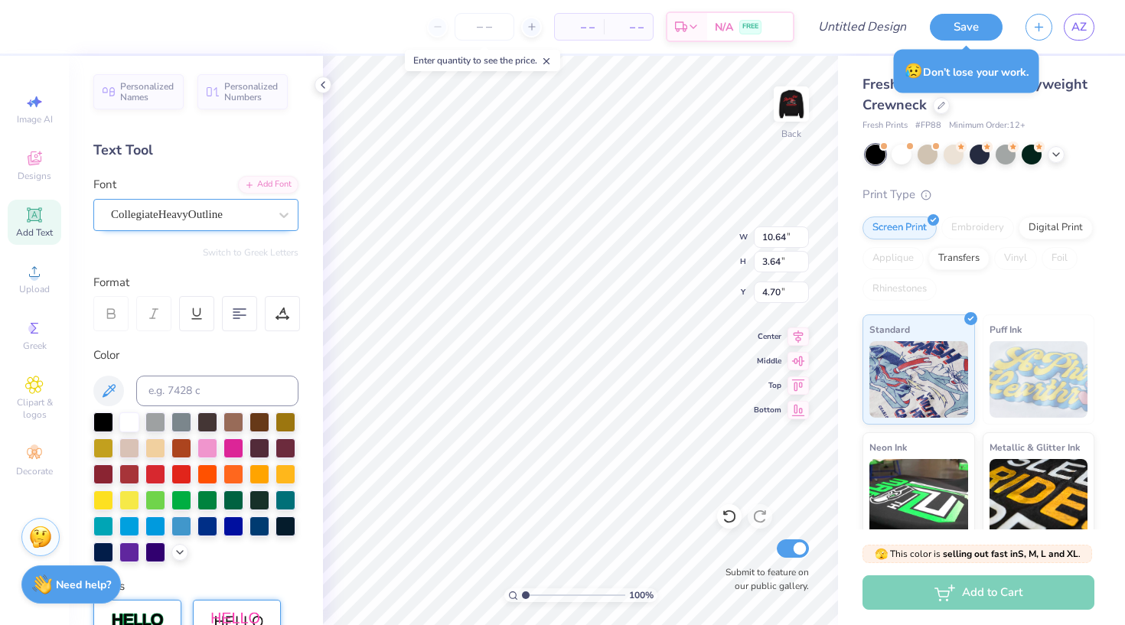
scroll to position [0, 0]
click at [279, 314] on icon at bounding box center [283, 314] width 14 height 14
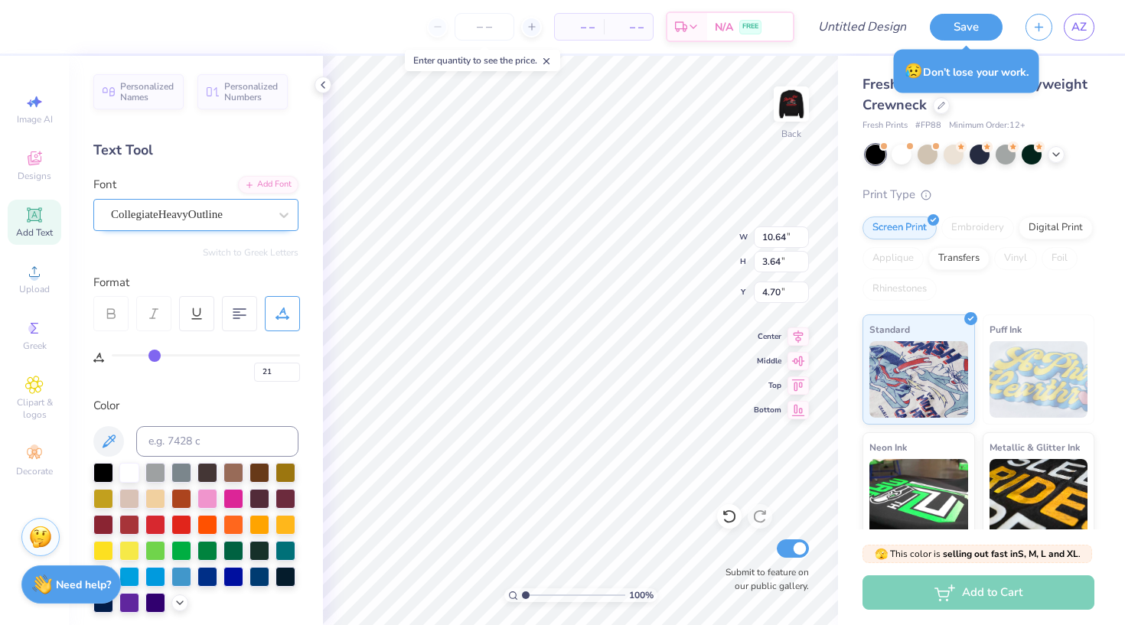
drag, startPoint x: 119, startPoint y: 356, endPoint x: 155, endPoint y: 356, distance: 36.7
click at [155, 356] on input "range" at bounding box center [206, 355] width 188 height 2
drag, startPoint x: 158, startPoint y: 351, endPoint x: 123, endPoint y: 351, distance: 35.2
click at [123, 354] on input "range" at bounding box center [206, 355] width 188 height 2
click at [285, 315] on icon at bounding box center [283, 314] width 14 height 14
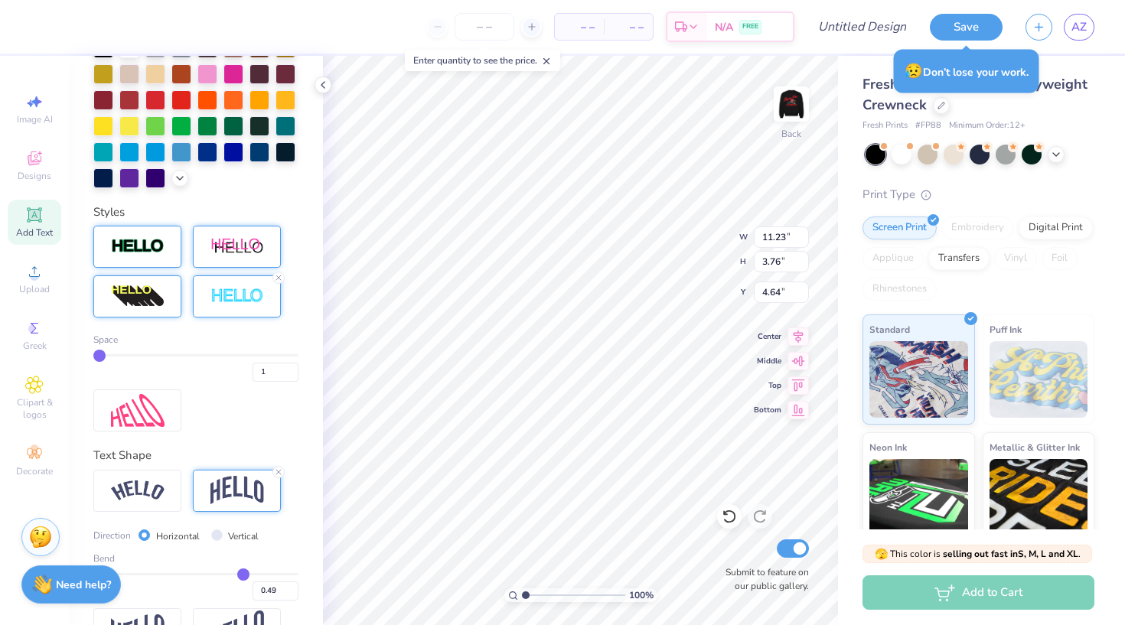
scroll to position [380, 0]
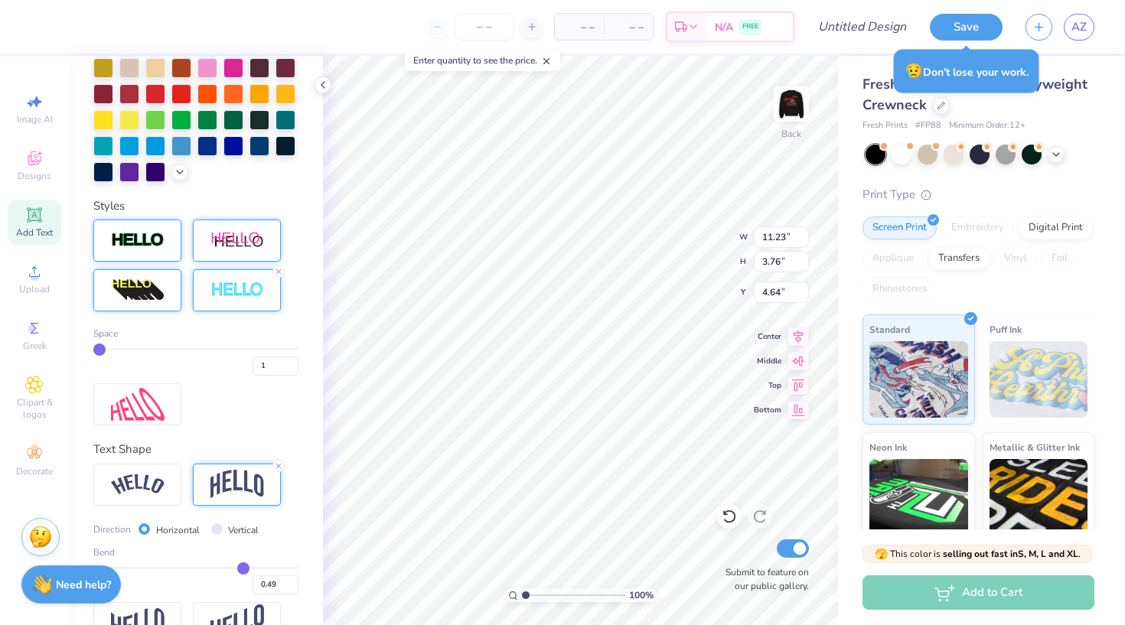
drag, startPoint x: 100, startPoint y: 350, endPoint x: 76, endPoint y: 349, distance: 24.5
click at [76, 349] on div "Personalized Names Personalized Numbers Text Tool Add Font Font CollegiateHeavy…" at bounding box center [196, 340] width 254 height 569
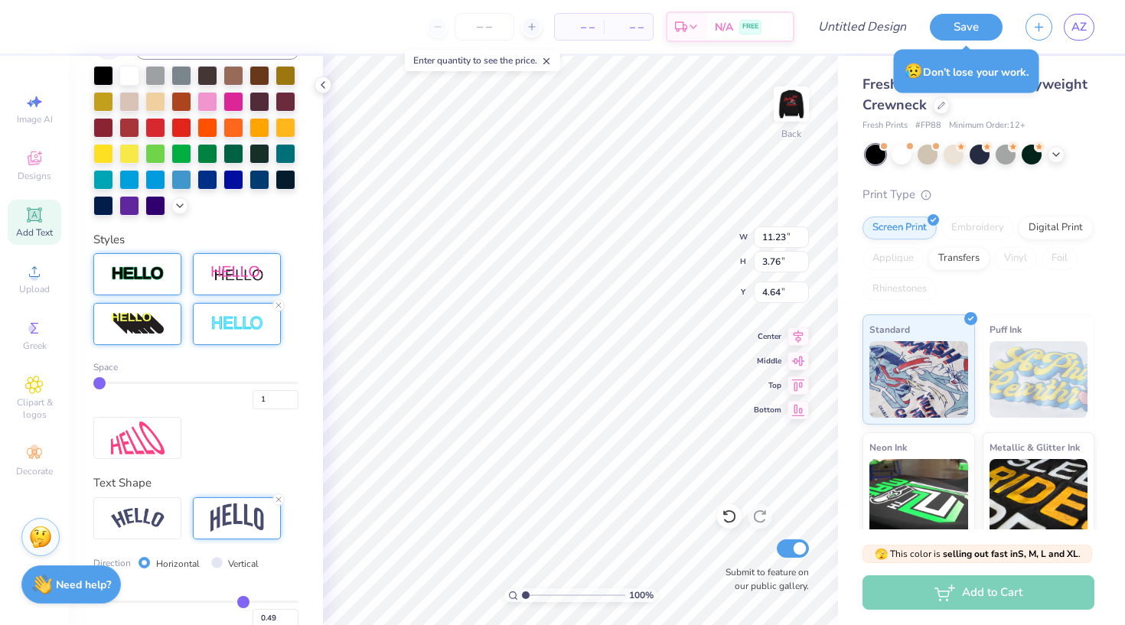
scroll to position [342, 0]
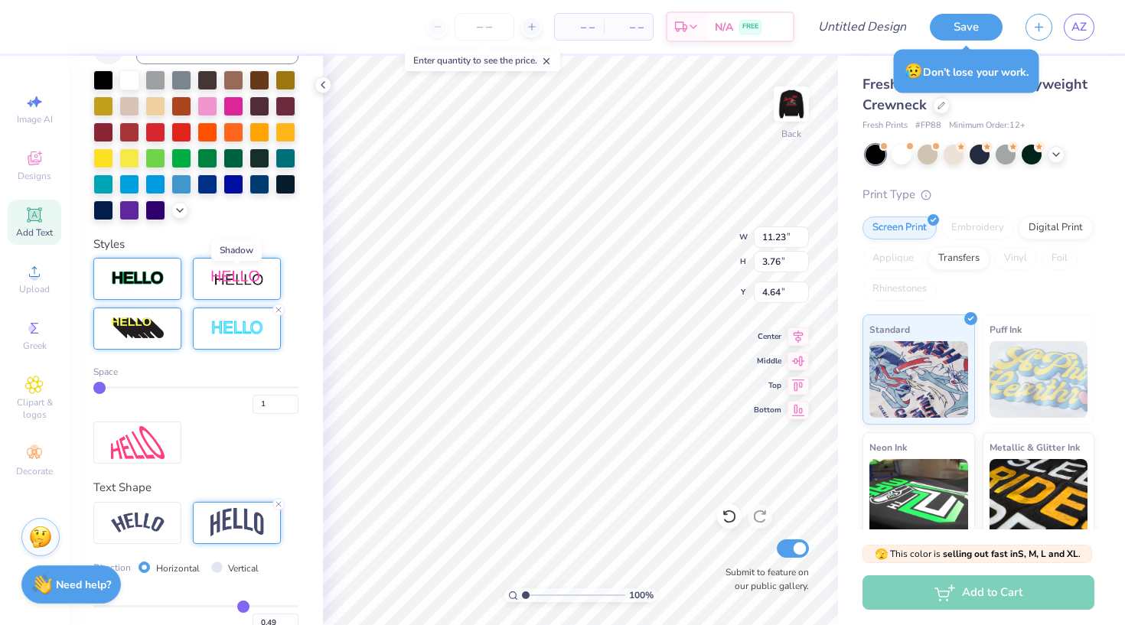
click at [242, 282] on img at bounding box center [237, 278] width 54 height 19
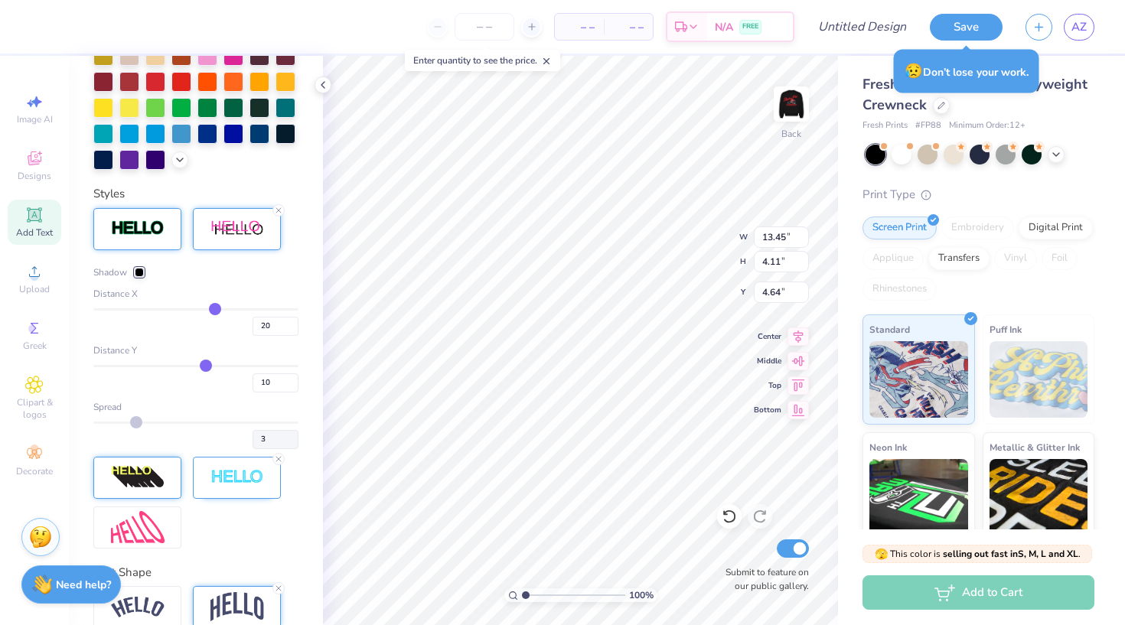
scroll to position [433, 0]
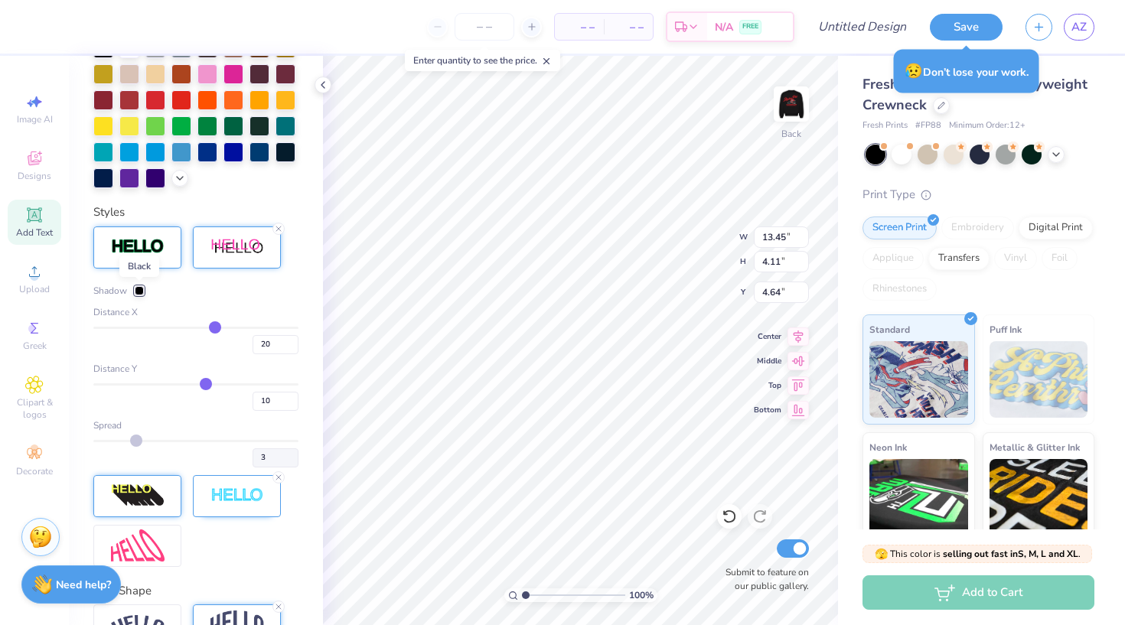
click at [139, 292] on div at bounding box center [139, 290] width 9 height 9
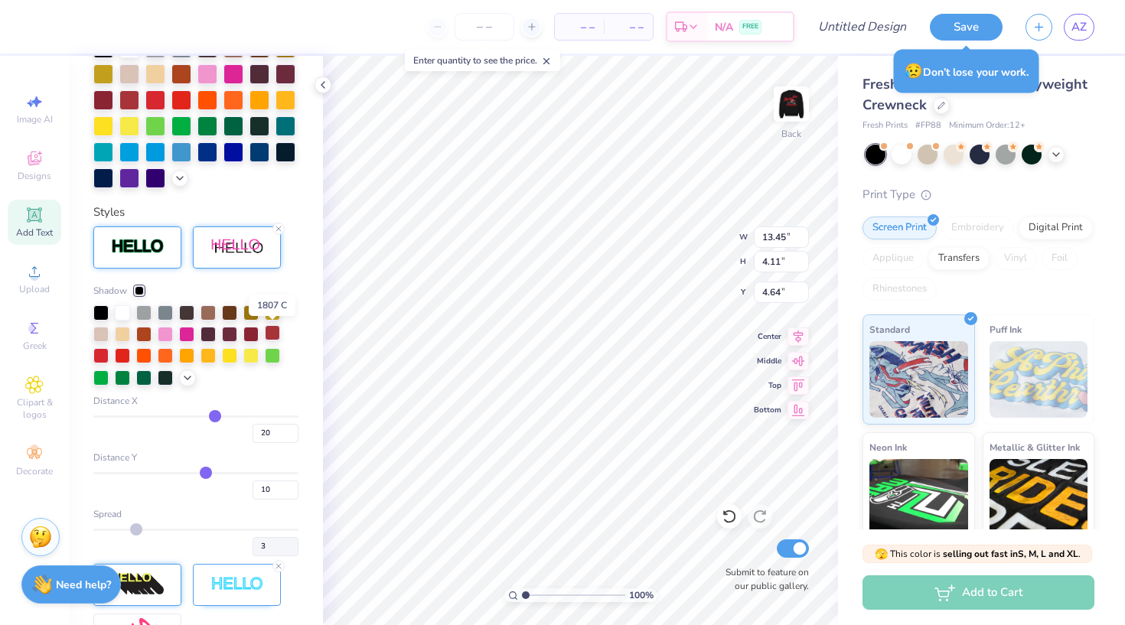
click at [278, 331] on div at bounding box center [272, 332] width 15 height 15
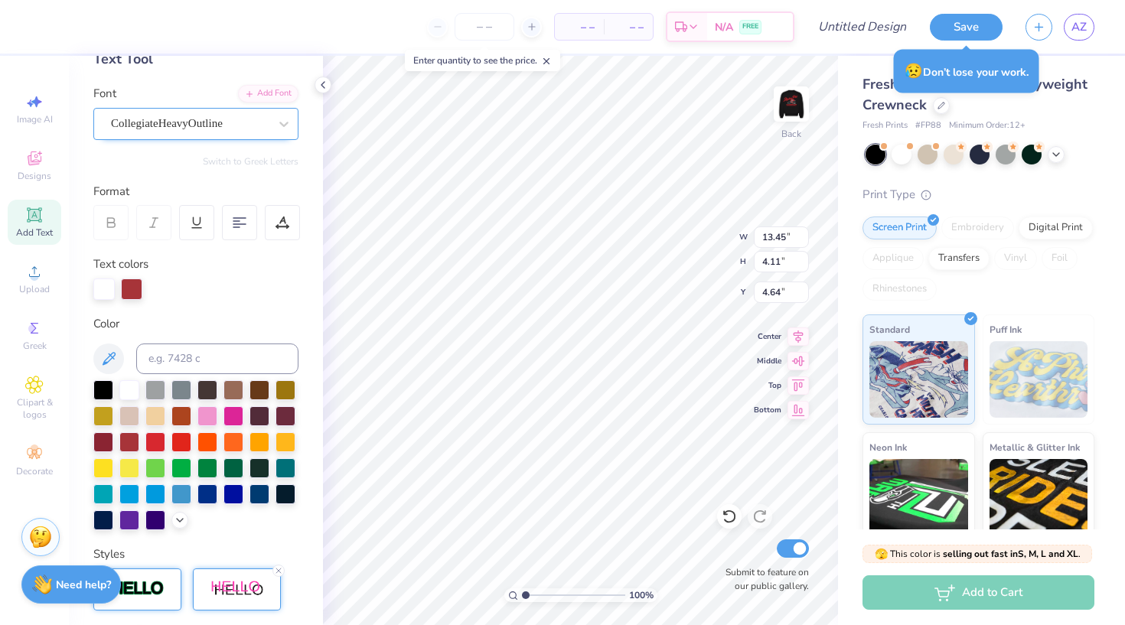
scroll to position [104, 0]
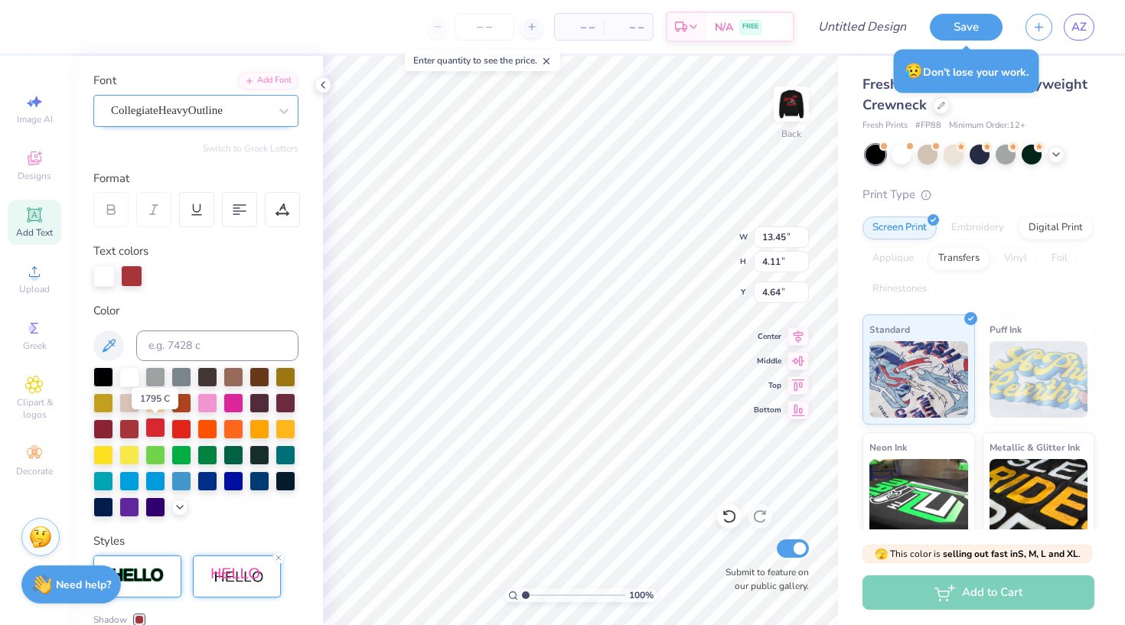
click at [153, 427] on div at bounding box center [155, 428] width 20 height 20
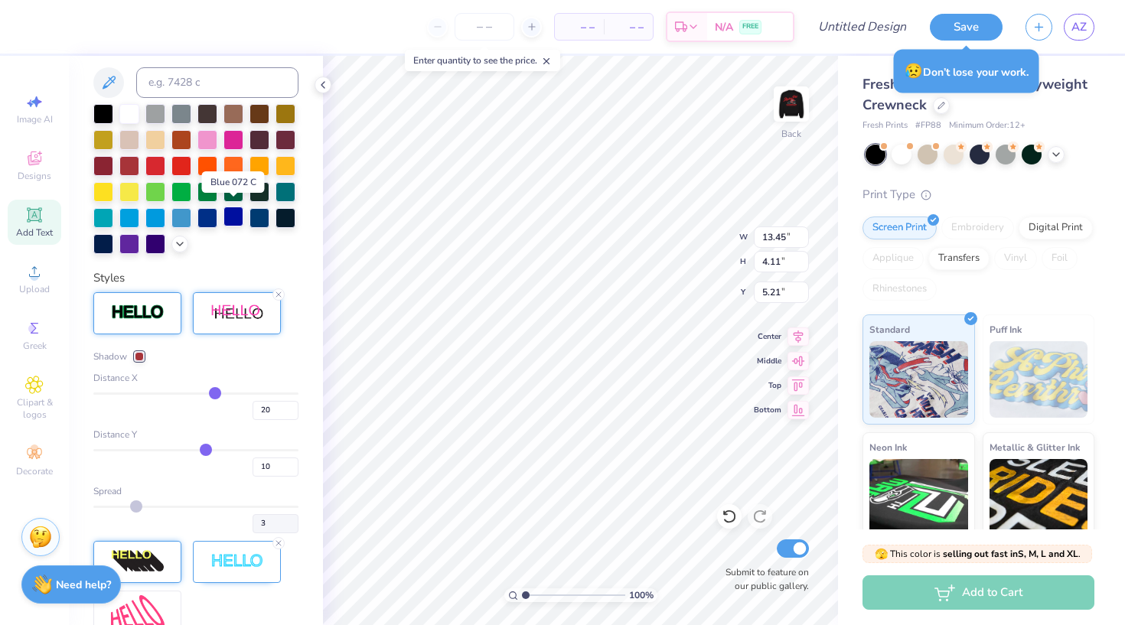
scroll to position [373, 0]
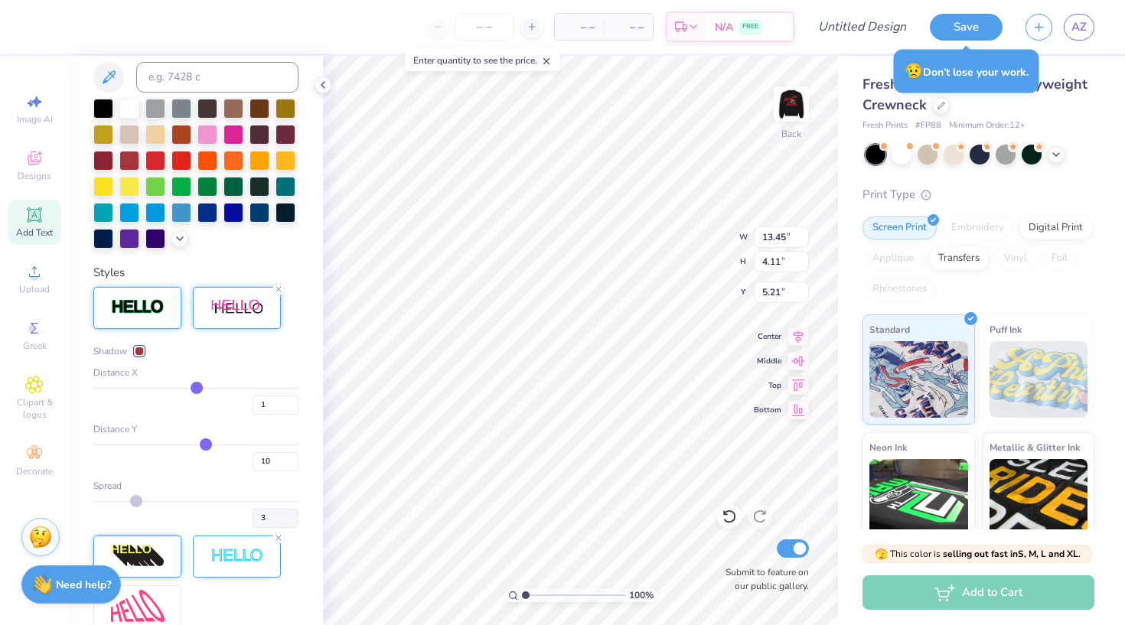
drag, startPoint x: 217, startPoint y: 387, endPoint x: 197, endPoint y: 387, distance: 19.9
click at [197, 387] on input "range" at bounding box center [195, 388] width 205 height 2
drag, startPoint x: 197, startPoint y: 387, endPoint x: 185, endPoint y: 387, distance: 11.5
click at [185, 387] on input "range" at bounding box center [195, 388] width 205 height 2
drag, startPoint x: 185, startPoint y: 387, endPoint x: 200, endPoint y: 387, distance: 14.5
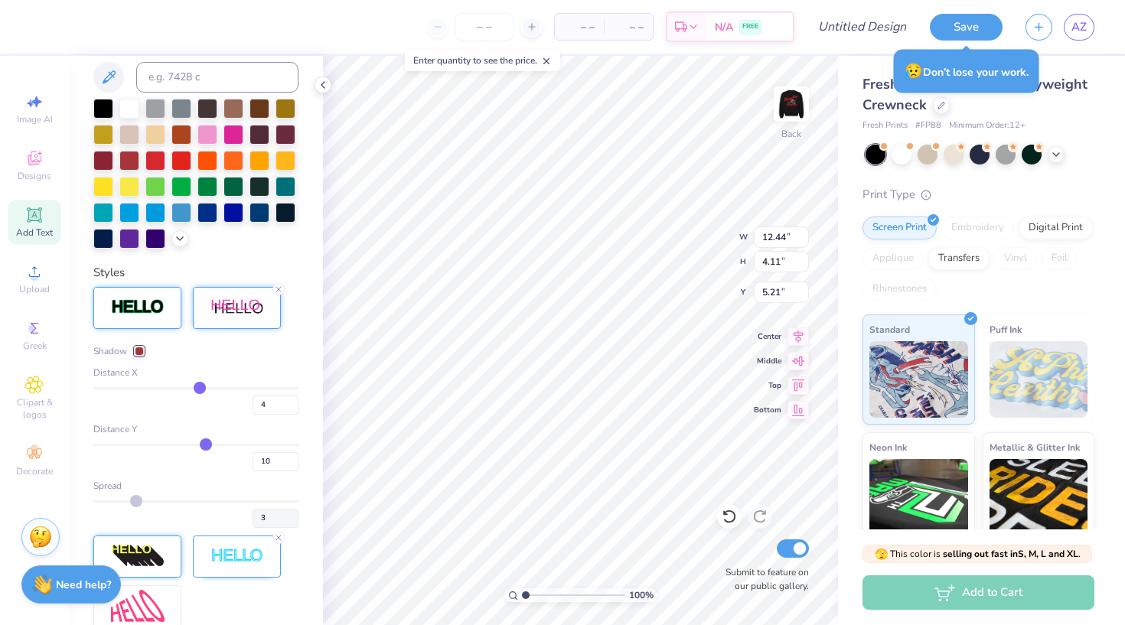
click at [200, 387] on input "range" at bounding box center [195, 388] width 205 height 2
click at [196, 387] on input "range" at bounding box center [195, 388] width 205 height 2
drag, startPoint x: 205, startPoint y: 441, endPoint x: 194, endPoint y: 441, distance: 11.5
click at [194, 444] on input "range" at bounding box center [195, 445] width 205 height 2
drag, startPoint x: 195, startPoint y: 443, endPoint x: 186, endPoint y: 443, distance: 9.2
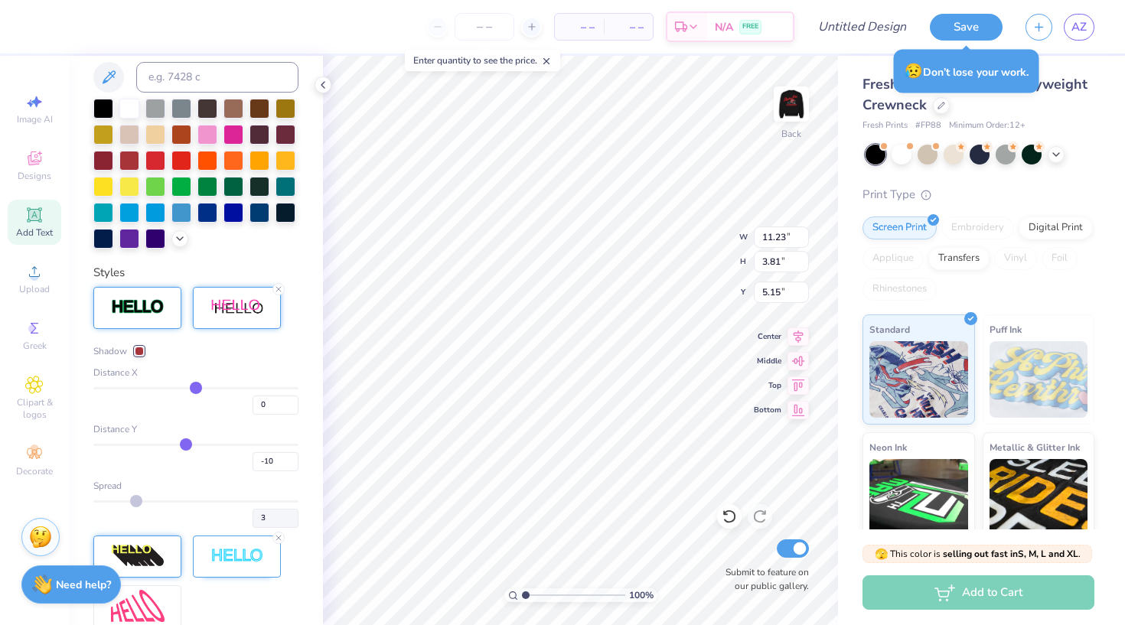
click at [186, 444] on input "range" at bounding box center [195, 445] width 205 height 2
drag, startPoint x: 185, startPoint y: 443, endPoint x: 198, endPoint y: 443, distance: 13.0
click at [198, 444] on input "range" at bounding box center [195, 445] width 205 height 2
click at [203, 444] on input "range" at bounding box center [195, 445] width 205 height 2
click at [214, 444] on input "range" at bounding box center [195, 445] width 205 height 2
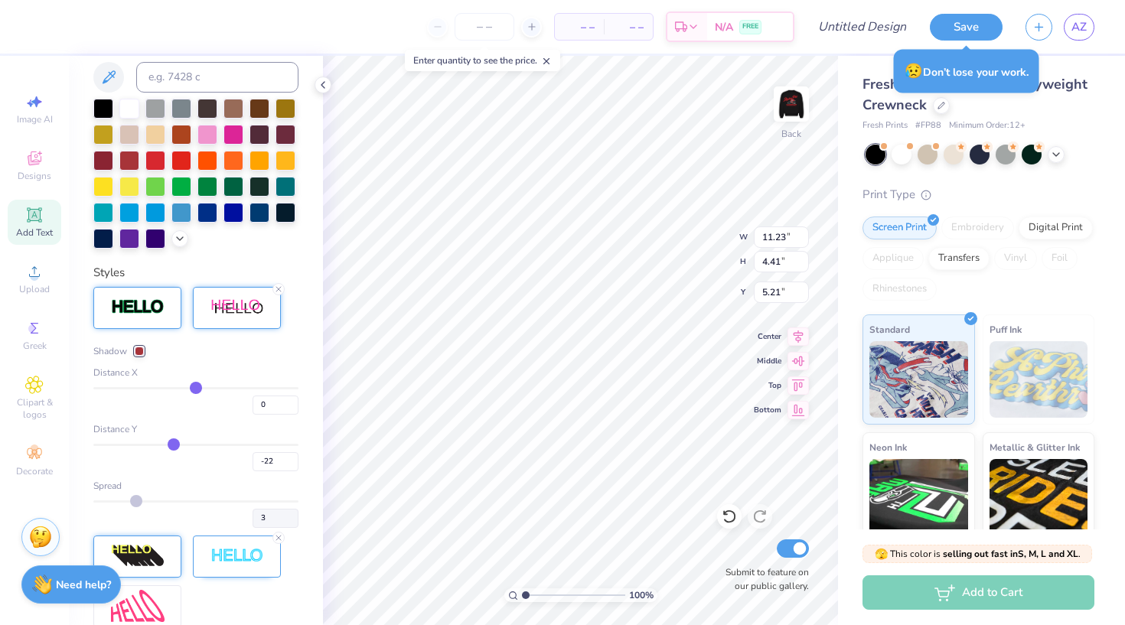
drag, startPoint x: 214, startPoint y: 446, endPoint x: 174, endPoint y: 448, distance: 39.8
click at [174, 446] on input "range" at bounding box center [195, 445] width 205 height 2
drag, startPoint x: 174, startPoint y: 448, endPoint x: 151, endPoint y: 448, distance: 23.0
click at [151, 446] on input "range" at bounding box center [195, 445] width 205 height 2
drag, startPoint x: 153, startPoint y: 445, endPoint x: 169, endPoint y: 445, distance: 16.1
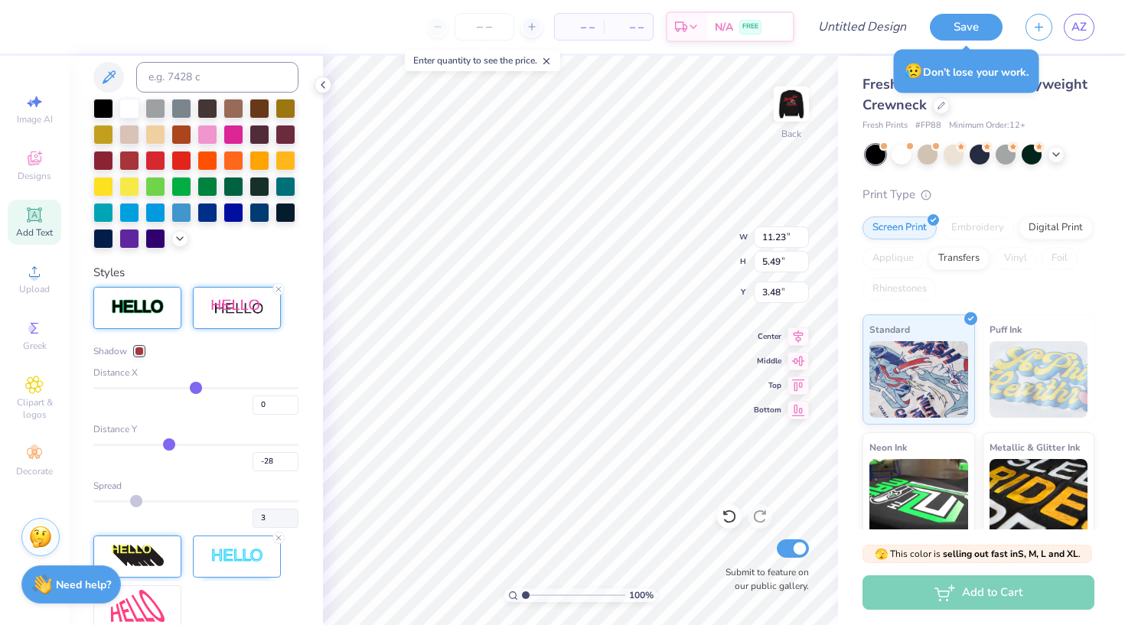
click at [169, 445] on input "range" at bounding box center [195, 445] width 205 height 2
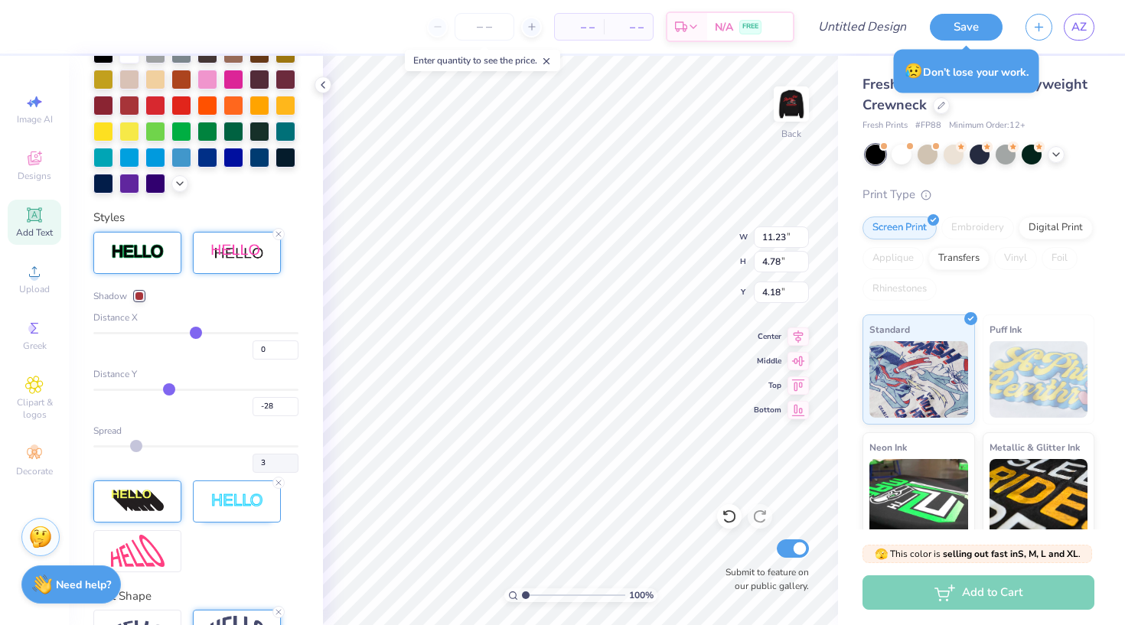
scroll to position [476, 0]
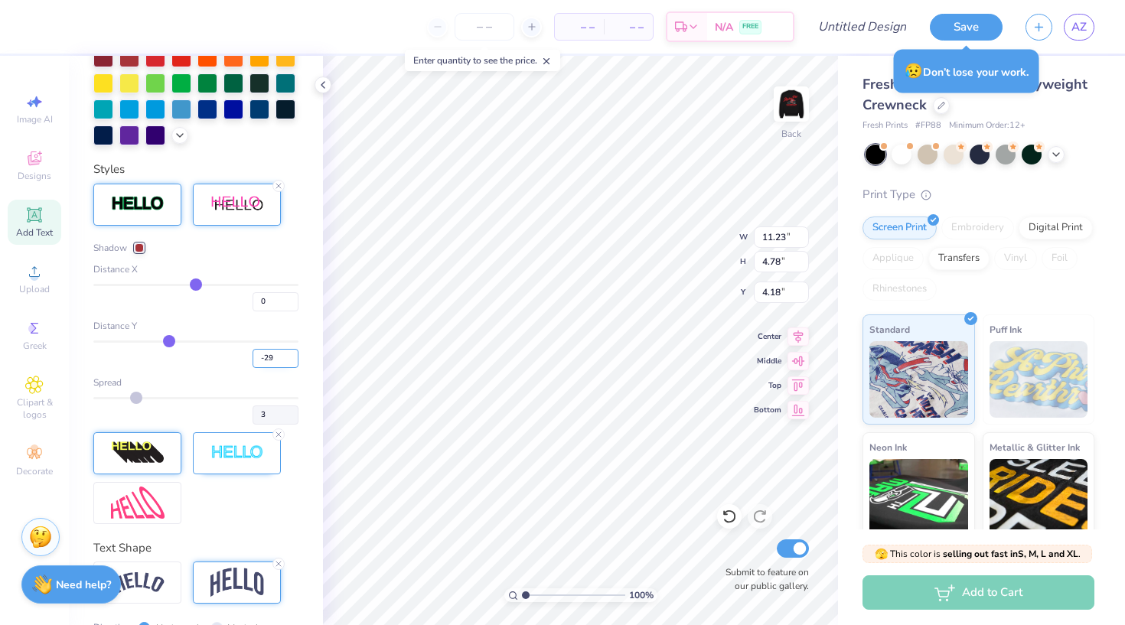
click at [294, 361] on input "-29" at bounding box center [276, 358] width 46 height 19
click at [294, 361] on input "-30" at bounding box center [276, 358] width 46 height 19
click at [292, 355] on input "-29" at bounding box center [276, 358] width 46 height 19
click at [292, 355] on input "-28" at bounding box center [276, 358] width 46 height 19
click at [292, 355] on input "-27" at bounding box center [276, 358] width 46 height 19
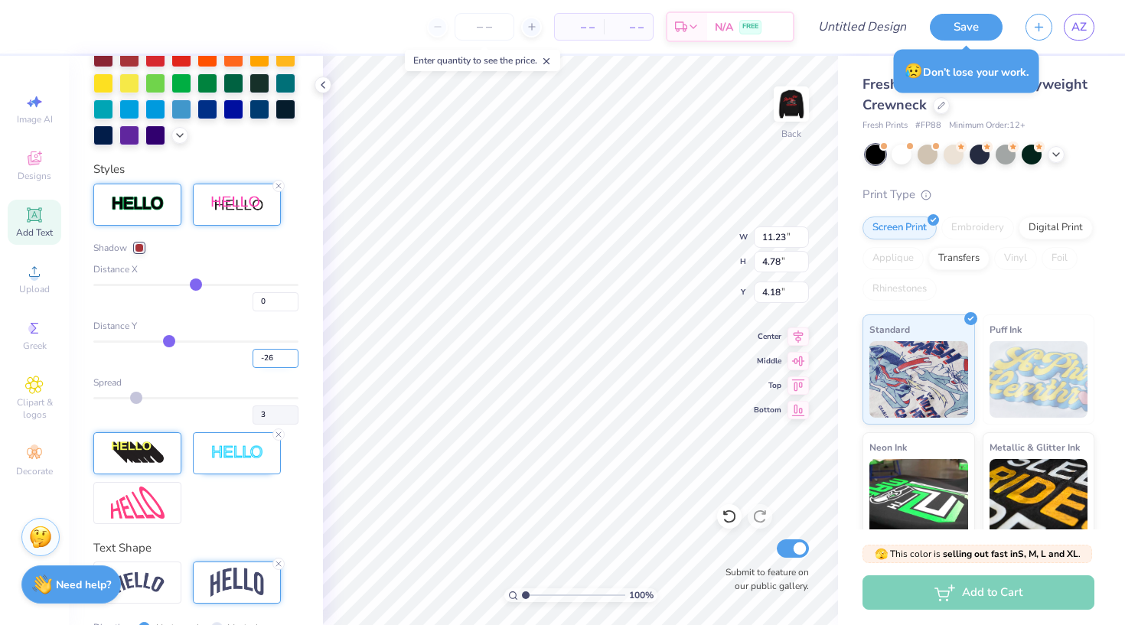
click at [292, 355] on input "-26" at bounding box center [276, 358] width 46 height 19
click at [292, 355] on input "-25" at bounding box center [276, 358] width 46 height 19
click at [204, 383] on div "Spread" at bounding box center [195, 383] width 205 height 14
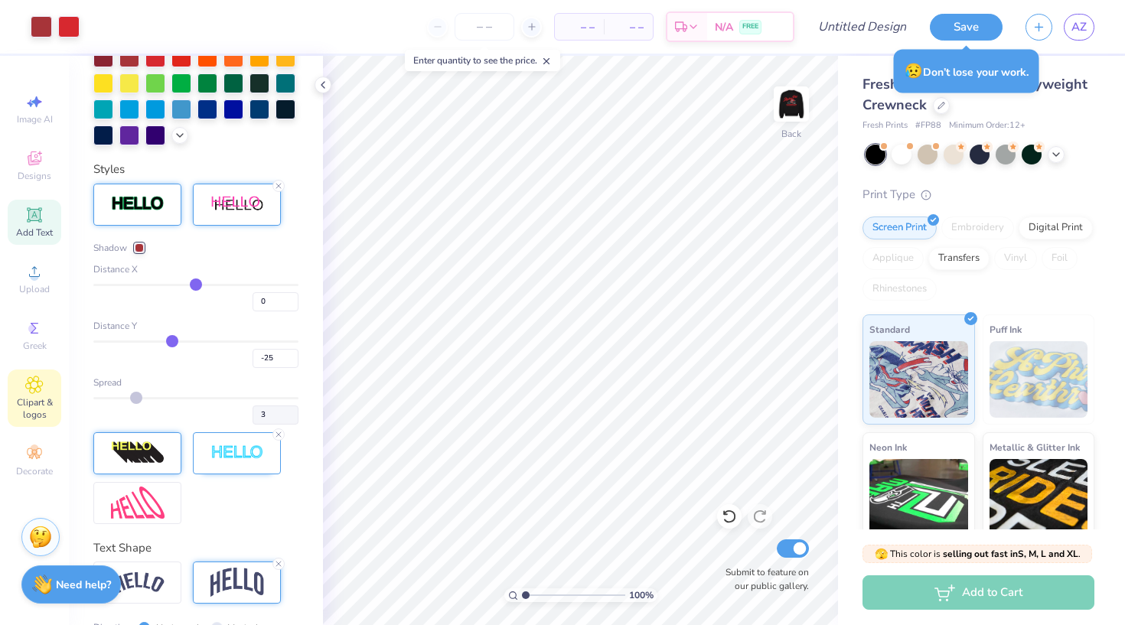
click at [39, 380] on icon at bounding box center [34, 385] width 18 height 18
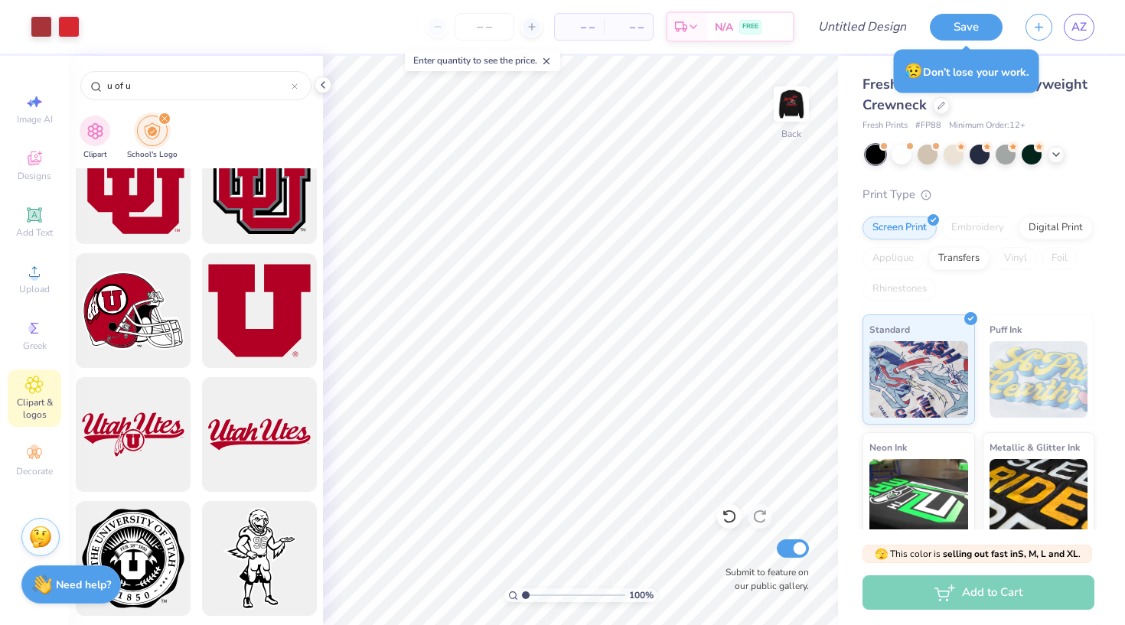
scroll to position [537, 0]
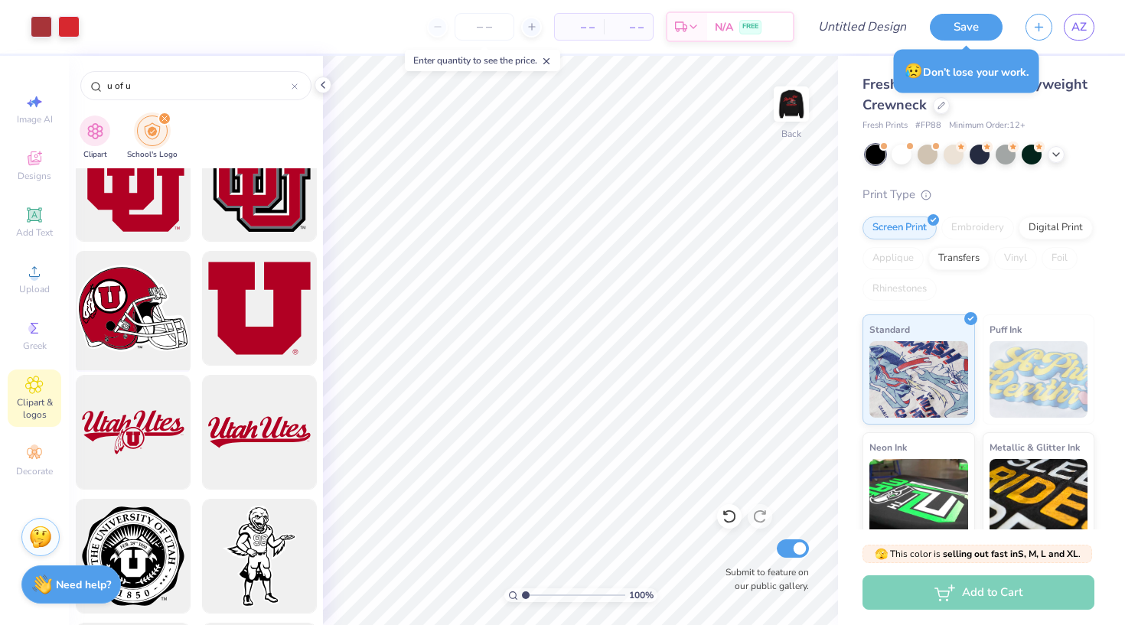
click at [132, 325] on div at bounding box center [133, 309] width 126 height 126
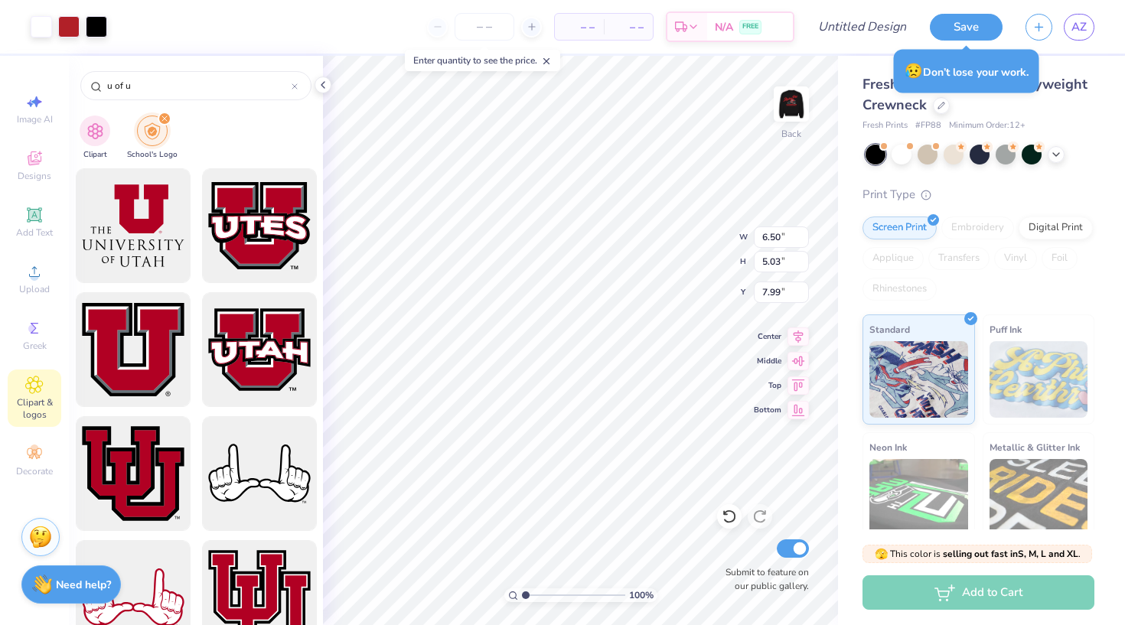
scroll to position [0, 0]
click at [532, 595] on input "range" at bounding box center [573, 596] width 103 height 14
click at [521, 592] on div "163 %" at bounding box center [580, 596] width 153 height 14
drag, startPoint x: 532, startPoint y: 594, endPoint x: 519, endPoint y: 591, distance: 13.4
click at [519, 591] on div "100 %" at bounding box center [580, 596] width 153 height 14
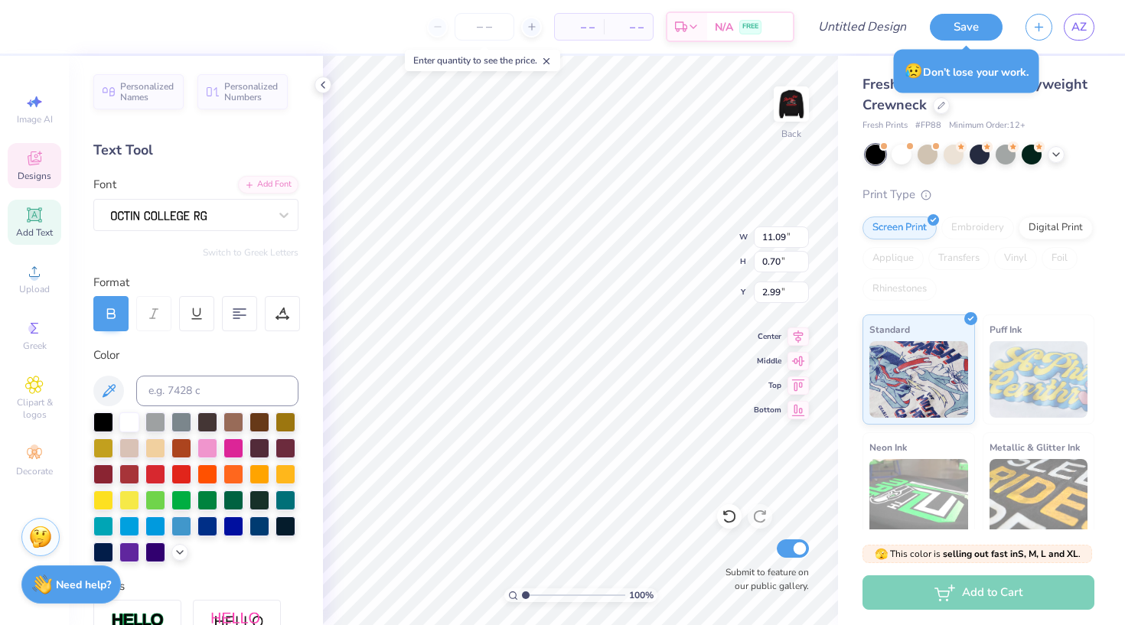
scroll to position [0, 2]
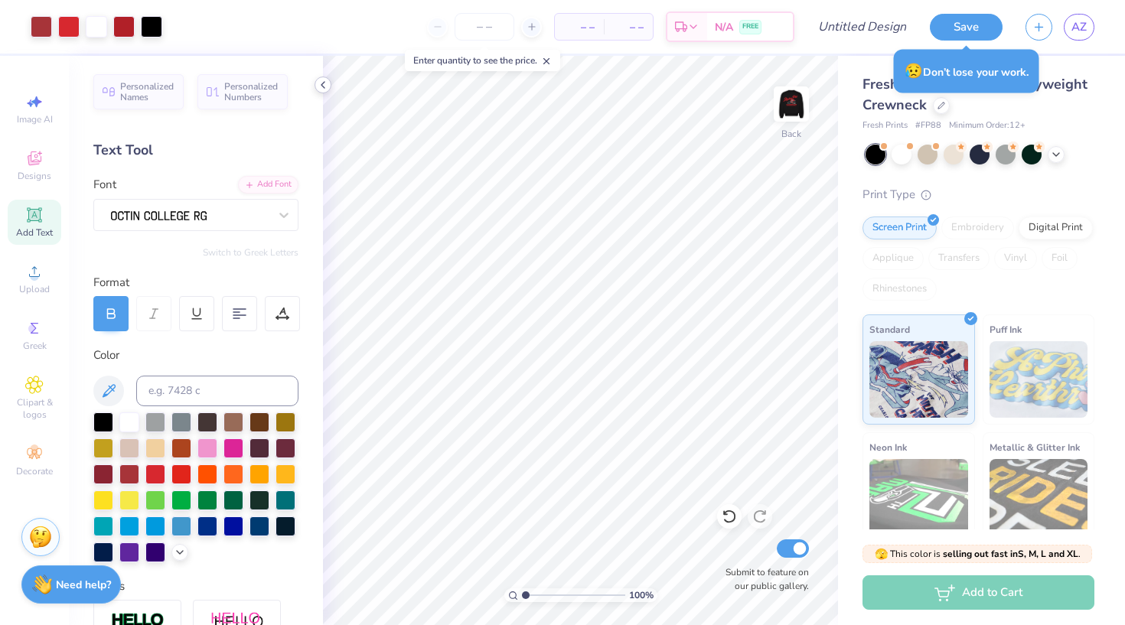
click at [323, 85] on icon at bounding box center [323, 85] width 12 height 12
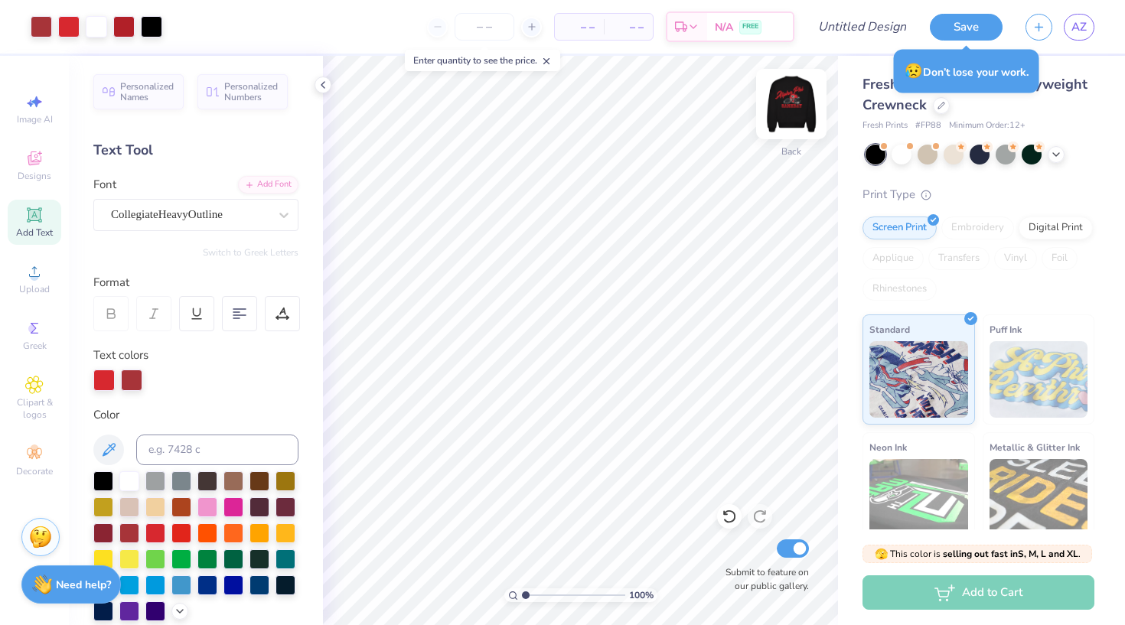
click at [795, 112] on img at bounding box center [791, 103] width 61 height 61
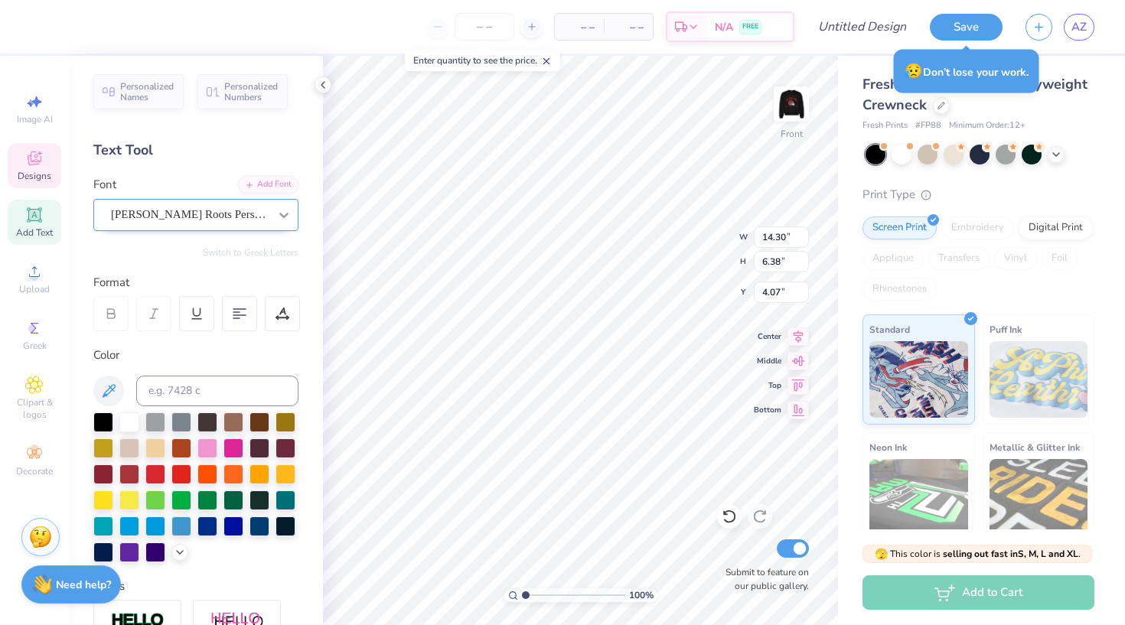
click at [285, 211] on icon at bounding box center [283, 214] width 15 height 15
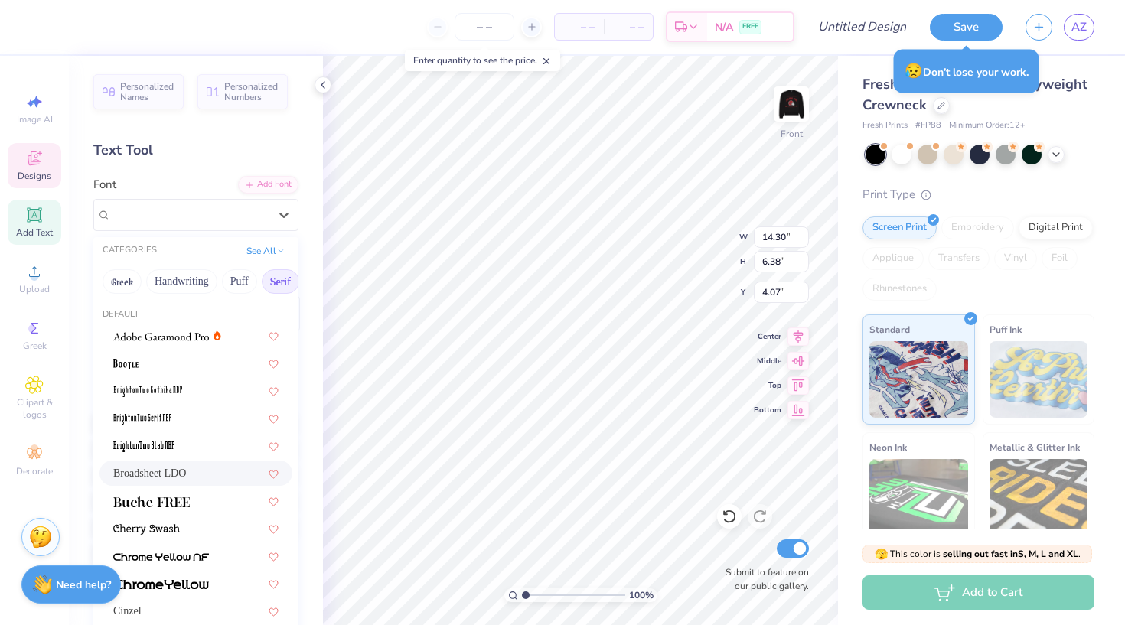
click at [201, 471] on div "Broadsheet LDO" at bounding box center [195, 473] width 165 height 16
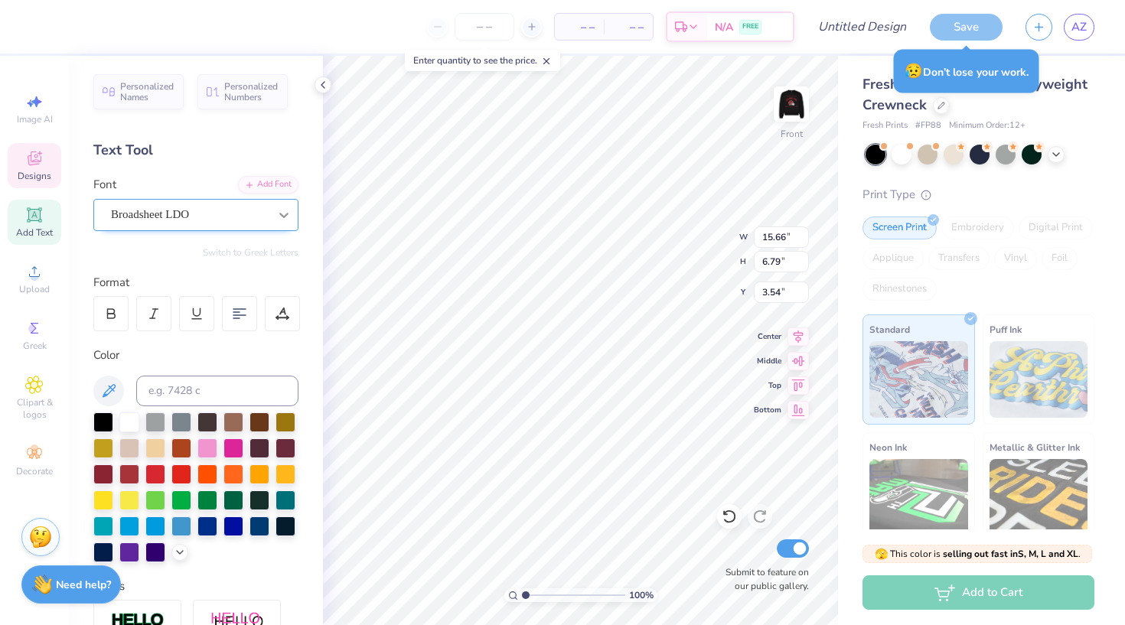
click at [282, 214] on icon at bounding box center [283, 215] width 9 height 5
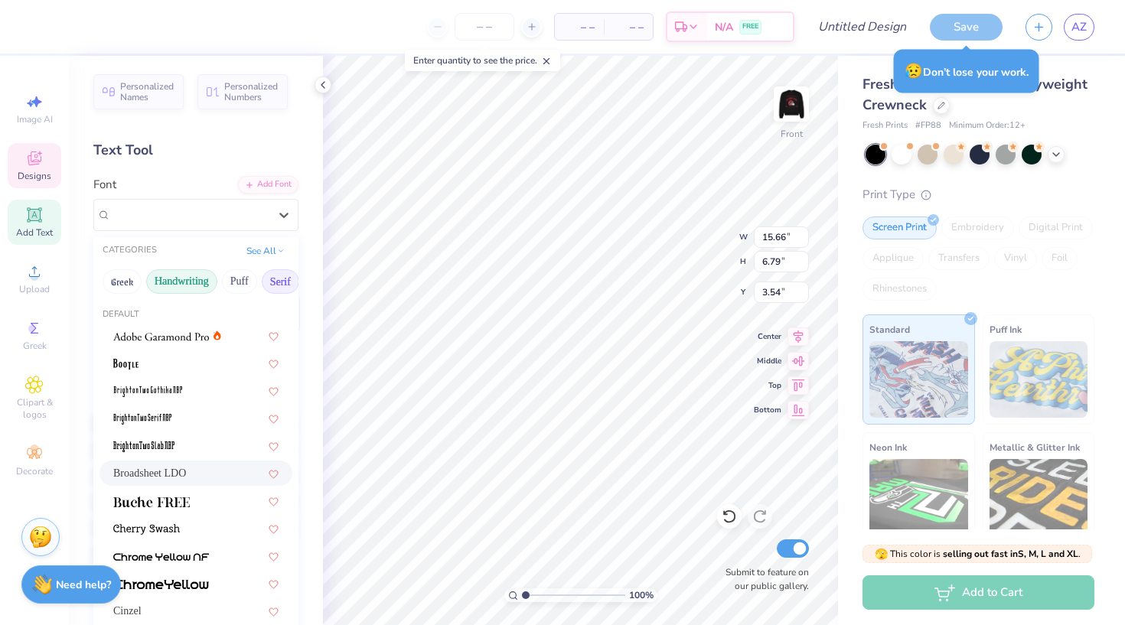
click at [191, 283] on button "Handwriting" at bounding box center [181, 281] width 71 height 24
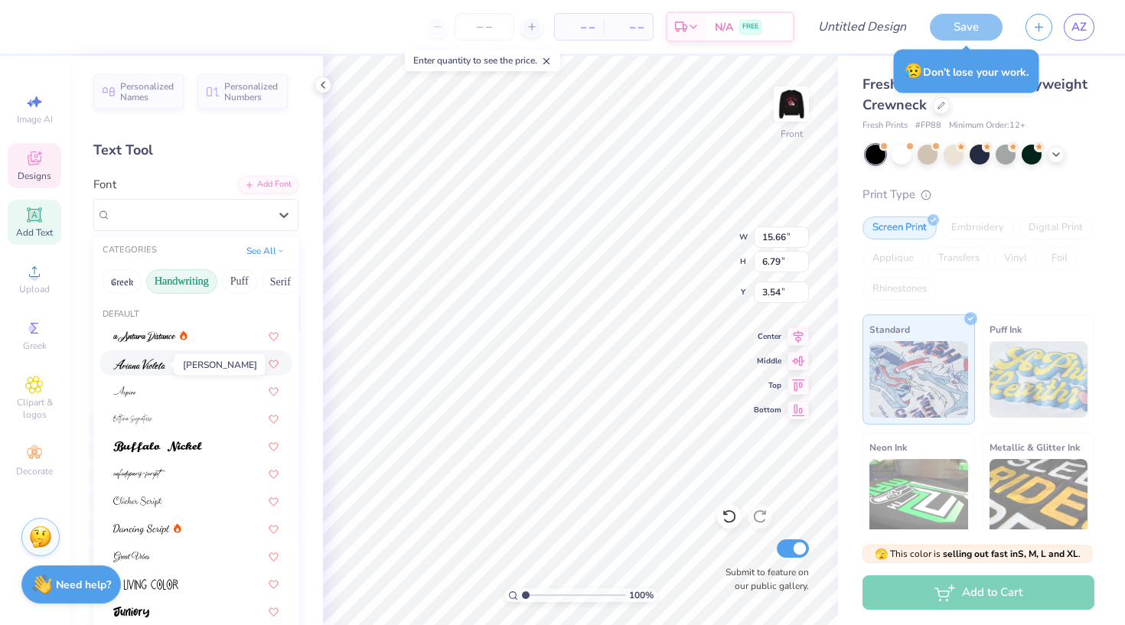
click at [163, 371] on span at bounding box center [139, 363] width 52 height 16
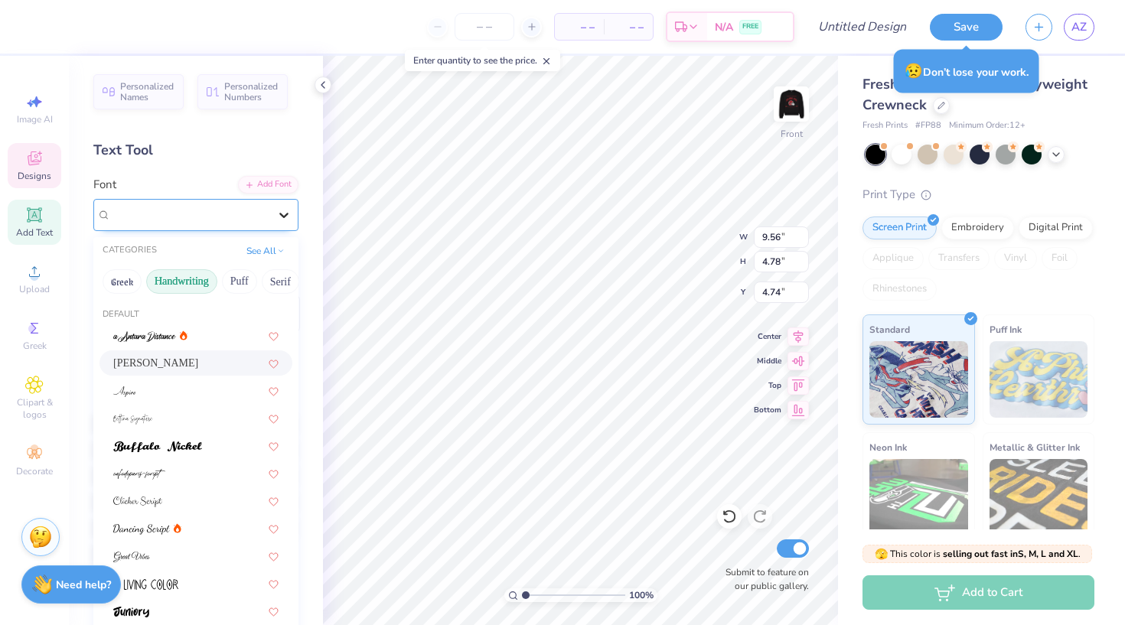
click at [282, 214] on icon at bounding box center [283, 214] width 15 height 15
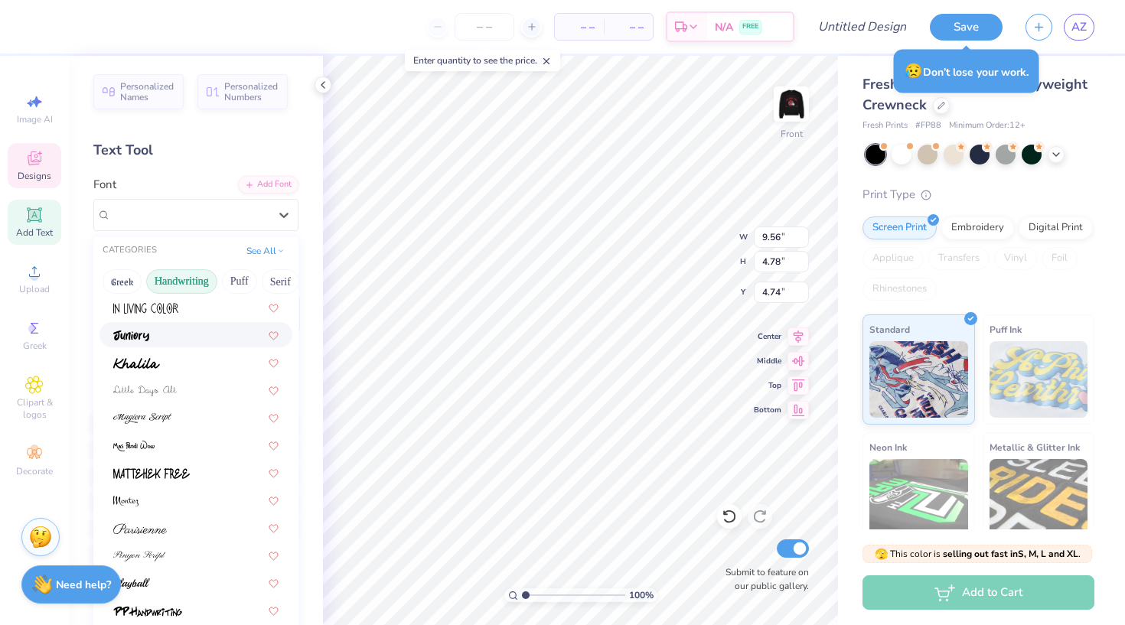
scroll to position [279, 0]
click at [198, 411] on div at bounding box center [195, 415] width 165 height 16
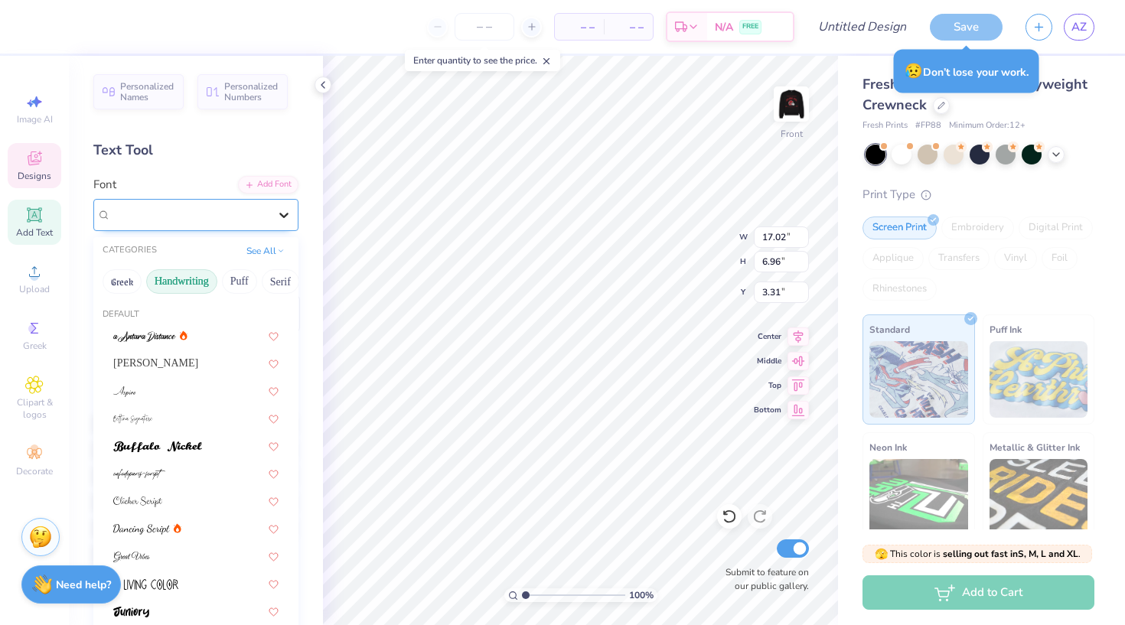
click at [285, 208] on icon at bounding box center [283, 214] width 15 height 15
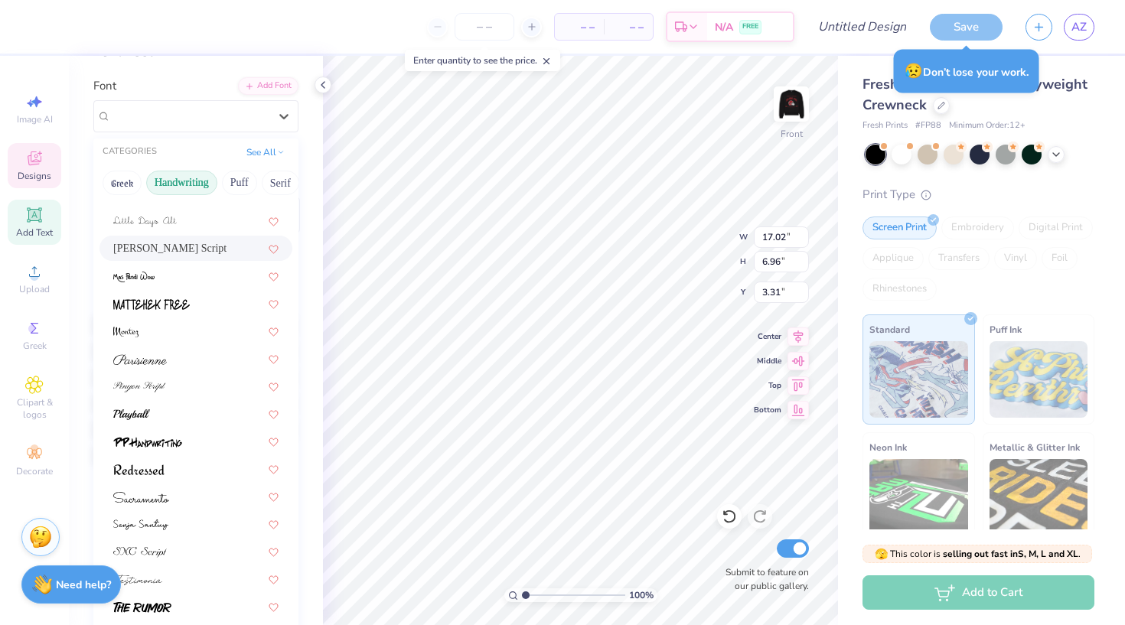
scroll to position [108, 0]
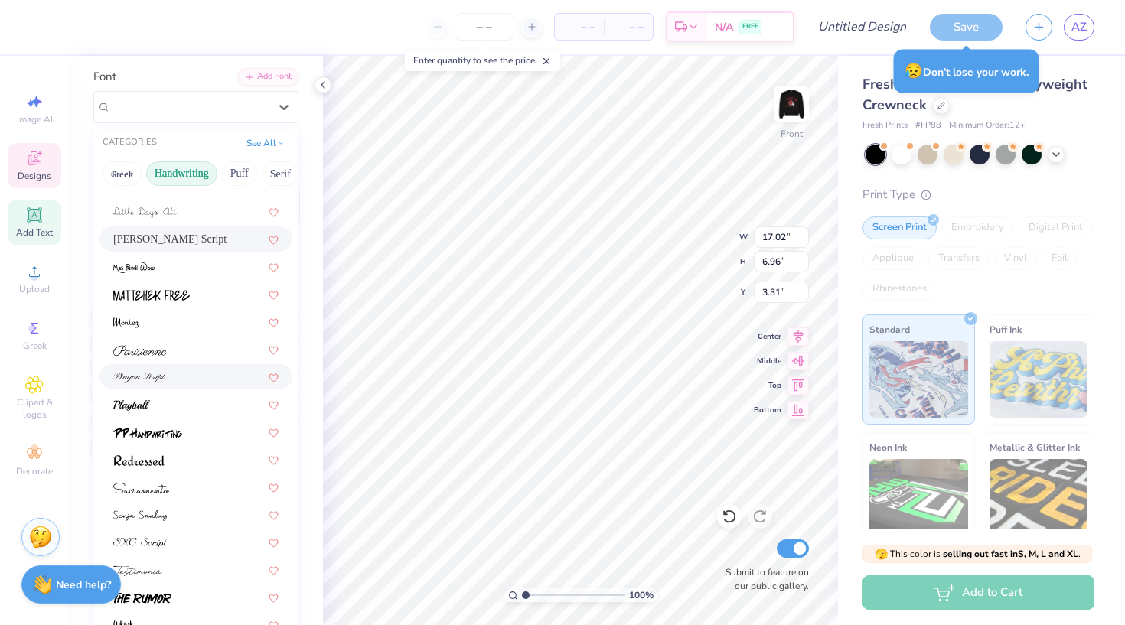
click at [169, 373] on div at bounding box center [195, 377] width 165 height 16
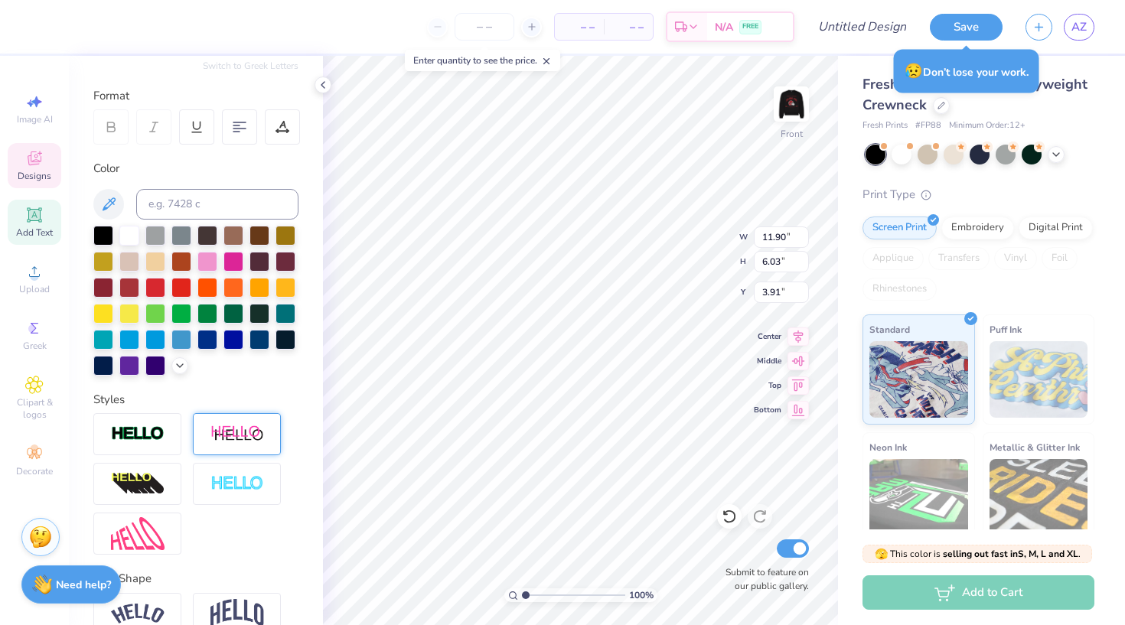
scroll to position [186, 0]
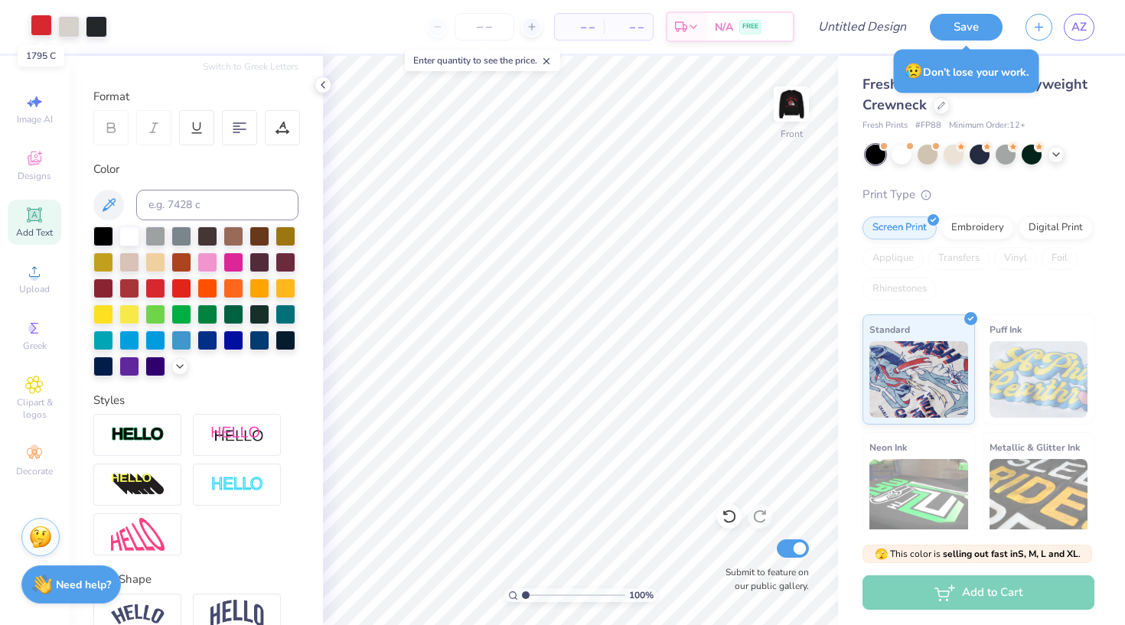
click at [38, 24] on div at bounding box center [41, 25] width 21 height 21
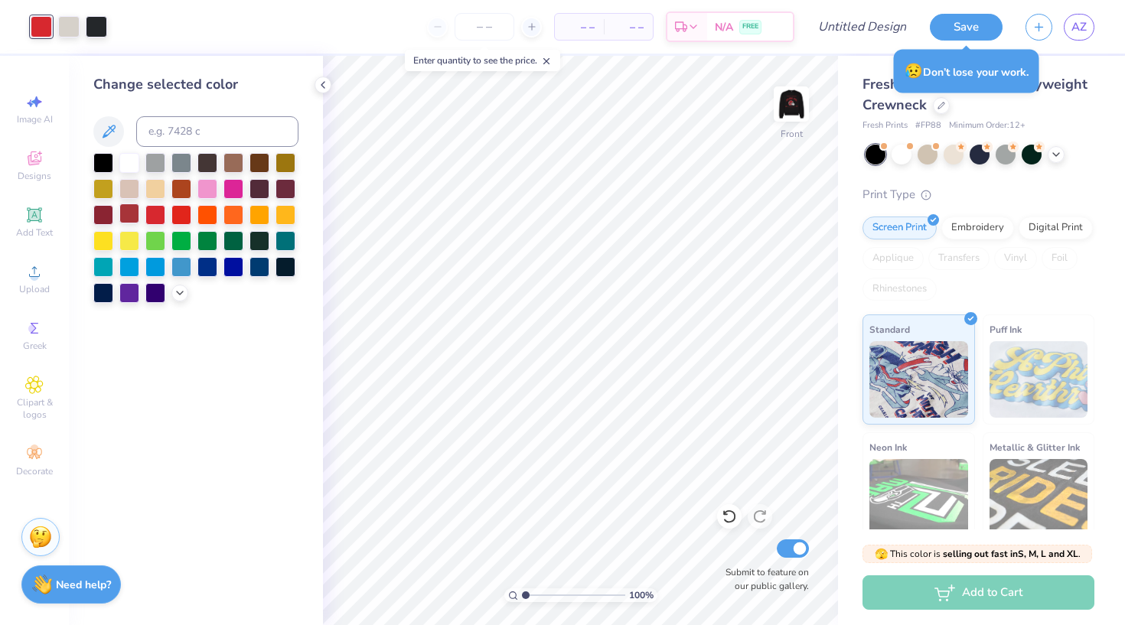
click at [131, 219] on div at bounding box center [129, 214] width 20 height 20
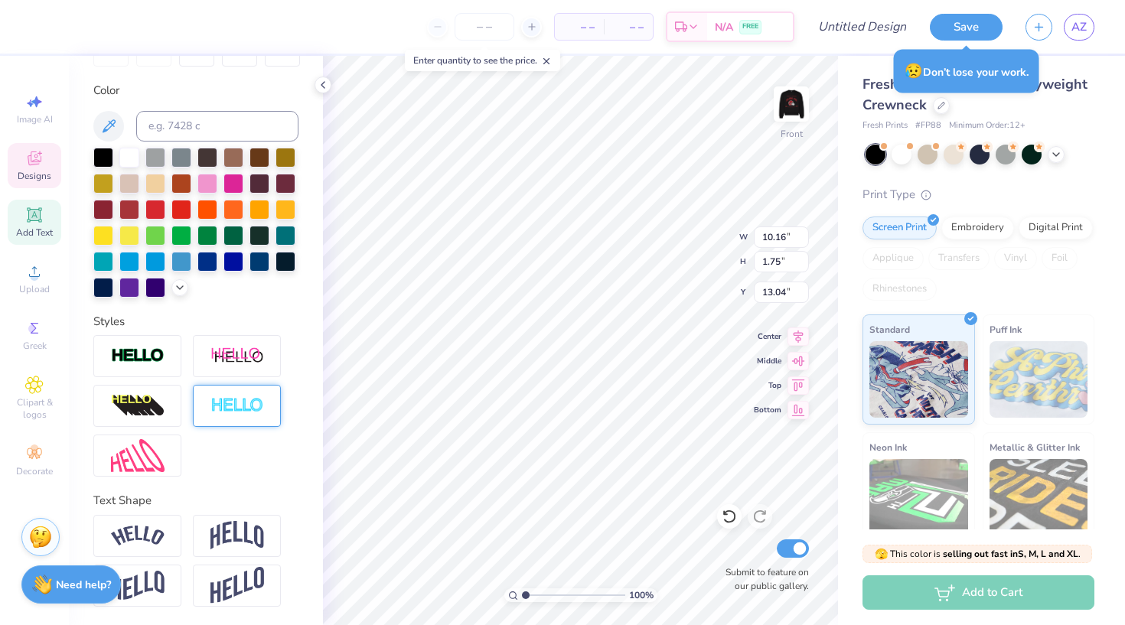
scroll to position [265, 0]
click at [241, 400] on img at bounding box center [237, 406] width 54 height 18
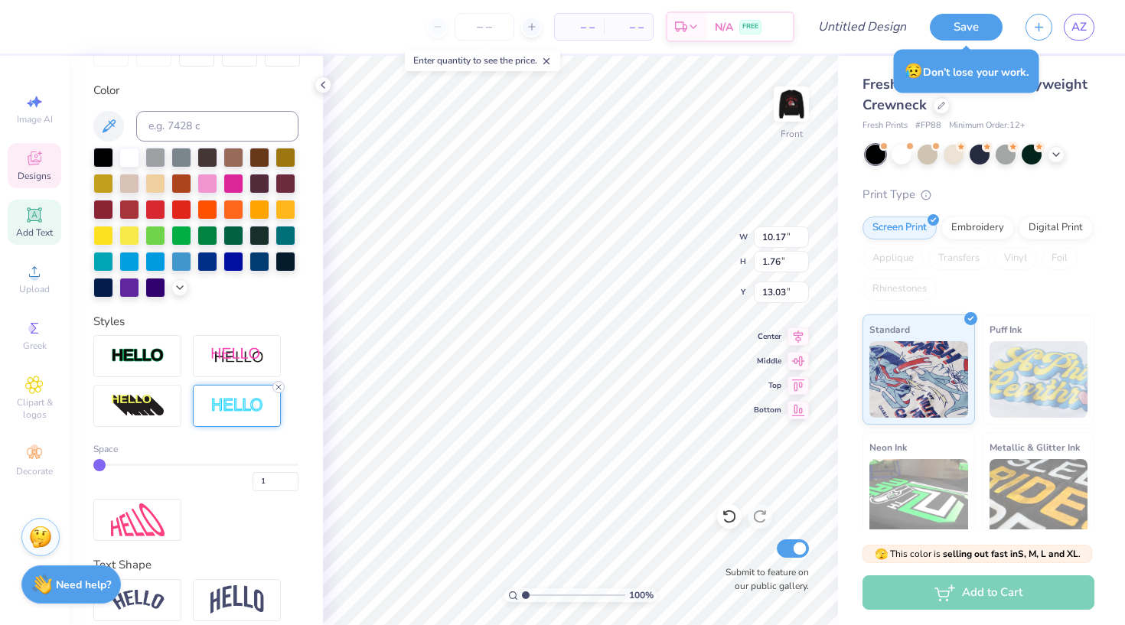
click at [277, 387] on icon at bounding box center [278, 387] width 9 height 9
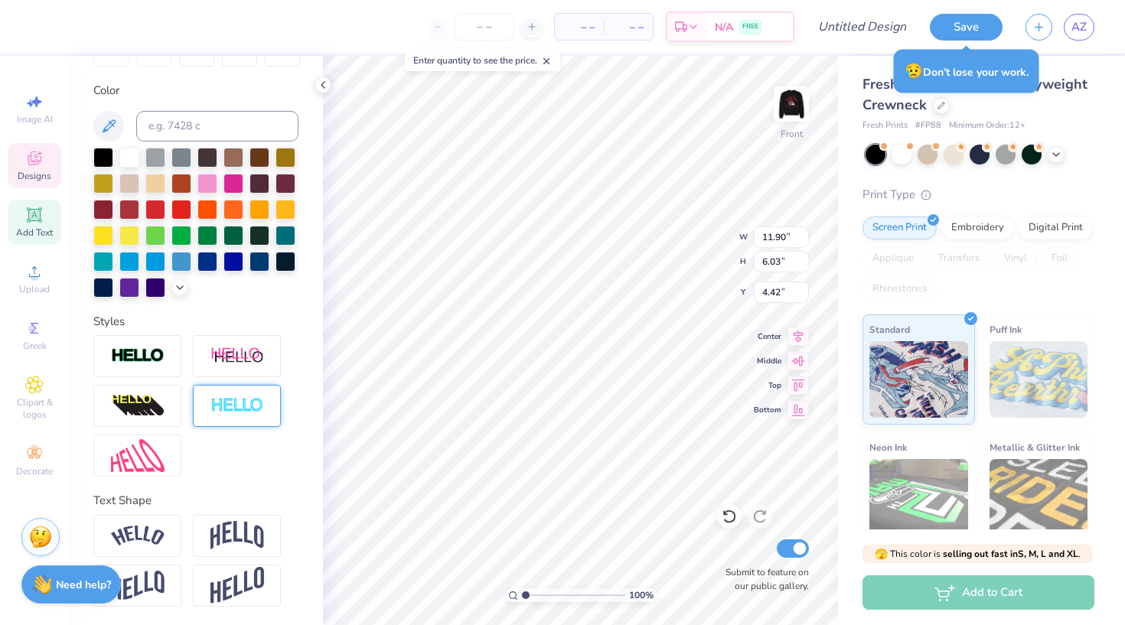
click at [218, 409] on img at bounding box center [237, 406] width 54 height 18
click at [243, 408] on img at bounding box center [237, 406] width 54 height 18
click at [155, 207] on div at bounding box center [155, 208] width 20 height 20
click at [145, 204] on div at bounding box center [155, 208] width 20 height 20
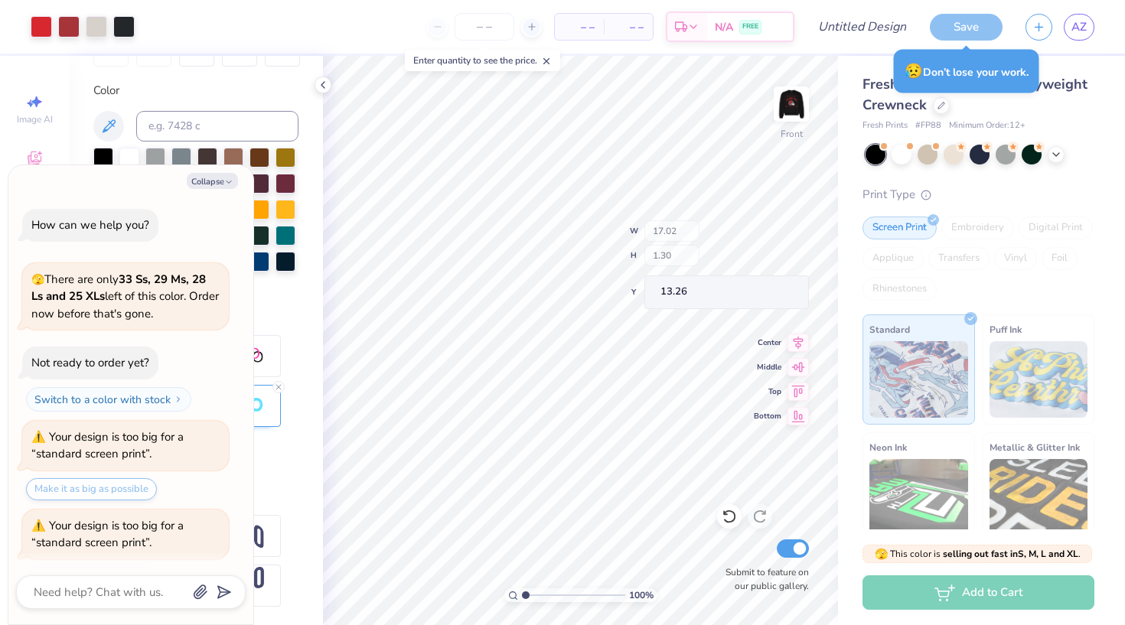
scroll to position [298, 0]
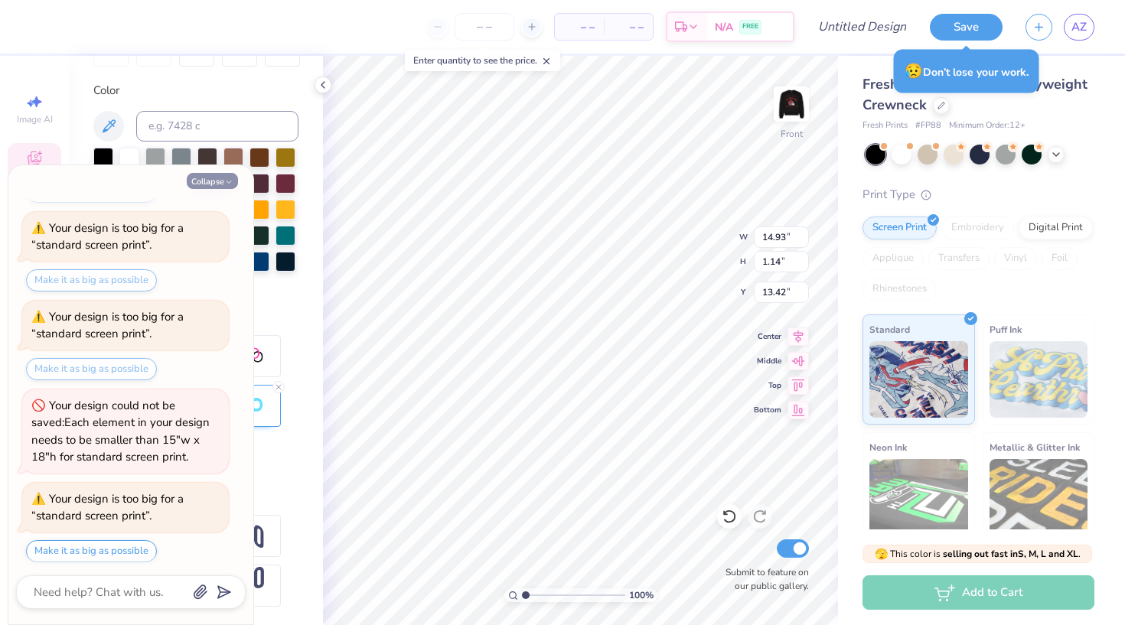
click at [219, 175] on button "Collapse" at bounding box center [212, 181] width 51 height 16
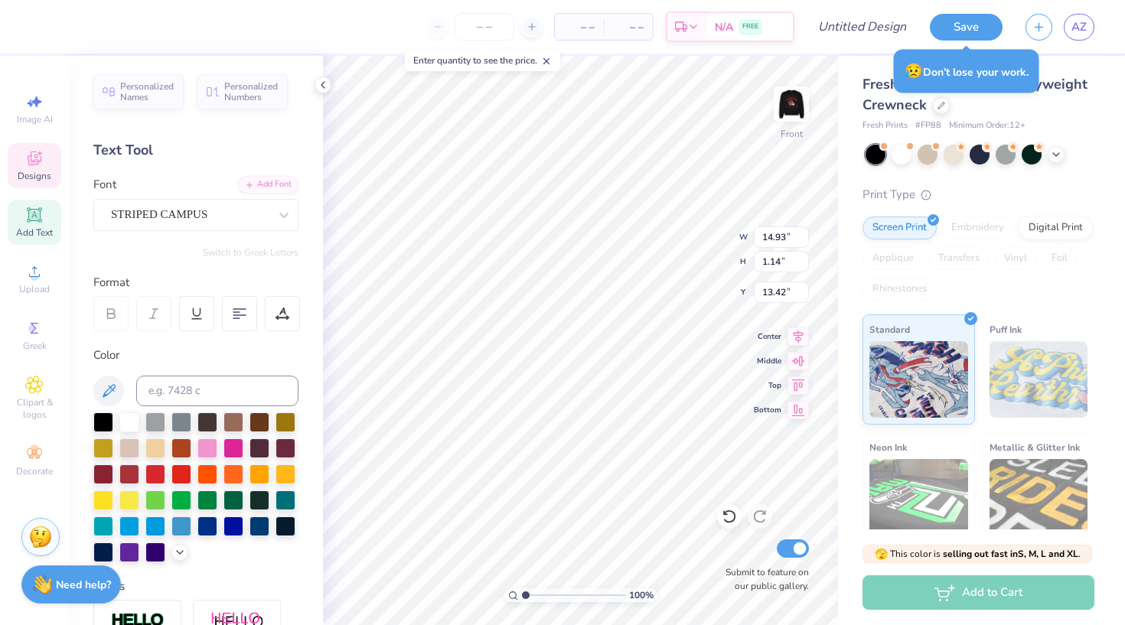
scroll to position [0, 0]
click at [279, 318] on icon at bounding box center [281, 318] width 11 height 0
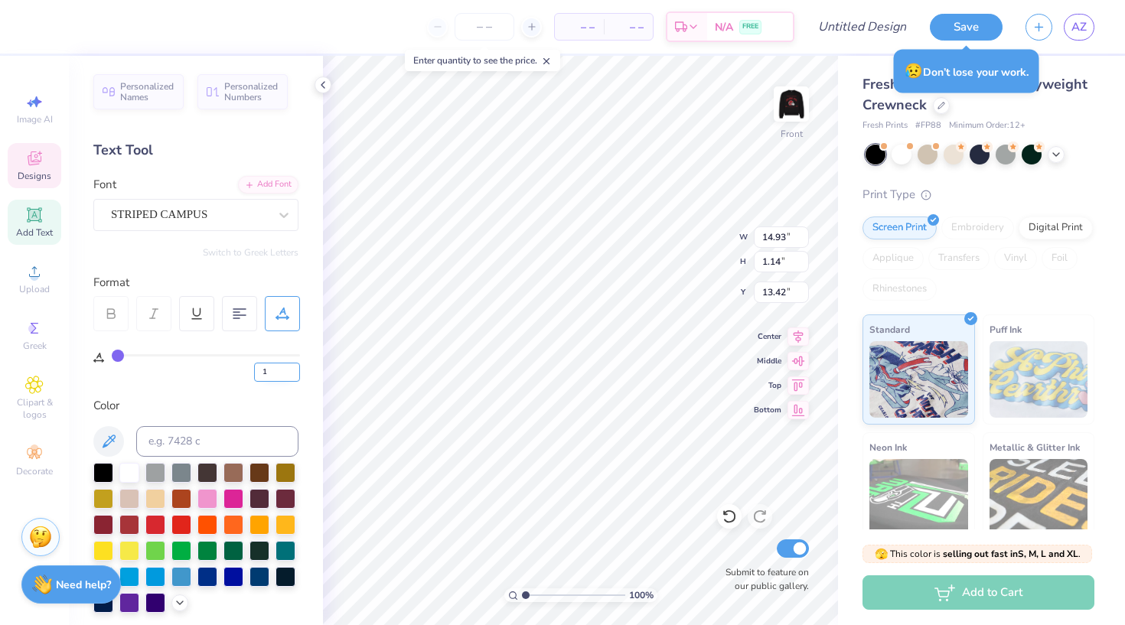
click at [294, 371] on input "1" at bounding box center [277, 372] width 46 height 19
click at [294, 379] on input "2" at bounding box center [277, 372] width 46 height 19
click at [128, 356] on div "2" at bounding box center [206, 368] width 188 height 28
click at [128, 355] on input "range" at bounding box center [206, 355] width 188 height 2
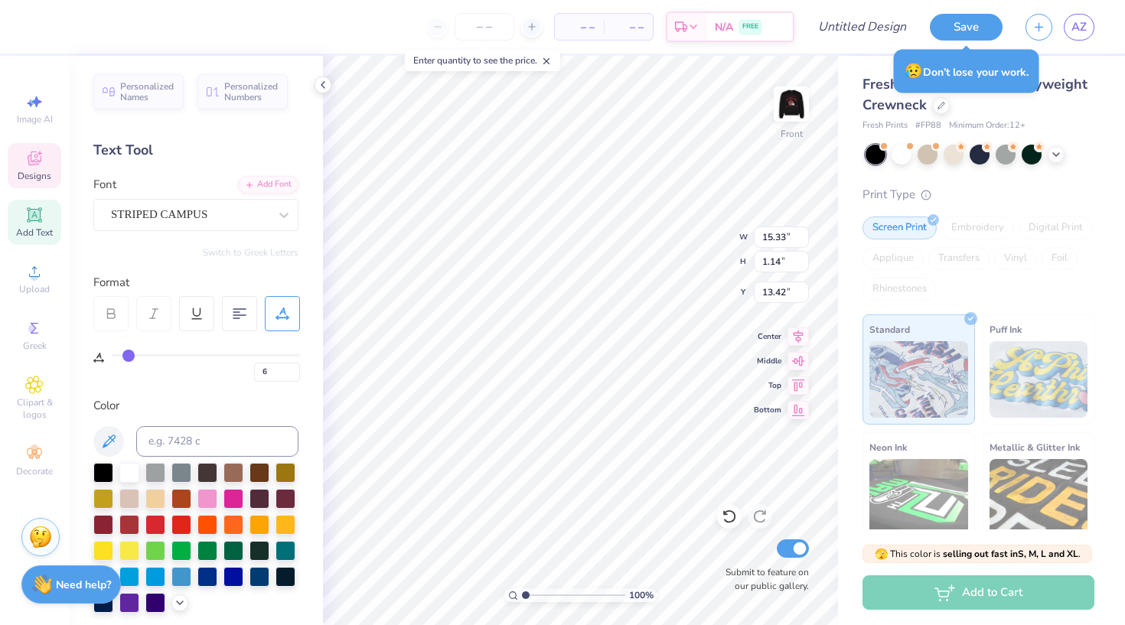
click at [128, 355] on input "range" at bounding box center [206, 355] width 188 height 2
click at [158, 378] on div "6" at bounding box center [206, 368] width 188 height 28
drag, startPoint x: 128, startPoint y: 352, endPoint x: 159, endPoint y: 351, distance: 31.4
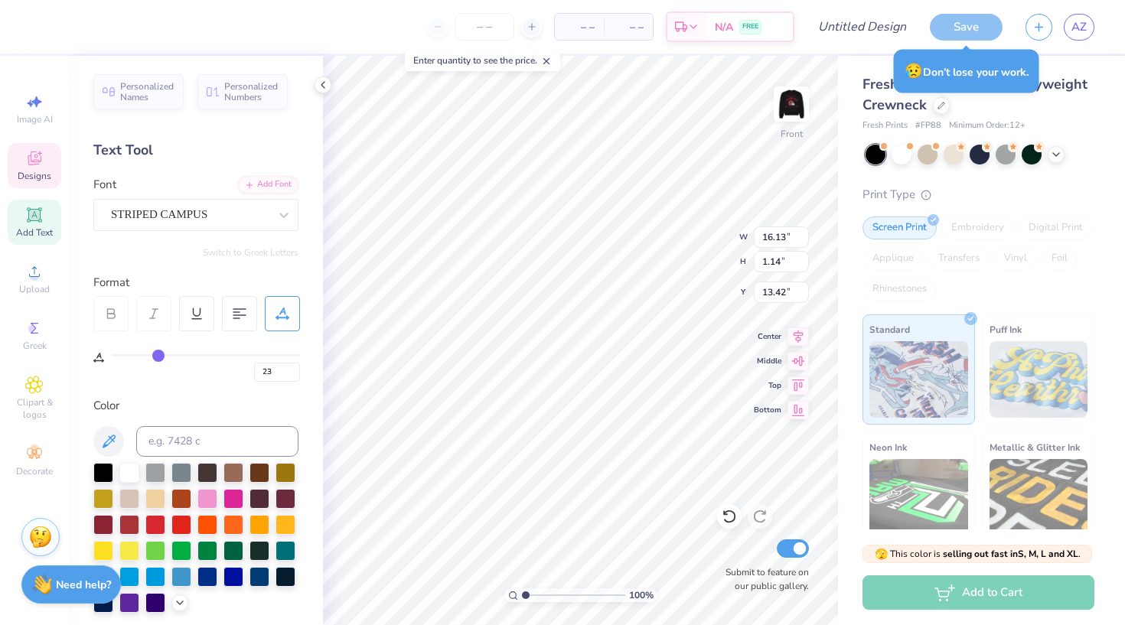
click at [159, 354] on input "range" at bounding box center [206, 355] width 188 height 2
drag, startPoint x: 159, startPoint y: 351, endPoint x: 86, endPoint y: 350, distance: 72.7
click at [86, 350] on div "Personalized Names Personalized Numbers Text Tool Add Font Font STRIPED CAMPUS …" at bounding box center [196, 340] width 254 height 569
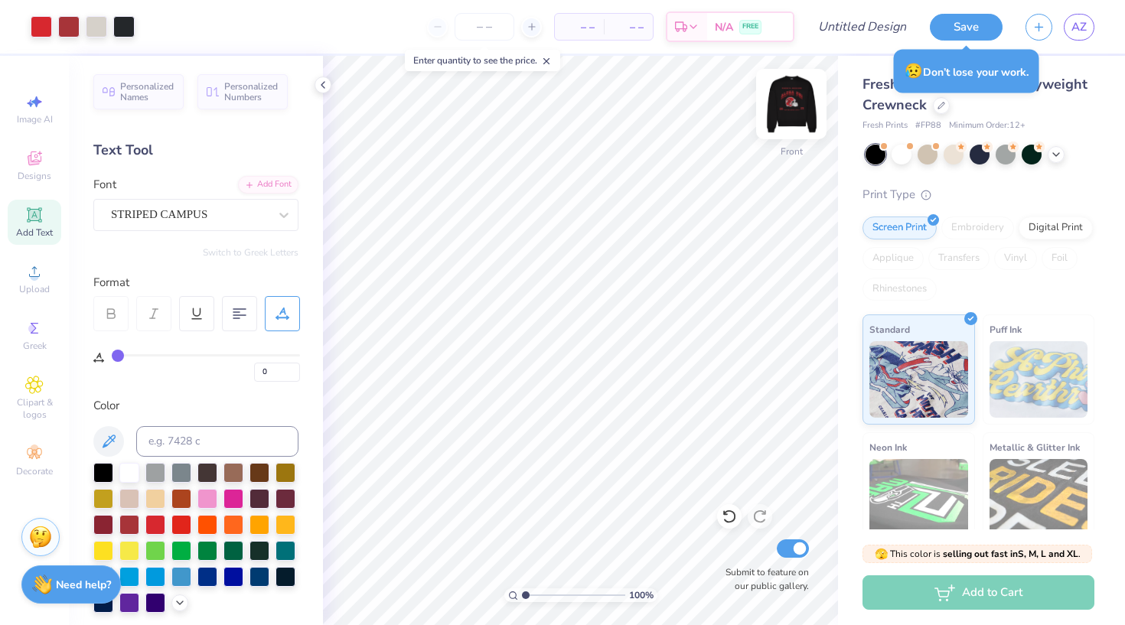
click at [801, 110] on img at bounding box center [791, 103] width 61 height 61
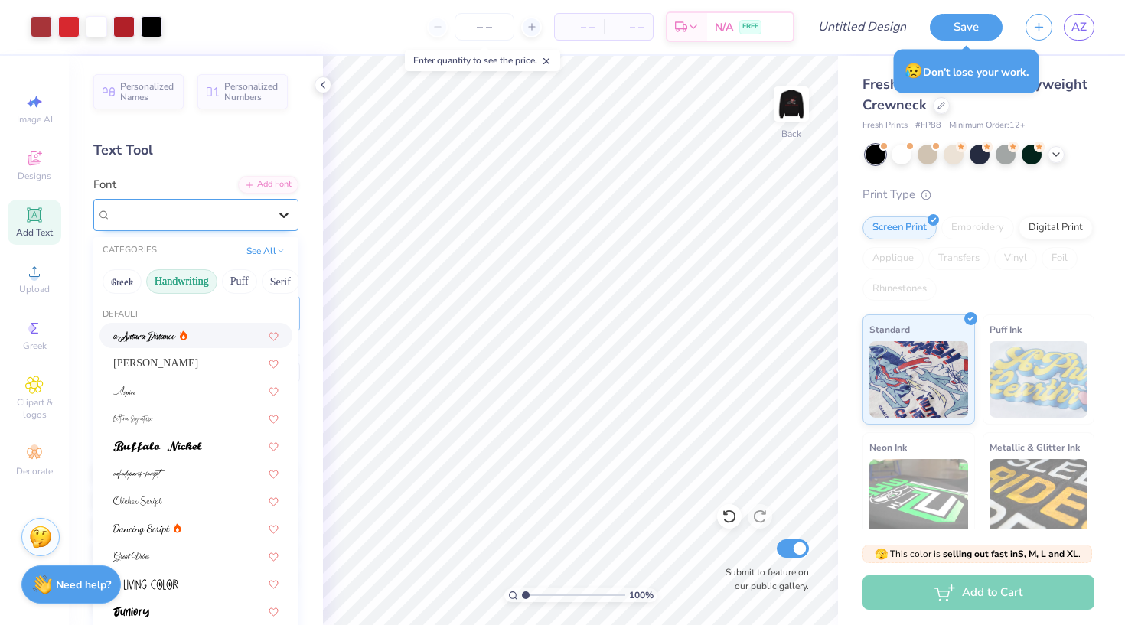
click at [289, 214] on icon at bounding box center [283, 214] width 15 height 15
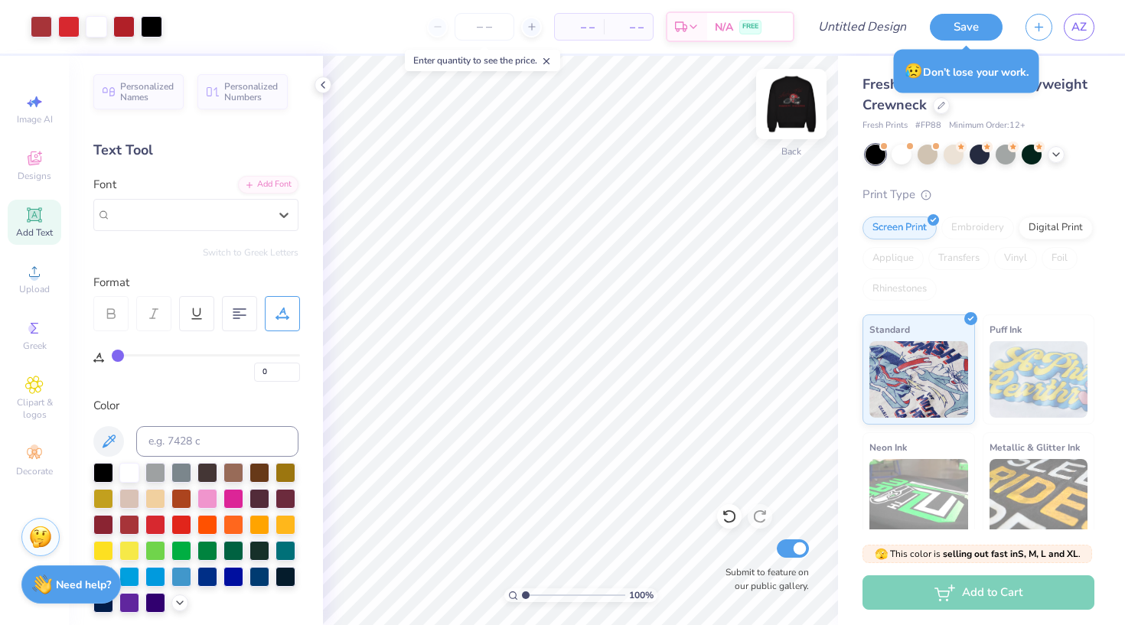
click at [807, 101] on img at bounding box center [791, 103] width 61 height 61
click at [1054, 158] on icon at bounding box center [1056, 153] width 12 height 12
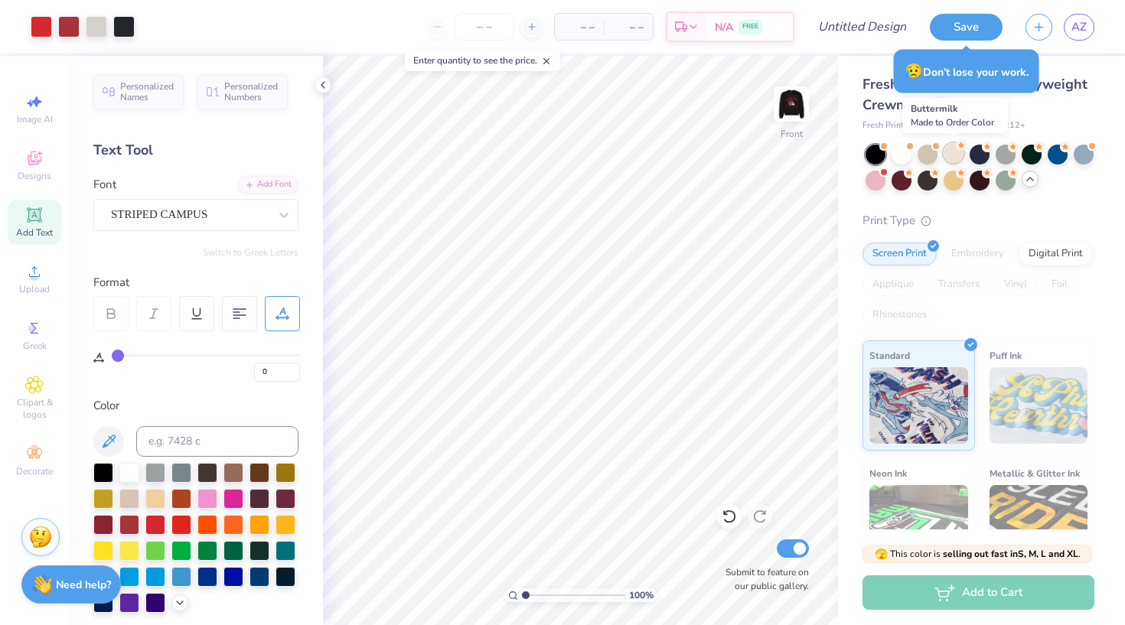
click at [956, 153] on div at bounding box center [954, 153] width 20 height 20
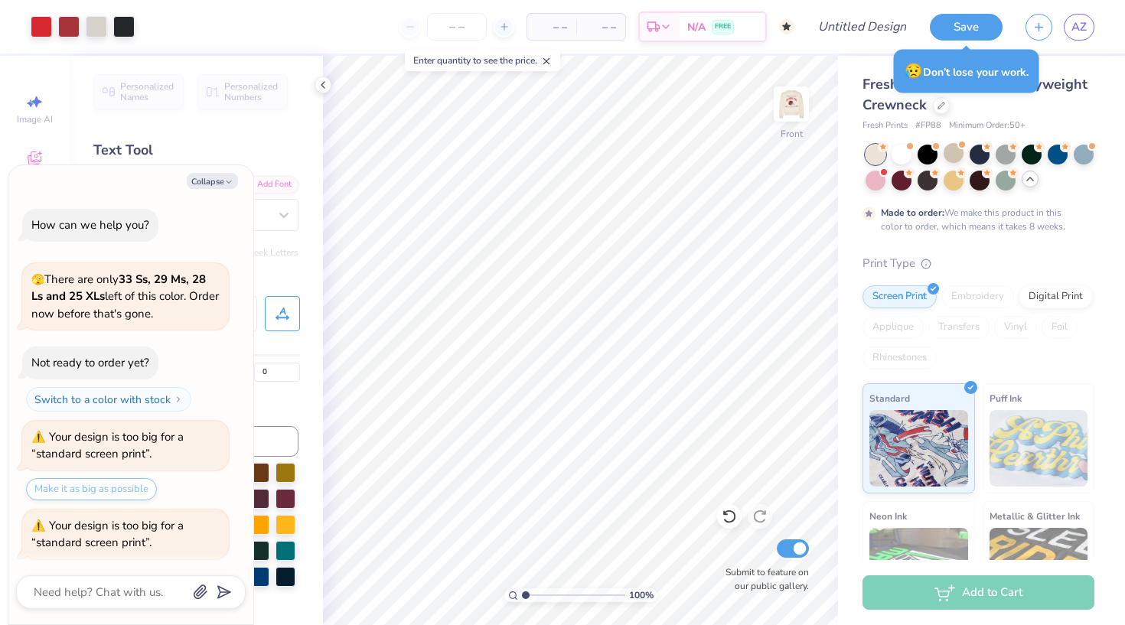
scroll to position [424, 0]
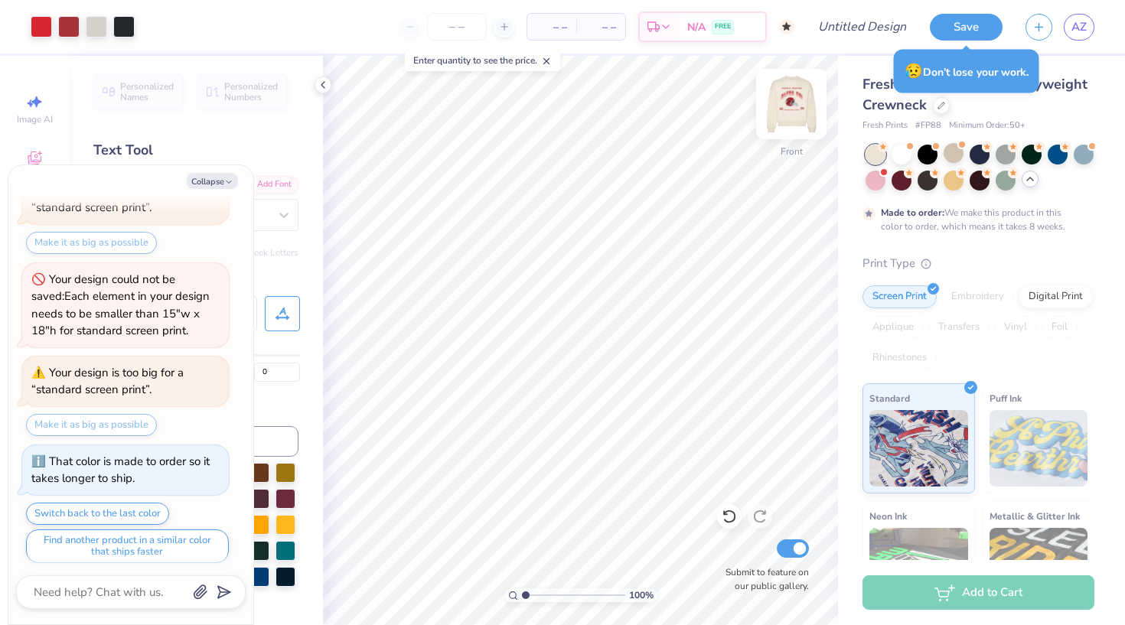
click at [798, 109] on img at bounding box center [791, 103] width 61 height 61
click at [788, 105] on img at bounding box center [791, 104] width 31 height 31
click at [928, 155] on div at bounding box center [928, 153] width 20 height 20
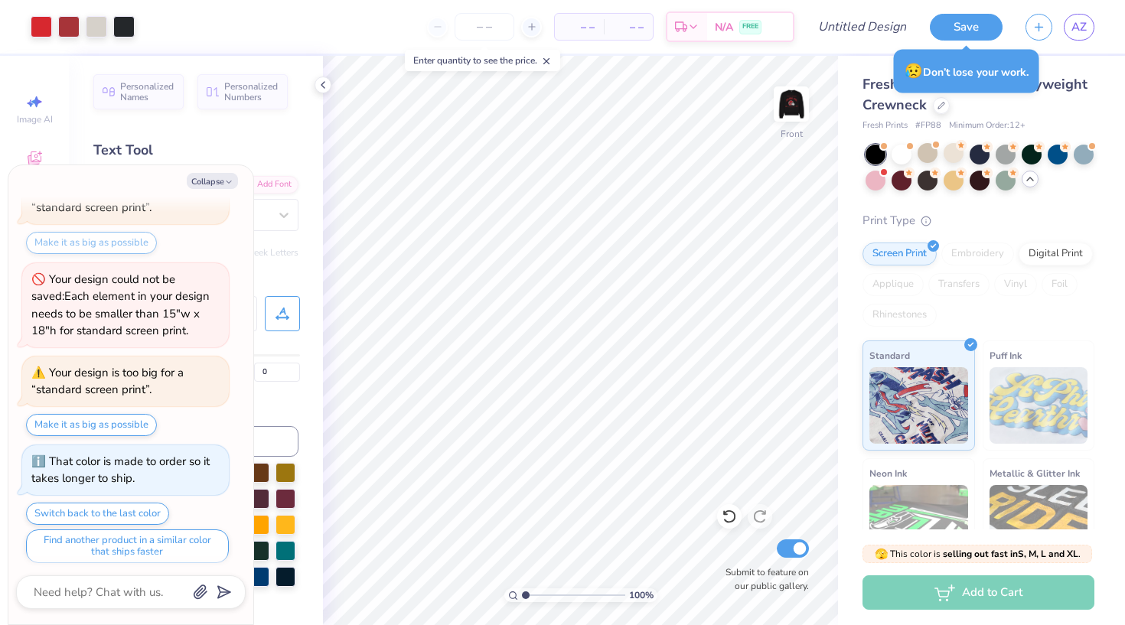
scroll to position [667, 0]
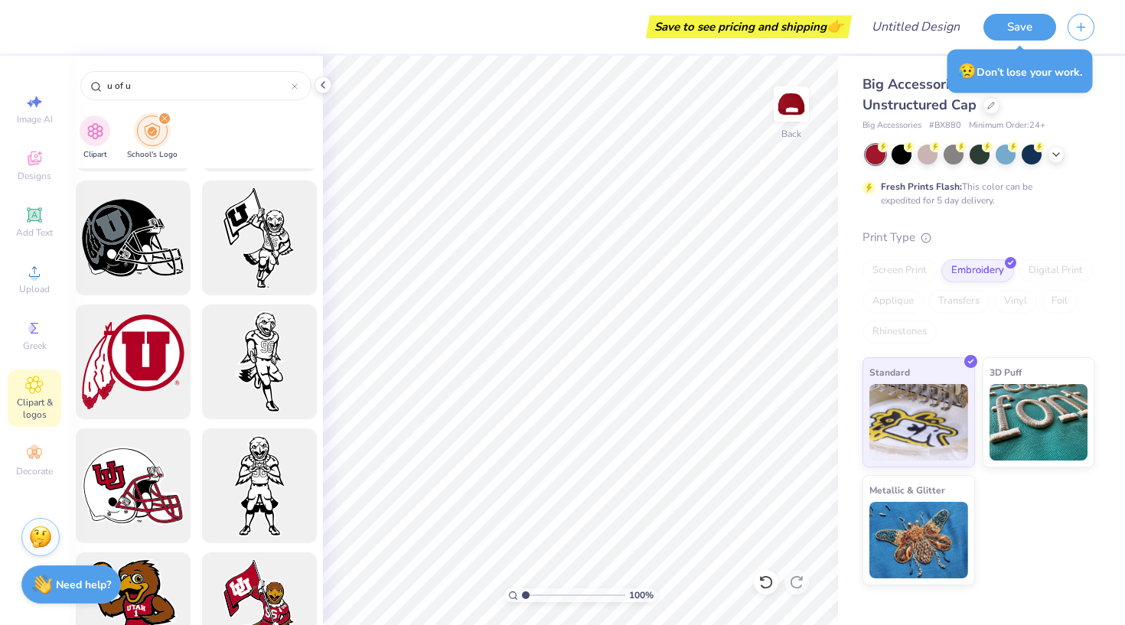
scroll to position [1599, 0]
click at [34, 165] on icon at bounding box center [34, 158] width 18 height 18
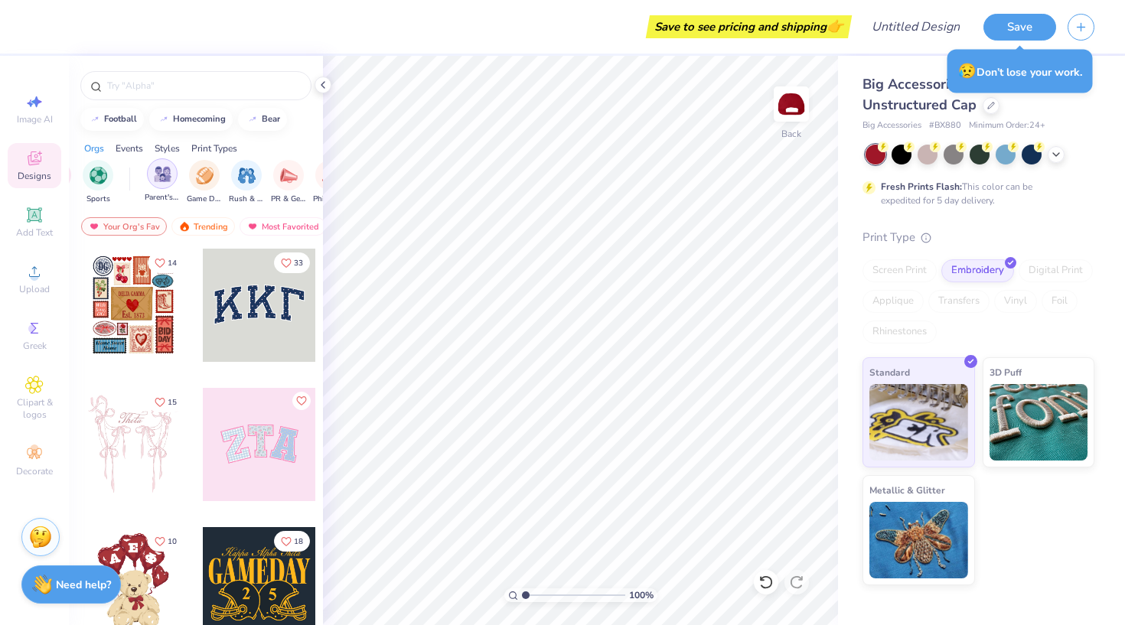
scroll to position [0, 137]
click at [188, 174] on img "filter for Game Day" at bounding box center [191, 174] width 18 height 18
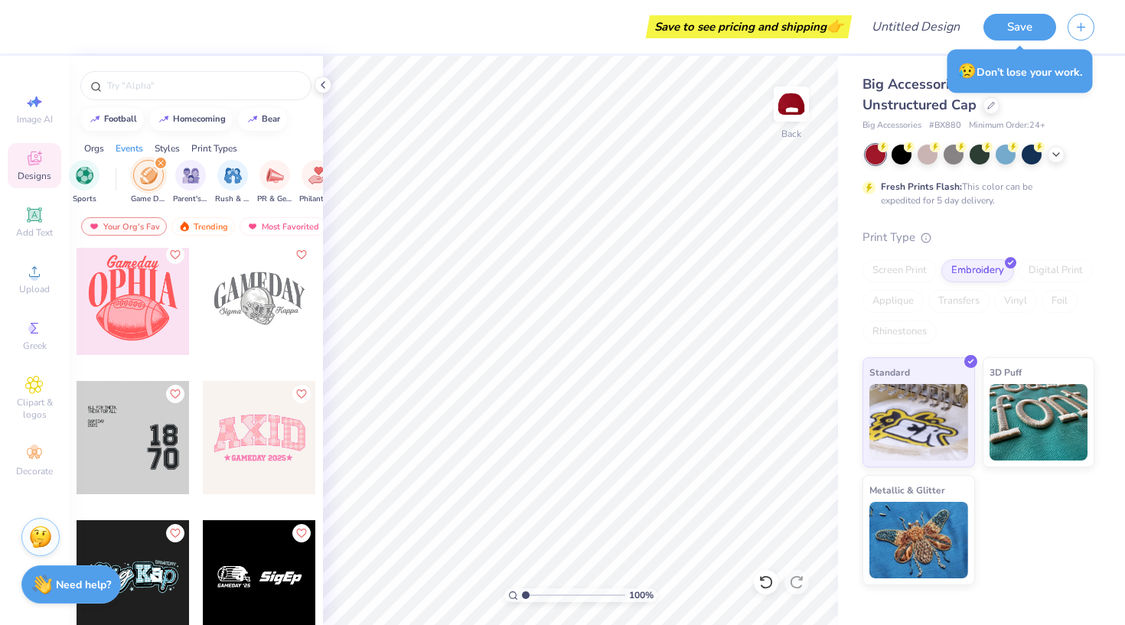
scroll to position [3769, 0]
click at [145, 452] on div at bounding box center [133, 436] width 113 height 113
type input "0.34"
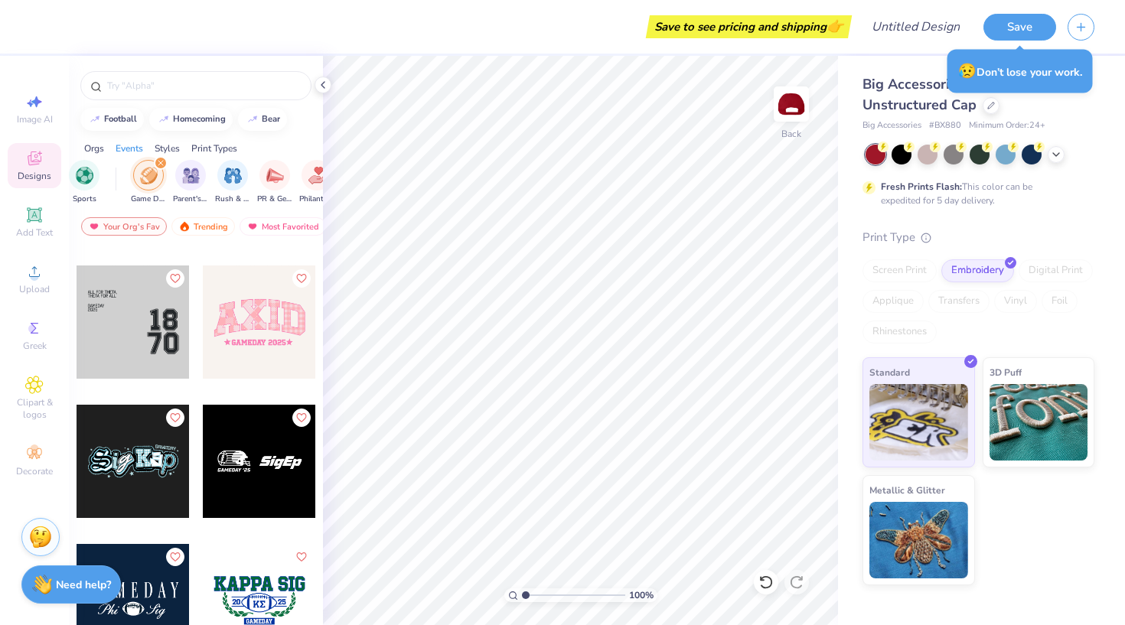
scroll to position [3881, 0]
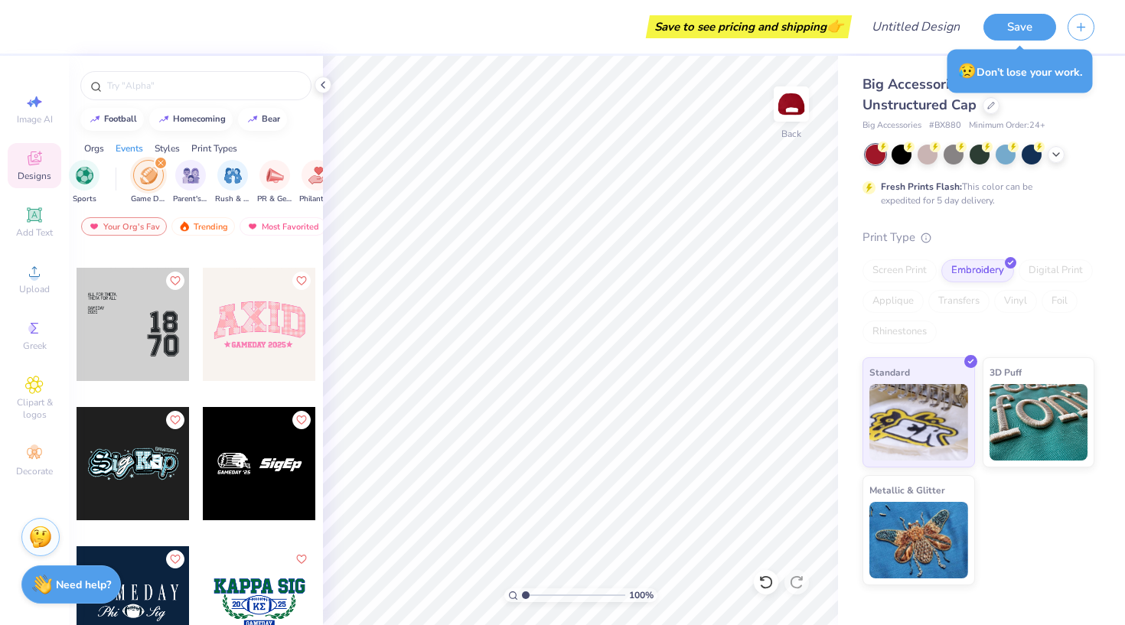
click at [254, 475] on div at bounding box center [259, 463] width 113 height 113
click at [138, 335] on div at bounding box center [133, 324] width 113 height 113
type input "0.32"
type input "0.11"
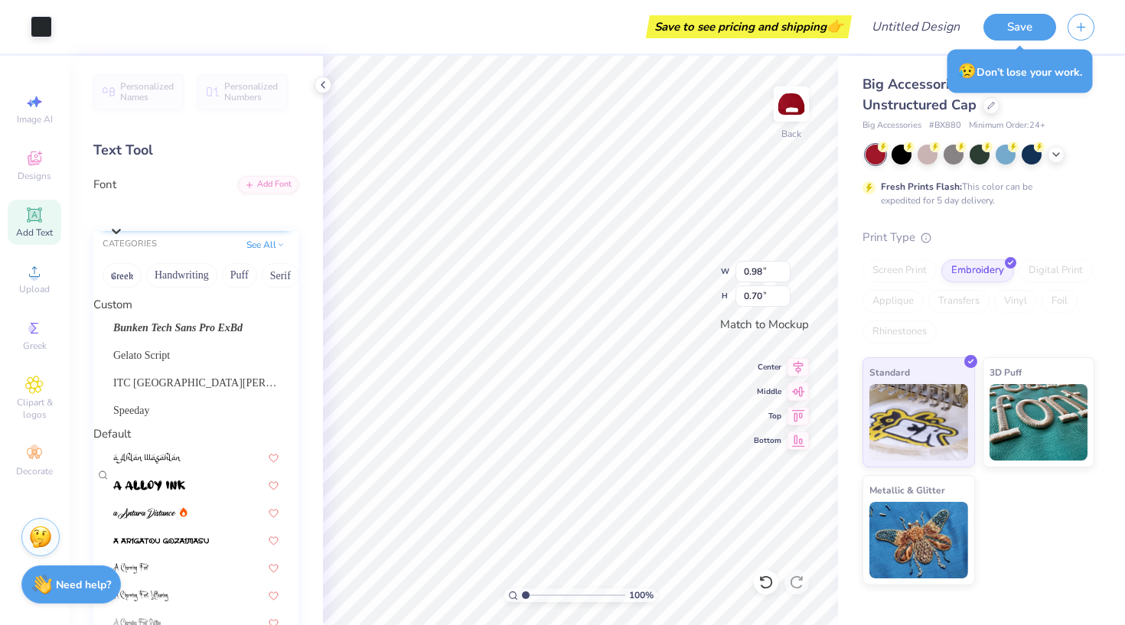
click at [124, 222] on div at bounding box center [116, 231] width 15 height 18
click at [203, 391] on span "ITC New Baskerville" at bounding box center [195, 383] width 165 height 16
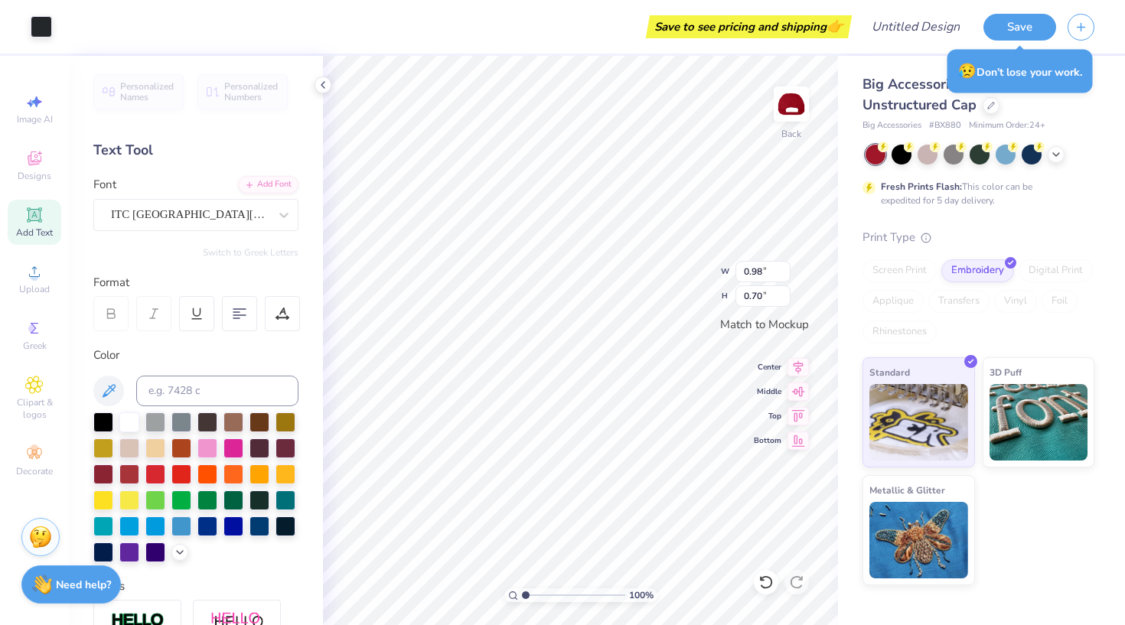
type input "0.71"
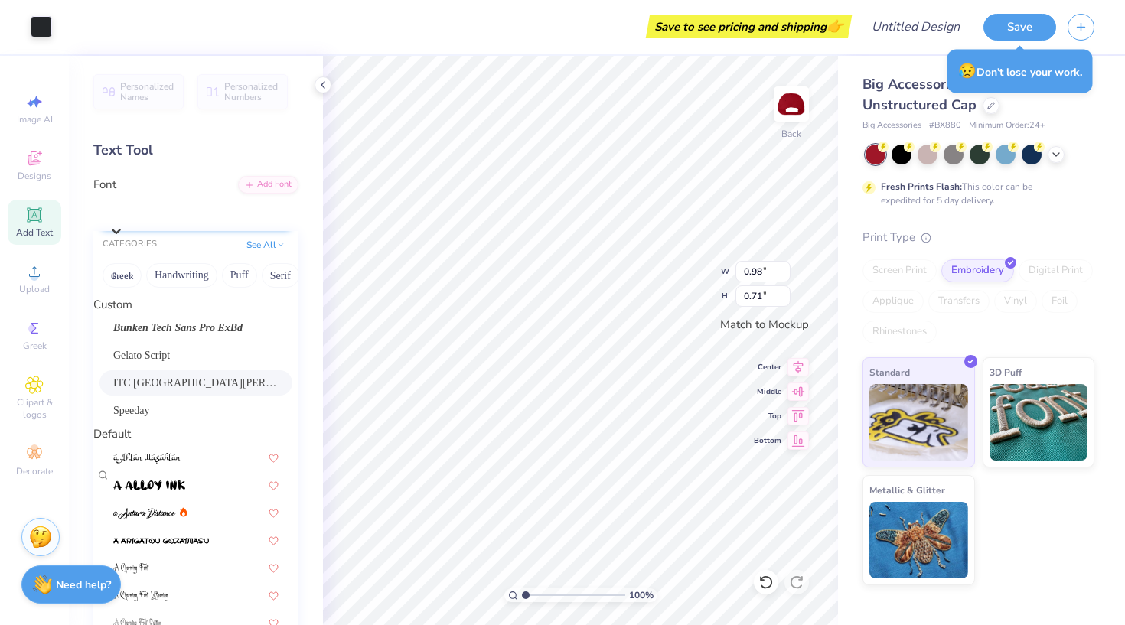
click at [124, 222] on div at bounding box center [116, 231] width 15 height 18
click at [180, 390] on span "ITC New Baskerville" at bounding box center [195, 383] width 165 height 16
click at [124, 223] on icon at bounding box center [116, 230] width 15 height 15
click at [180, 391] on span "ITC New Baskerville" at bounding box center [195, 383] width 165 height 16
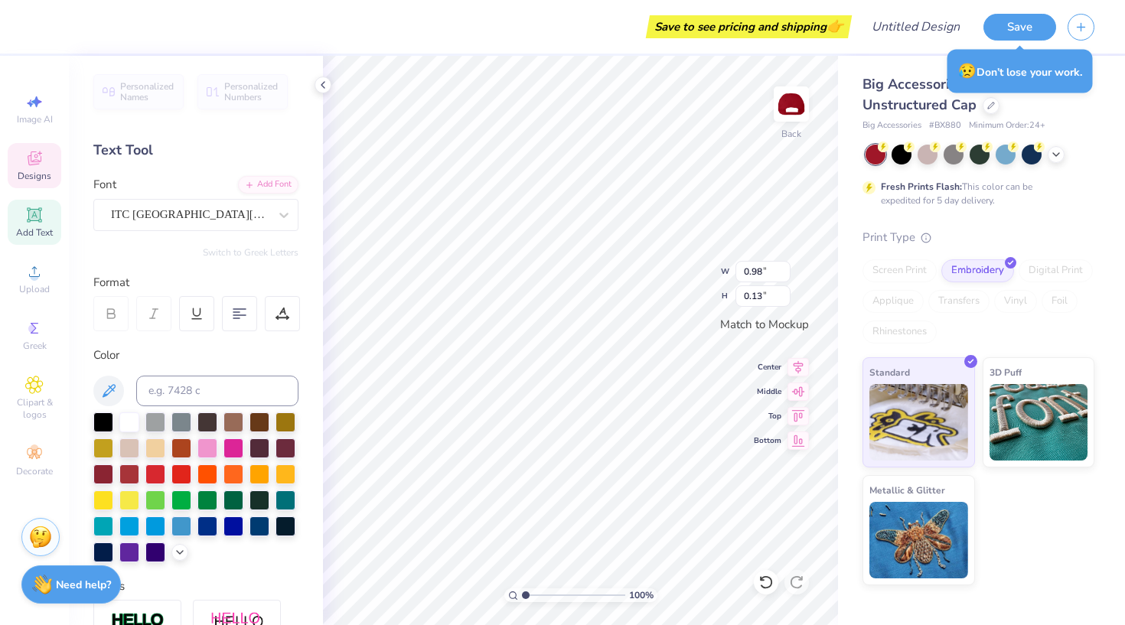
type input "0.91"
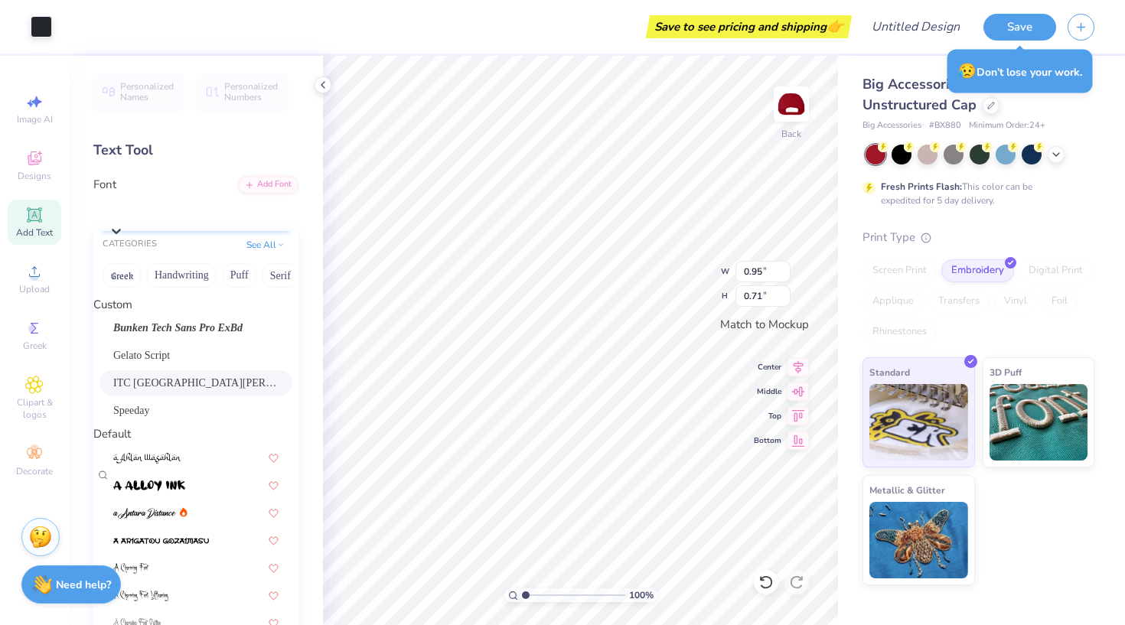
click at [124, 223] on icon at bounding box center [116, 230] width 15 height 15
